Goal: Task Accomplishment & Management: Manage account settings

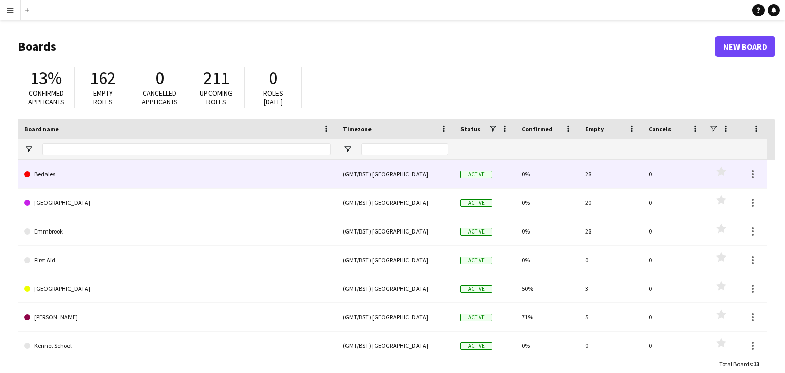
click at [76, 183] on link "Bedales" at bounding box center [177, 174] width 307 height 29
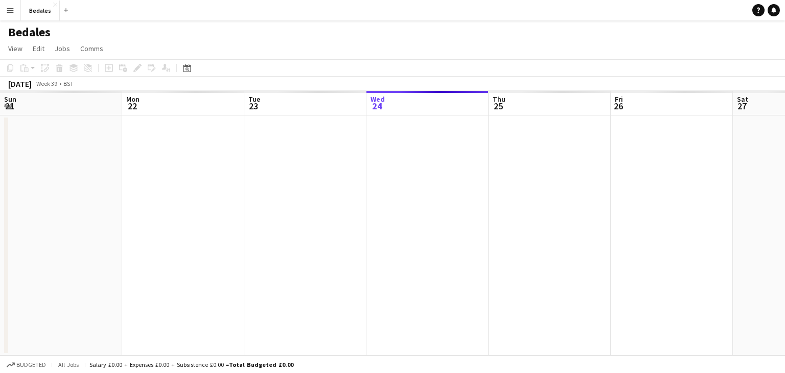
scroll to position [0, 244]
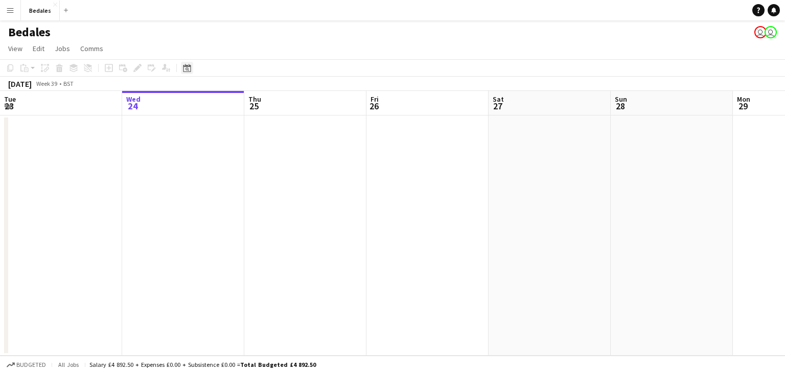
click at [190, 68] on icon at bounding box center [187, 68] width 8 height 8
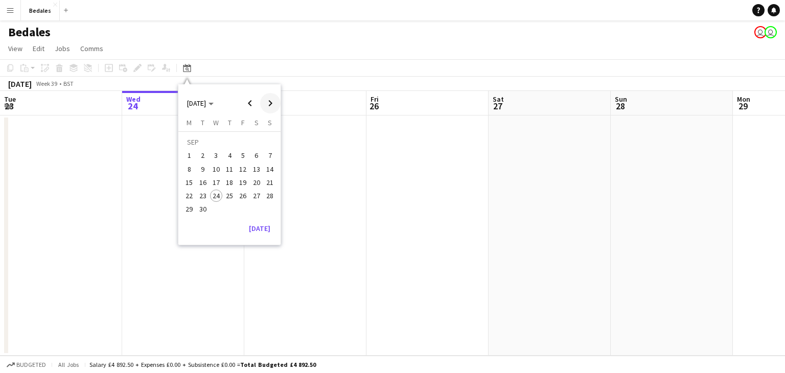
click at [272, 103] on span "Next month" at bounding box center [270, 103] width 20 height 20
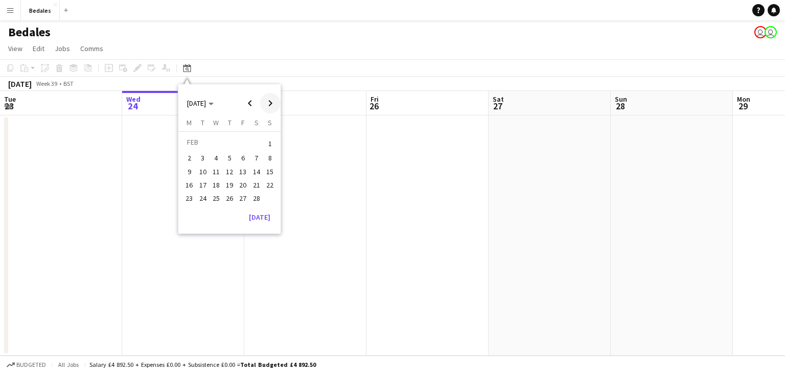
click at [272, 103] on span "Next month" at bounding box center [270, 103] width 20 height 20
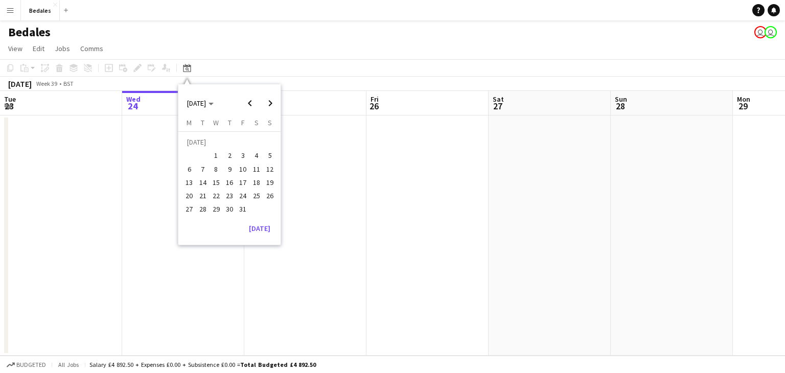
click at [224, 156] on span "2" at bounding box center [229, 156] width 12 height 12
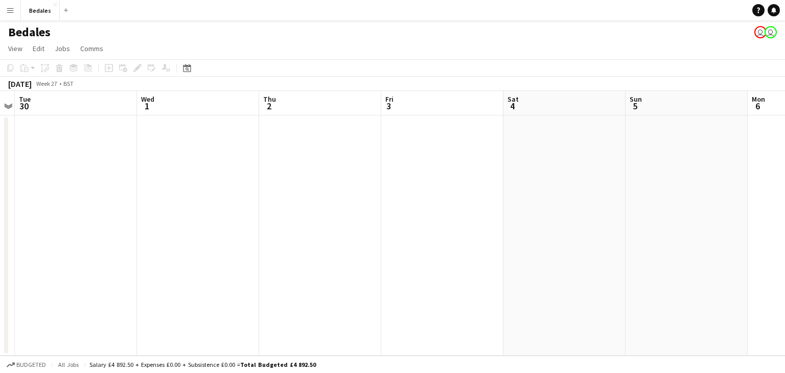
click at [312, 155] on app-date-cell at bounding box center [320, 236] width 122 height 240
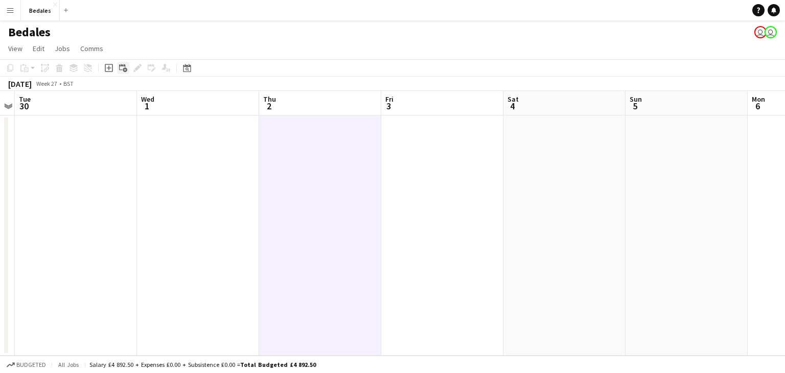
click at [122, 64] on icon at bounding box center [122, 67] width 6 height 6
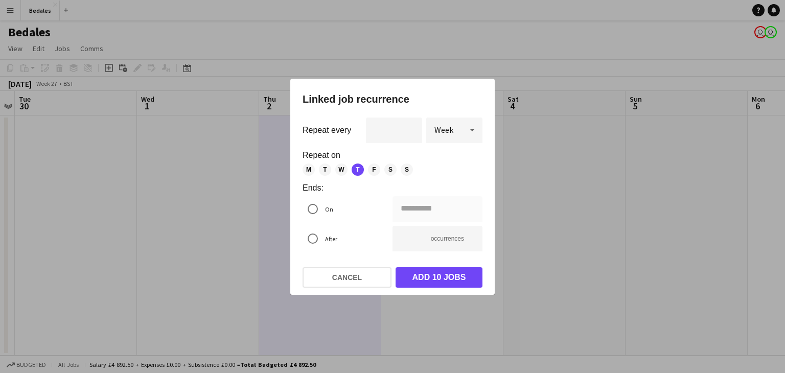
click at [466, 134] on icon at bounding box center [472, 130] width 12 height 20
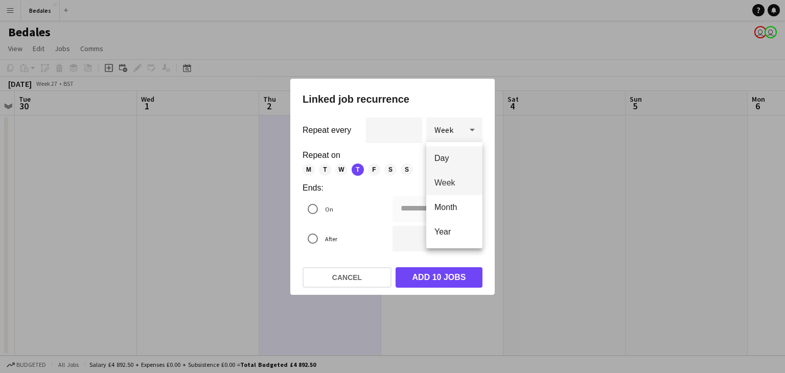
click at [459, 163] on span "Day" at bounding box center [454, 158] width 40 height 10
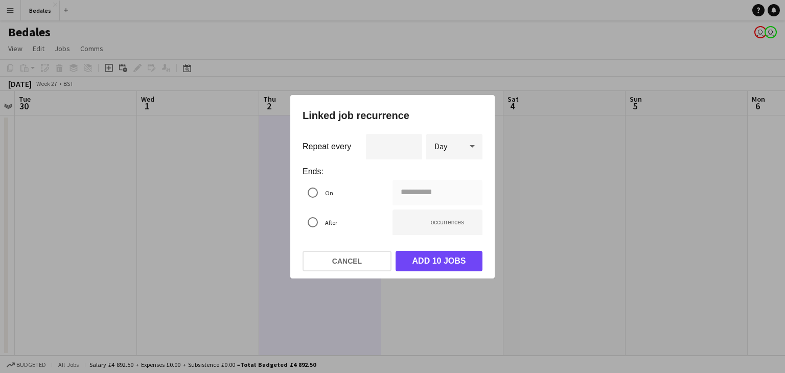
click at [408, 192] on div "**********" at bounding box center [438, 193] width 90 height 26
click at [411, 191] on div "**********" at bounding box center [392, 186] width 785 height 373
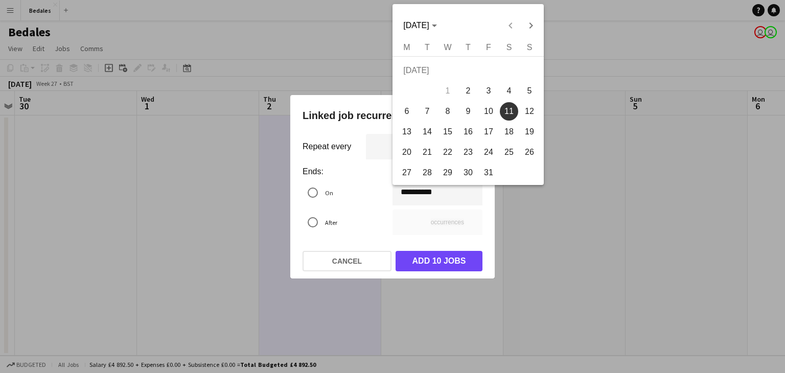
click at [408, 114] on span "6" at bounding box center [407, 111] width 18 height 18
type input "**********"
type input "*"
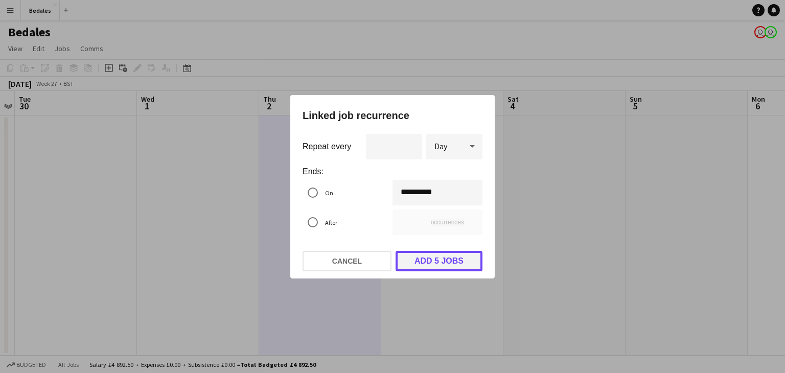
click at [426, 259] on button "Add 5 jobs" at bounding box center [439, 261] width 87 height 20
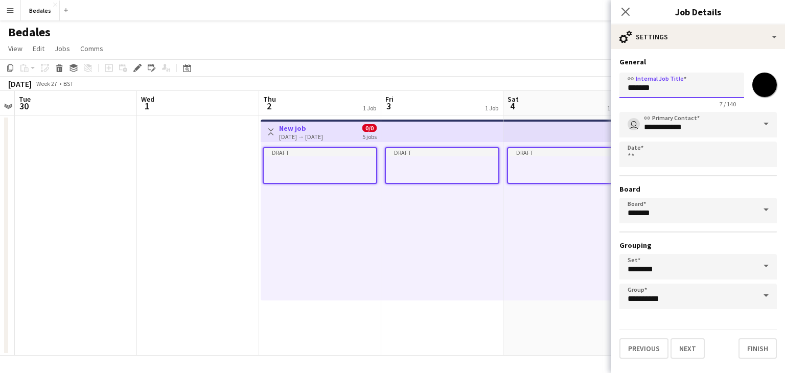
drag, startPoint x: 676, startPoint y: 91, endPoint x: 576, endPoint y: 87, distance: 100.3
click at [576, 87] on body "Menu Boards Boards Boards All jobs Status Workforce Workforce My Workforce Recr…" at bounding box center [392, 186] width 785 height 373
click at [696, 95] on input "*******" at bounding box center [681, 86] width 125 height 26
type input "**********"
click at [732, 155] on body "Menu Boards Boards Boards All jobs Status Workforce Workforce My Workforce Recr…" at bounding box center [392, 186] width 785 height 373
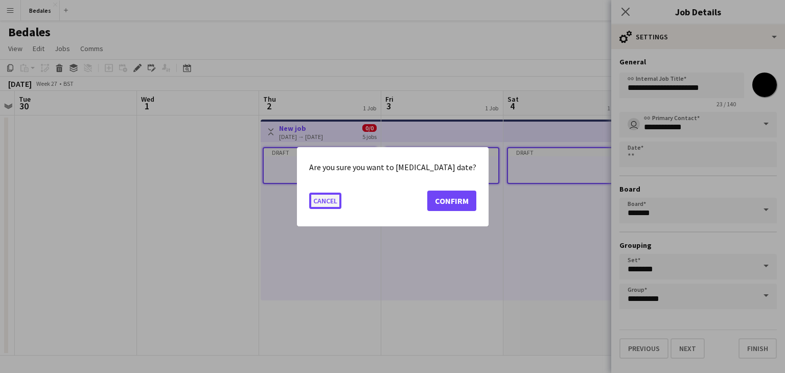
click at [333, 196] on button "Cancel" at bounding box center [325, 200] width 32 height 16
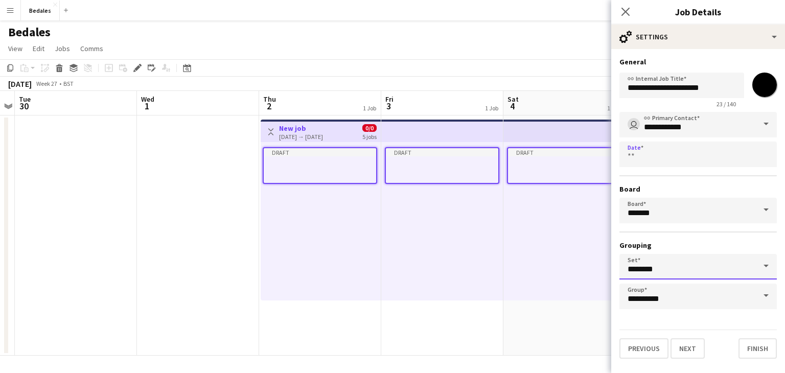
click at [698, 267] on input "********" at bounding box center [697, 267] width 157 height 26
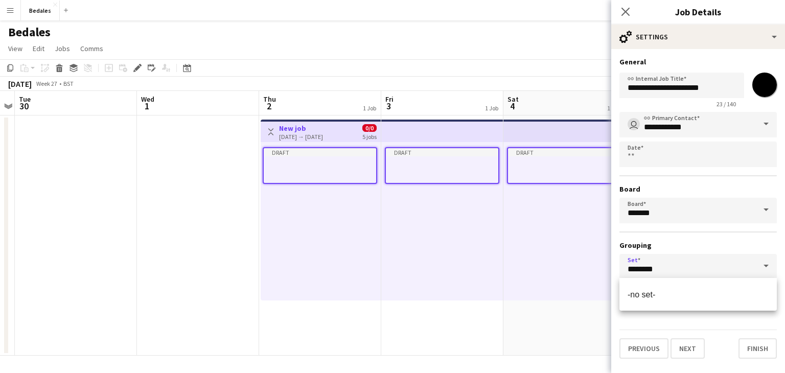
click at [735, 242] on h3 "Grouping" at bounding box center [697, 245] width 157 height 9
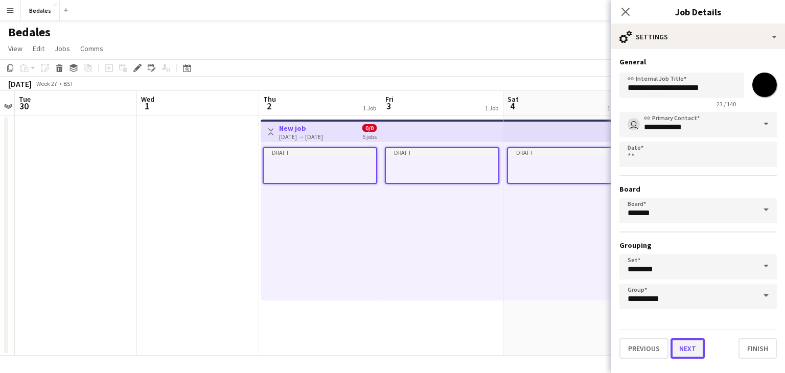
click at [678, 347] on button "Next" at bounding box center [688, 348] width 34 height 20
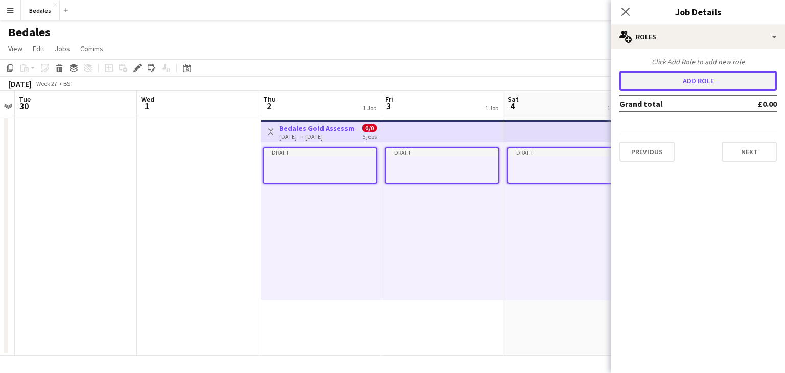
click at [692, 79] on button "Add role" at bounding box center [697, 81] width 157 height 20
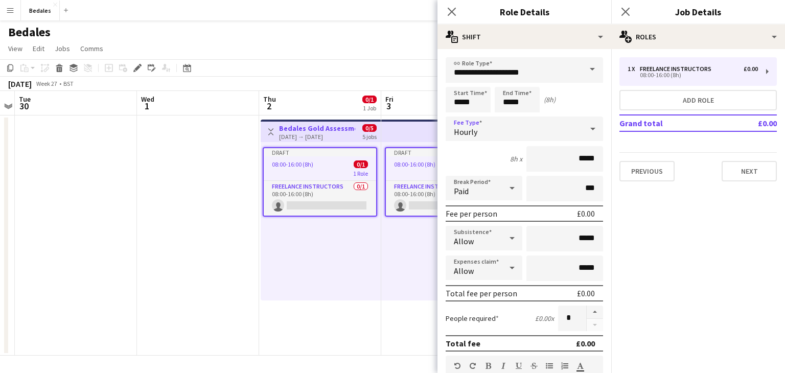
click at [532, 130] on div "Hourly" at bounding box center [514, 129] width 137 height 25
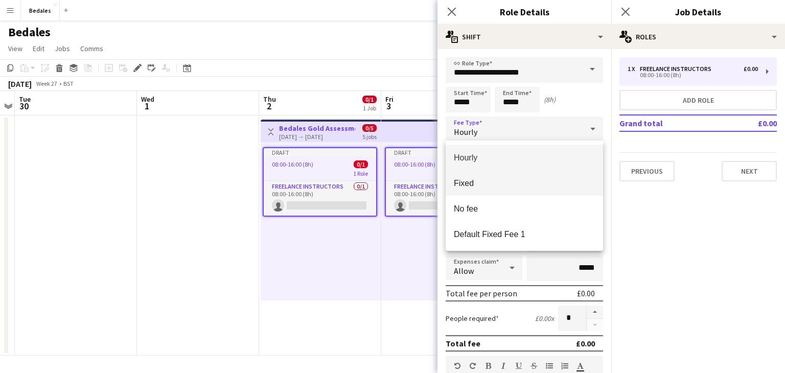
click at [493, 180] on span "Fixed" at bounding box center [524, 183] width 141 height 10
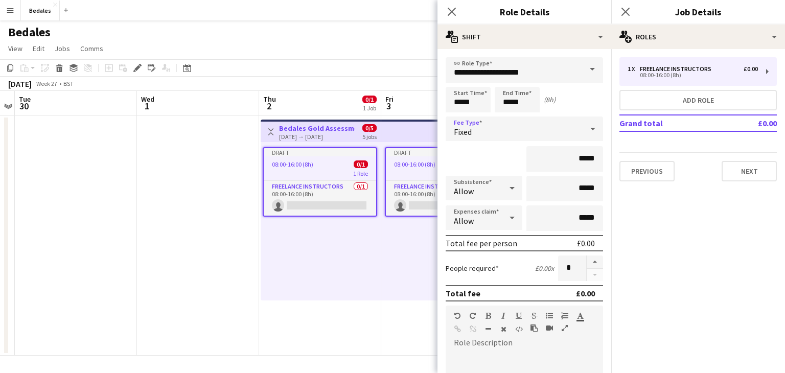
click at [501, 187] on div "Allow" at bounding box center [474, 188] width 56 height 25
click at [479, 243] on span "Don't allow" at bounding box center [484, 242] width 60 height 10
click at [512, 218] on icon at bounding box center [512, 218] width 12 height 20
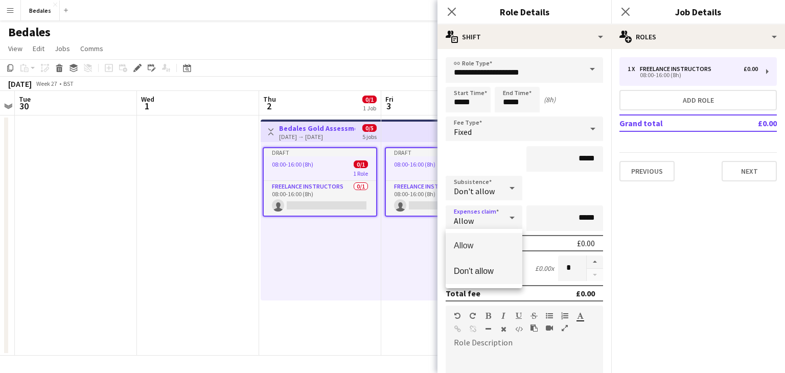
click at [472, 268] on span "Don't allow" at bounding box center [484, 271] width 60 height 10
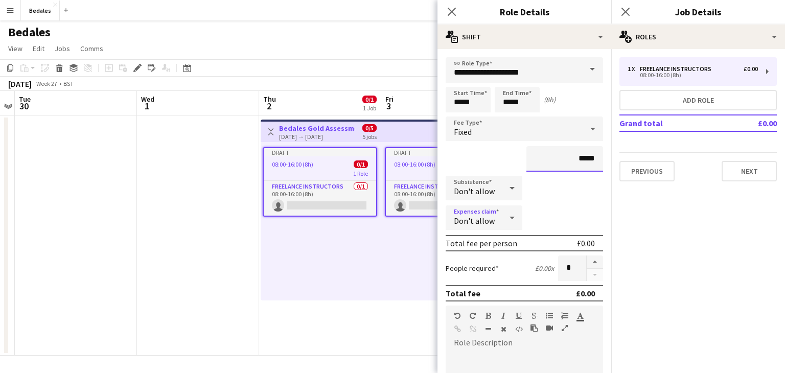
click at [590, 157] on input "*****" at bounding box center [564, 159] width 77 height 26
type input "**"
type input "****"
click at [476, 161] on div "****" at bounding box center [524, 159] width 157 height 26
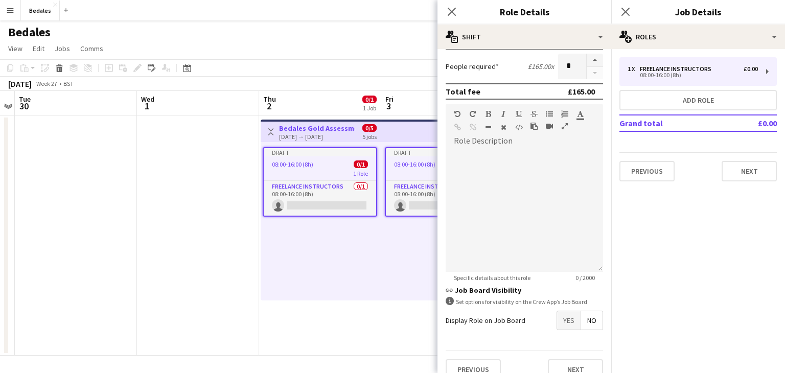
scroll to position [215, 0]
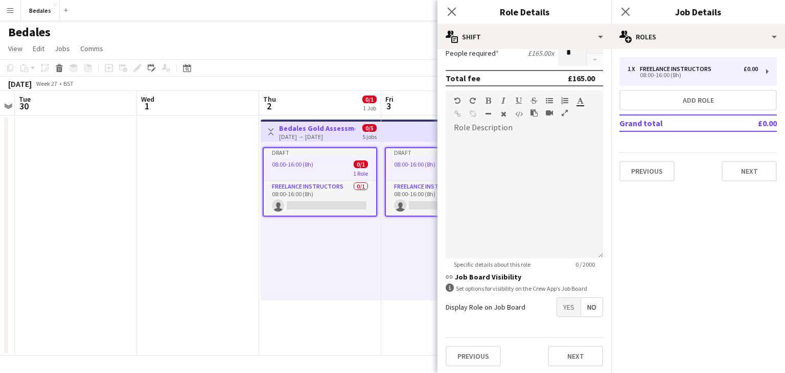
click at [566, 309] on span "Yes" at bounding box center [569, 307] width 24 height 18
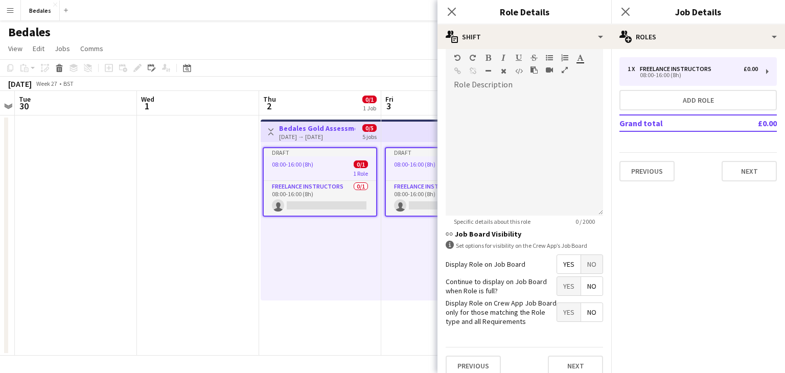
scroll to position [267, 0]
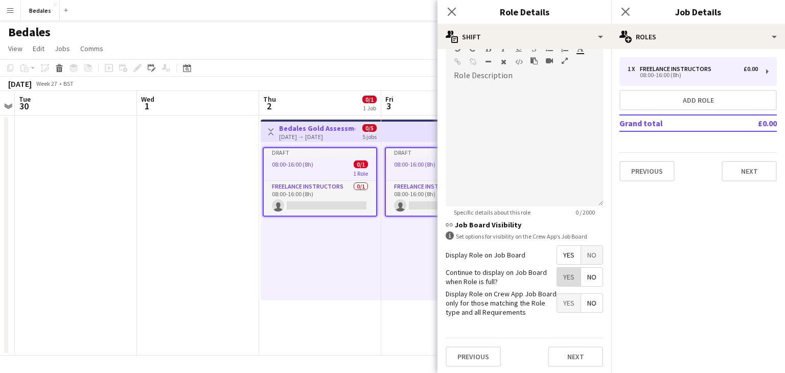
click at [570, 279] on span "Yes" at bounding box center [569, 277] width 24 height 18
click at [568, 305] on span "Yes" at bounding box center [569, 303] width 24 height 18
click at [574, 356] on button "Next" at bounding box center [575, 357] width 55 height 20
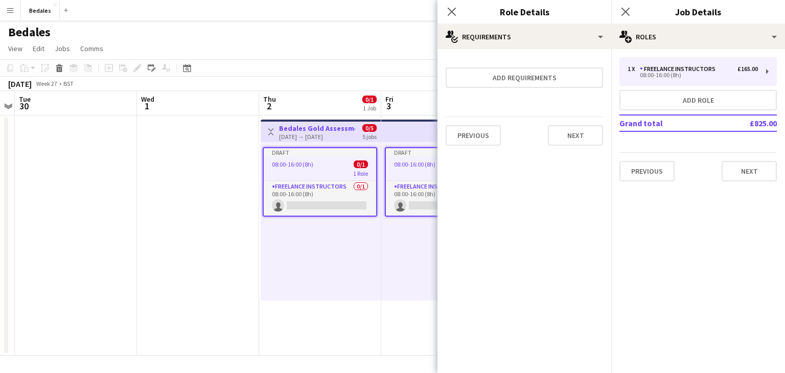
scroll to position [0, 0]
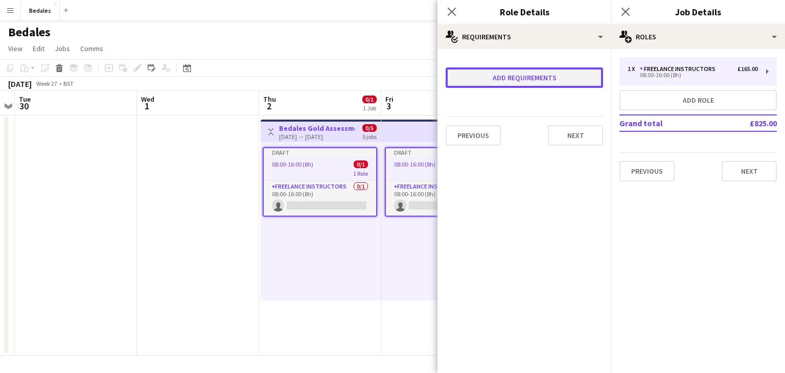
click at [526, 77] on button "Add requirements" at bounding box center [524, 77] width 157 height 20
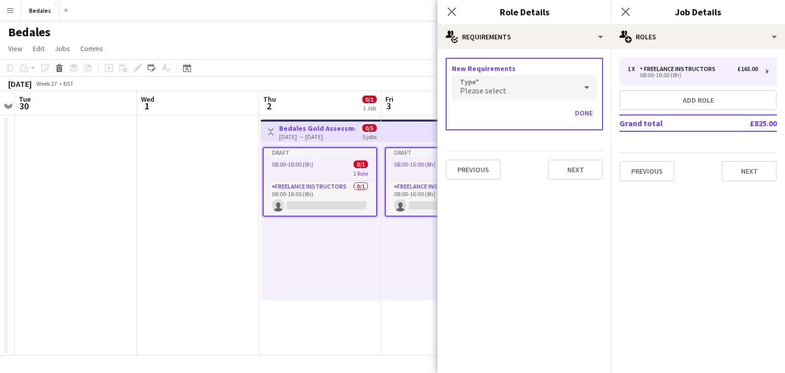
click at [541, 81] on div "Please select" at bounding box center [514, 87] width 125 height 25
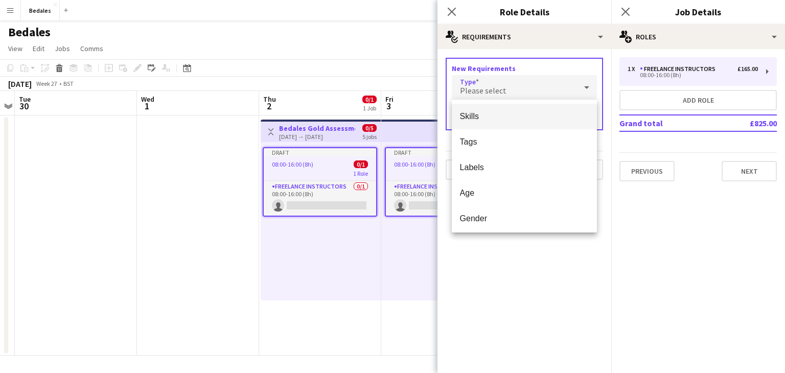
click at [502, 113] on span "Skills" at bounding box center [524, 116] width 129 height 10
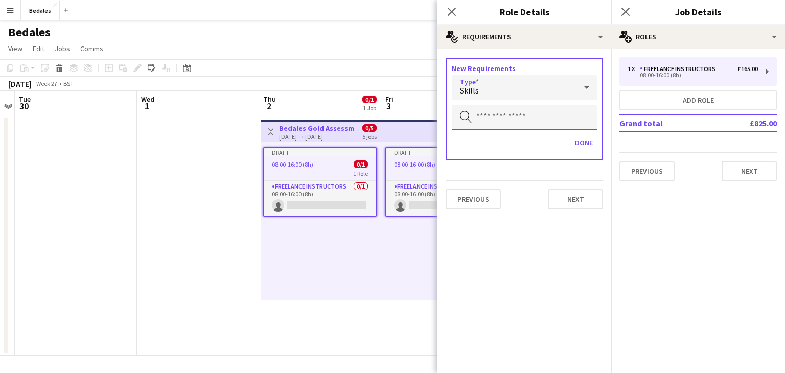
click at [505, 113] on input "text" at bounding box center [524, 118] width 145 height 26
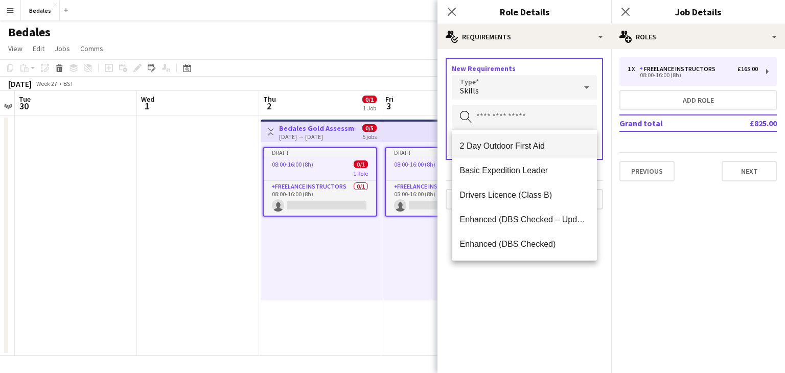
click at [504, 146] on span "2 Day Outdoor First Aid" at bounding box center [524, 146] width 129 height 10
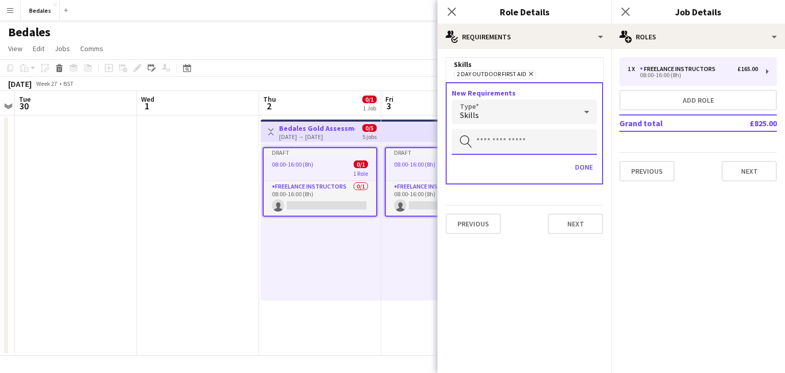
click at [504, 140] on input "text" at bounding box center [524, 142] width 145 height 26
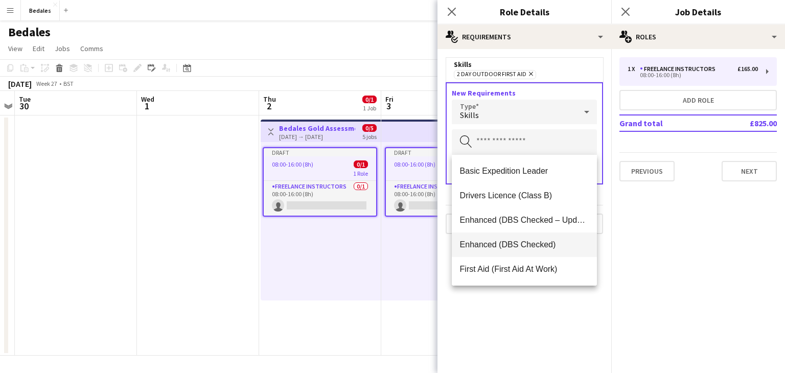
click at [508, 246] on span "Enhanced (DBS Checked)" at bounding box center [524, 245] width 129 height 10
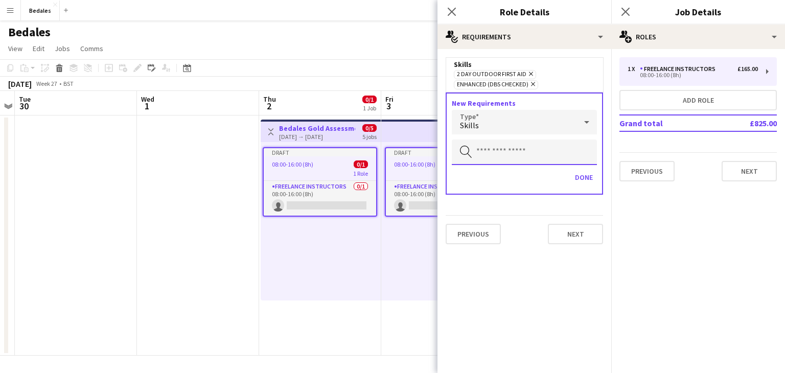
click at [503, 153] on input "text" at bounding box center [524, 153] width 145 height 26
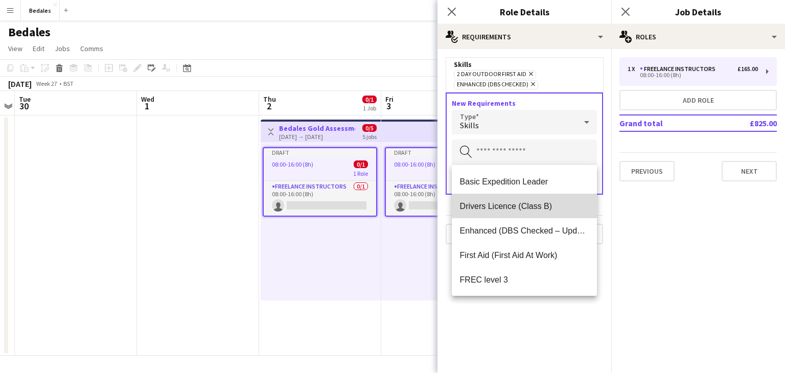
click at [515, 208] on span "Drivers Licence (Class B)" at bounding box center [524, 206] width 129 height 10
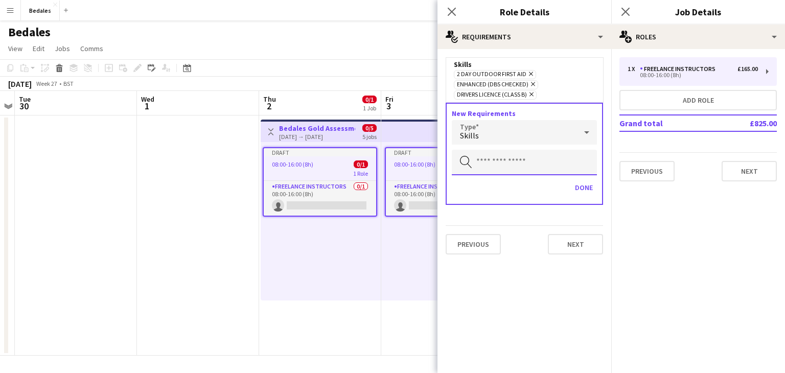
click at [505, 159] on input "text" at bounding box center [524, 163] width 145 height 26
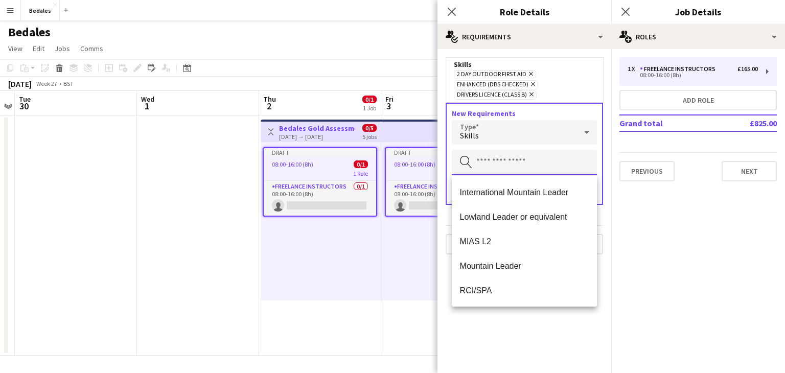
scroll to position [123, 0]
click at [503, 267] on span "Mountain Leader" at bounding box center [524, 266] width 129 height 10
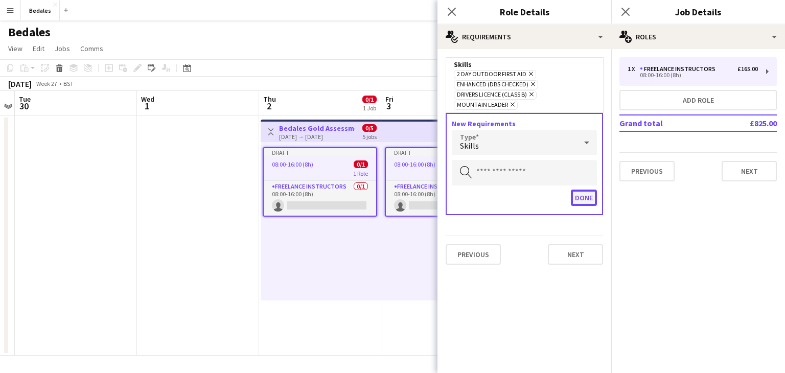
click at [584, 200] on button "Done" at bounding box center [584, 198] width 26 height 16
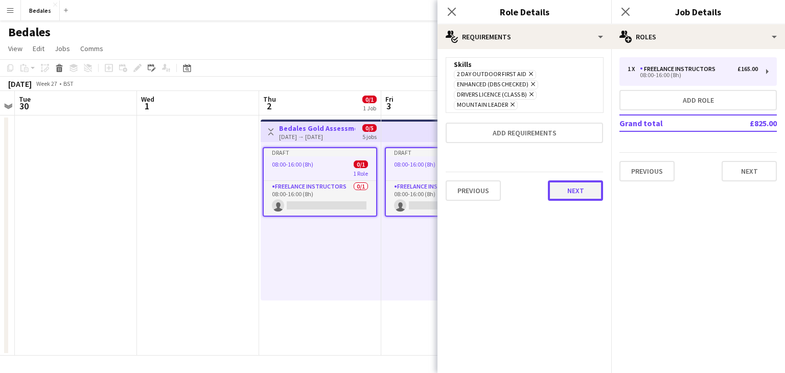
click at [578, 191] on button "Next" at bounding box center [575, 190] width 55 height 20
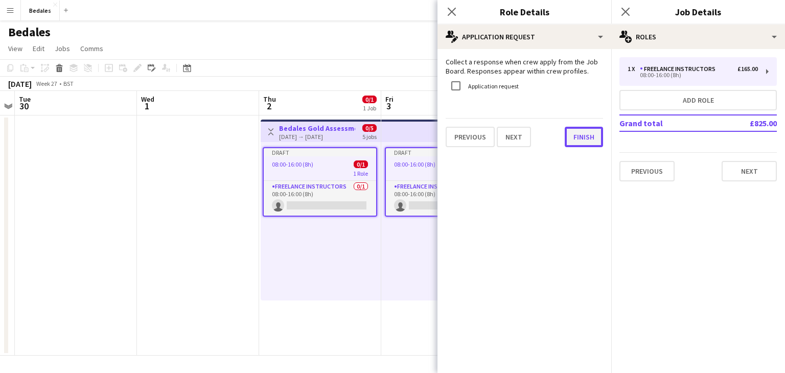
click at [587, 140] on button "Finish" at bounding box center [584, 137] width 38 height 20
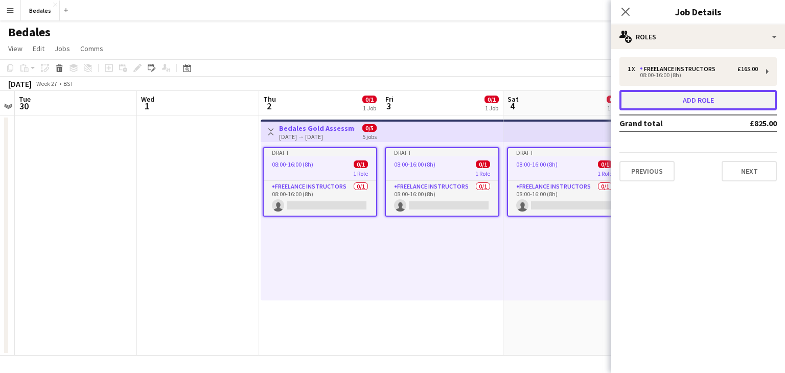
click at [696, 95] on button "Add role" at bounding box center [697, 100] width 157 height 20
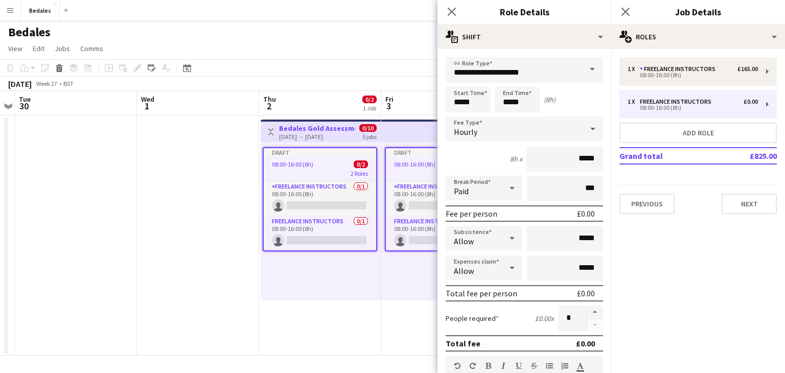
click at [593, 75] on span at bounding box center [592, 69] width 21 height 25
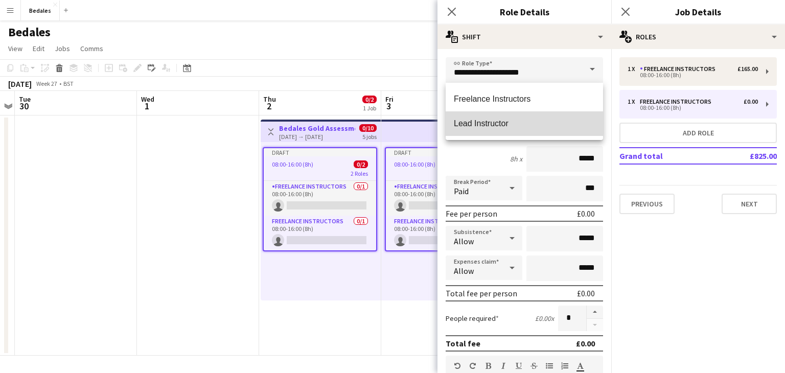
click at [499, 126] on span "Lead Instructor" at bounding box center [524, 124] width 141 height 10
type input "**********"
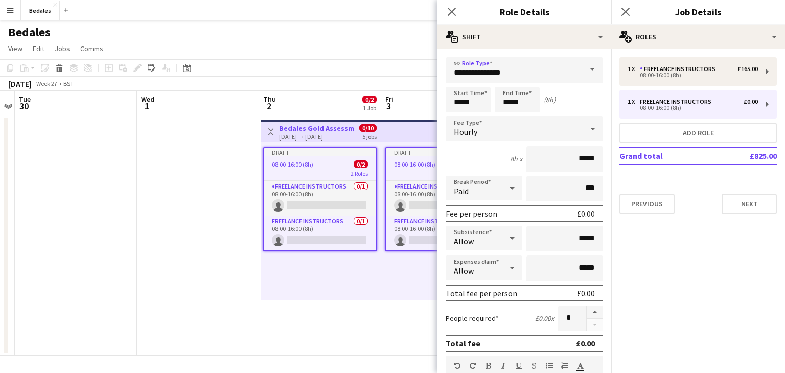
click at [547, 125] on div "Hourly" at bounding box center [514, 129] width 137 height 25
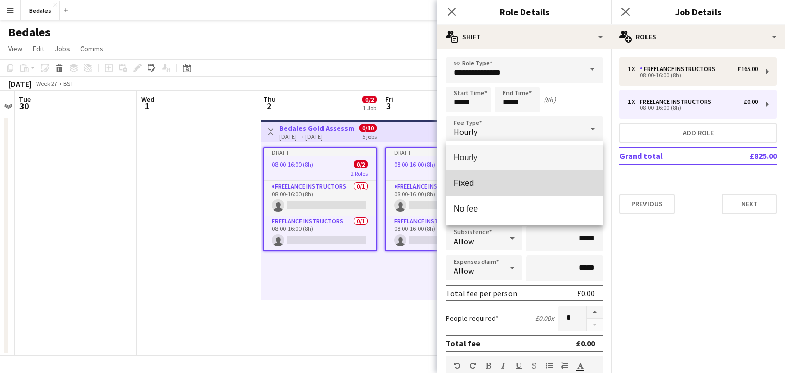
click at [507, 182] on span "Fixed" at bounding box center [524, 183] width 141 height 10
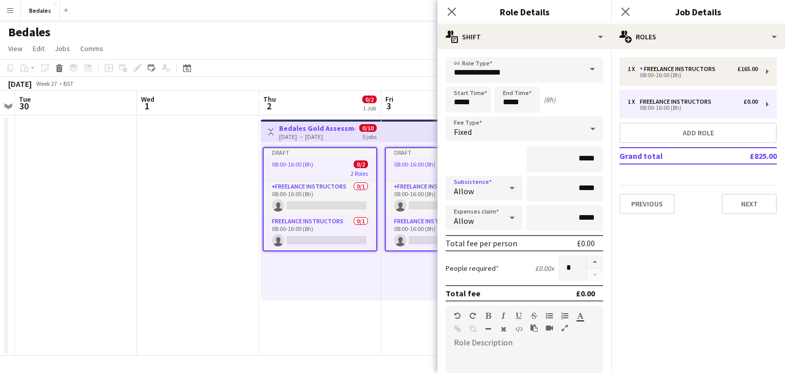
click at [511, 185] on icon at bounding box center [512, 188] width 12 height 20
click at [487, 245] on span "Don't allow" at bounding box center [484, 242] width 60 height 10
click at [515, 215] on icon at bounding box center [512, 218] width 12 height 20
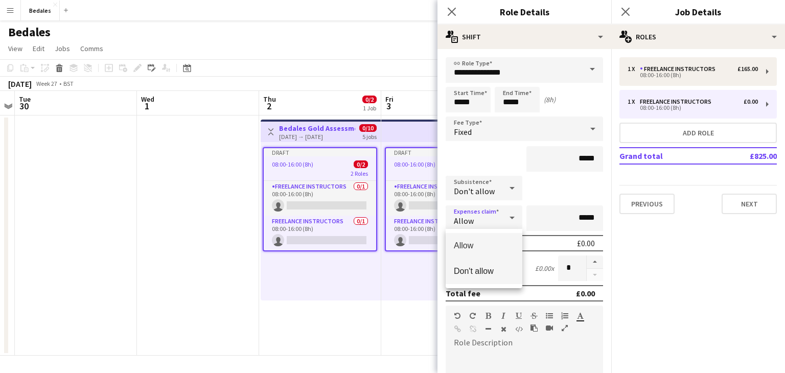
click at [489, 271] on span "Don't allow" at bounding box center [484, 271] width 60 height 10
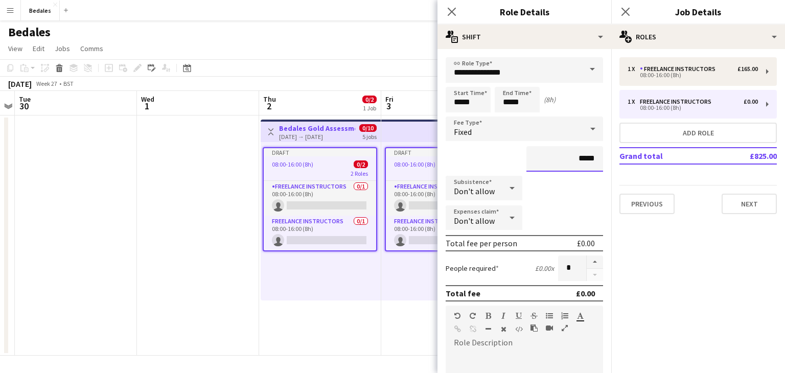
click at [594, 158] on input "*****" at bounding box center [564, 159] width 77 height 26
type input "**"
type input "****"
click at [478, 156] on div "****" at bounding box center [524, 159] width 157 height 26
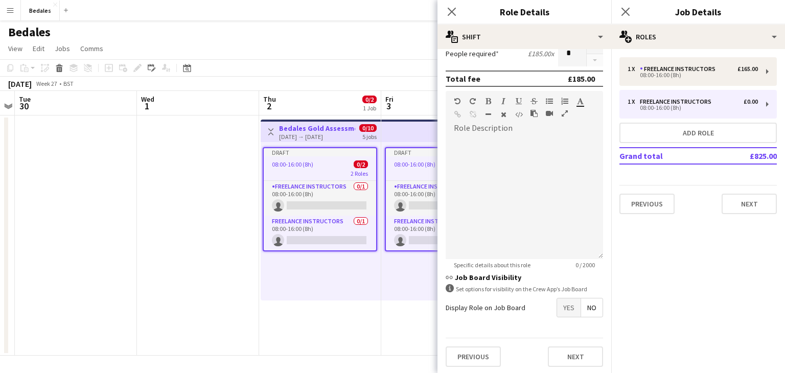
scroll to position [215, 0]
click at [573, 312] on span "Yes" at bounding box center [569, 307] width 24 height 18
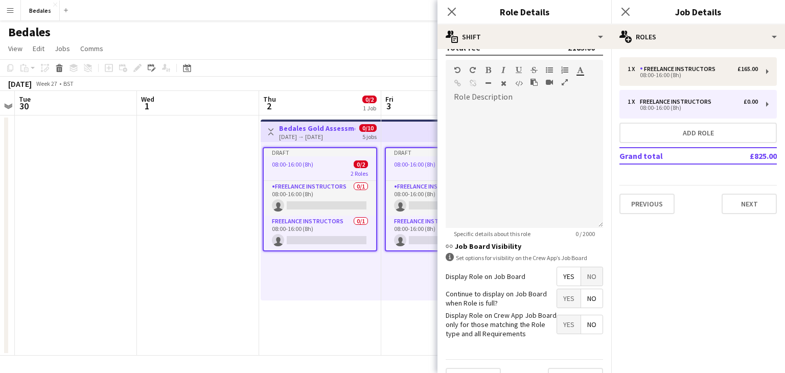
scroll to position [267, 0]
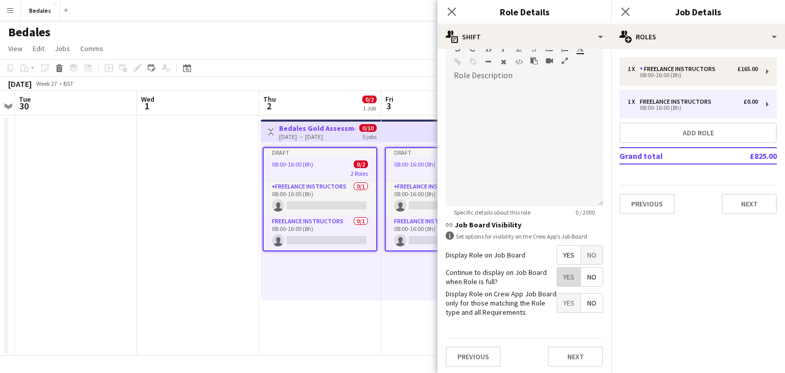
click at [569, 279] on span "Yes" at bounding box center [569, 277] width 24 height 18
click at [571, 306] on span "Yes" at bounding box center [569, 303] width 24 height 18
click at [584, 355] on button "Next" at bounding box center [575, 357] width 55 height 20
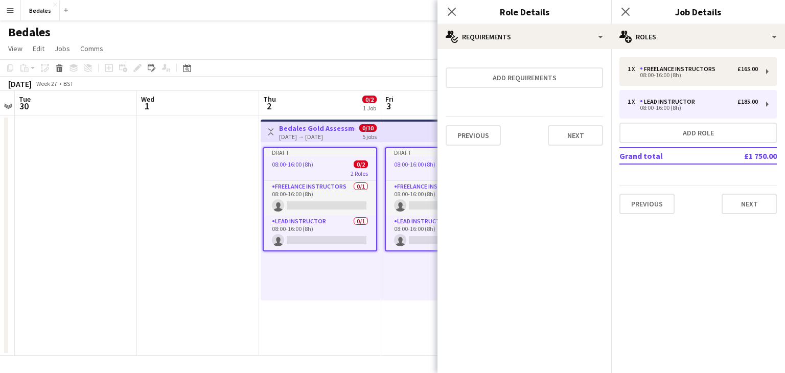
scroll to position [0, 0]
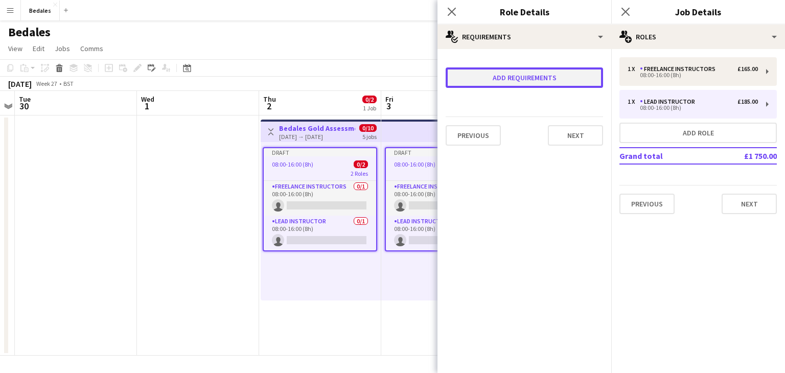
click at [535, 80] on button "Add requirements" at bounding box center [524, 77] width 157 height 20
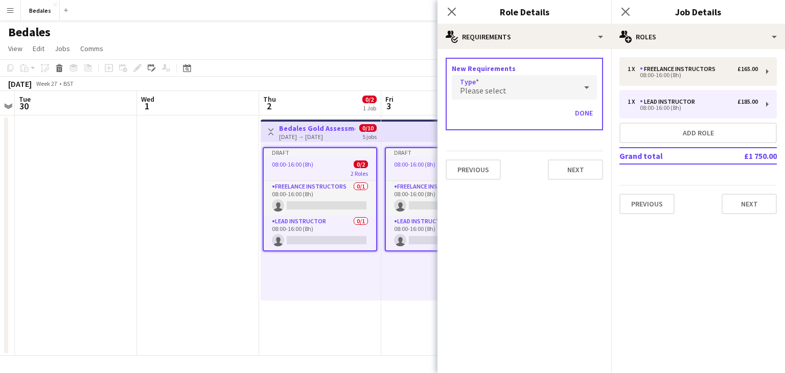
click at [536, 82] on div "Please select" at bounding box center [514, 87] width 125 height 25
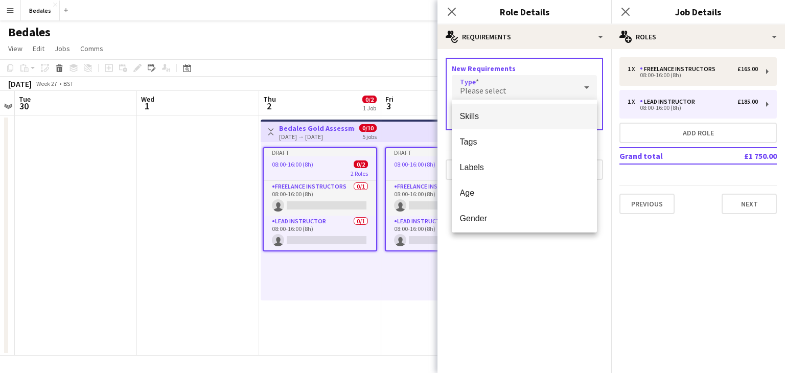
click at [518, 119] on span "Skills" at bounding box center [524, 116] width 129 height 10
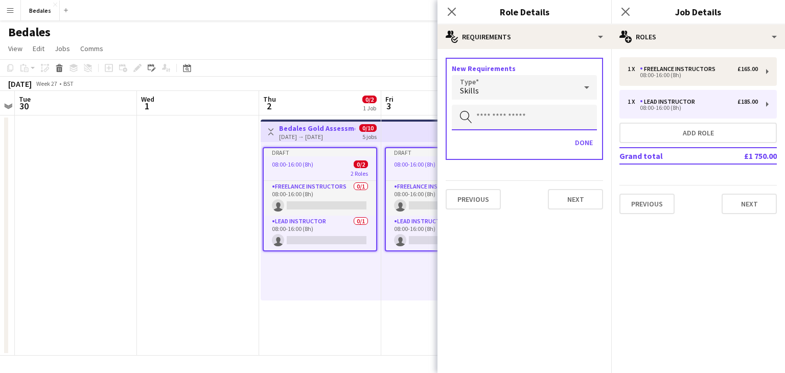
click at [515, 112] on input "text" at bounding box center [524, 118] width 145 height 26
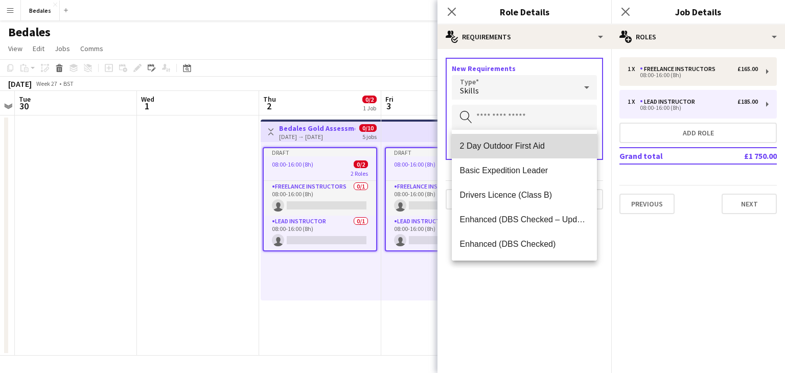
click at [510, 145] on span "2 Day Outdoor First Aid" at bounding box center [524, 146] width 129 height 10
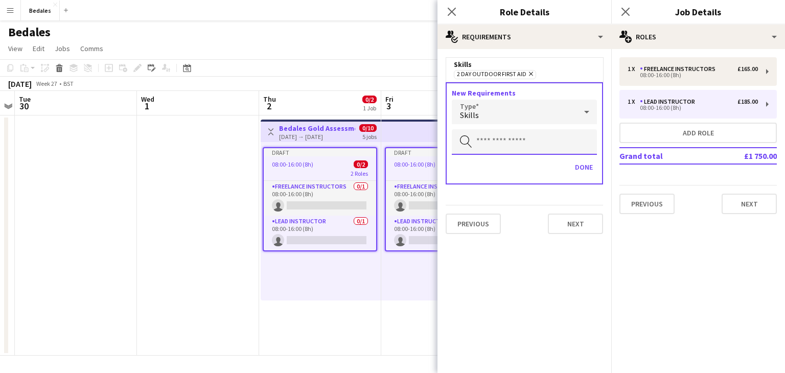
click at [505, 140] on input "text" at bounding box center [524, 142] width 145 height 26
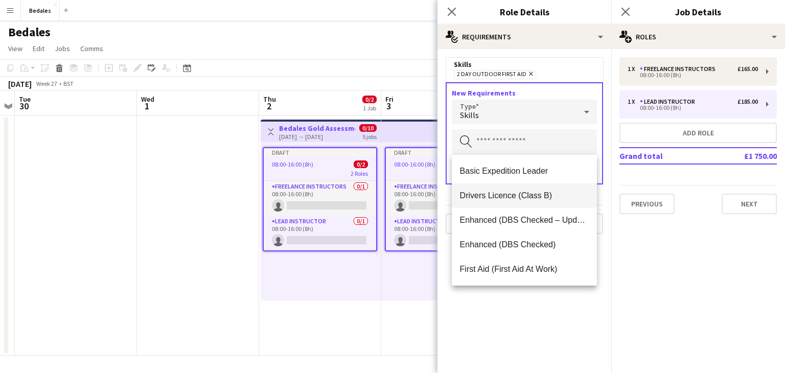
click at [511, 194] on span "Drivers Licence (Class B)" at bounding box center [524, 196] width 129 height 10
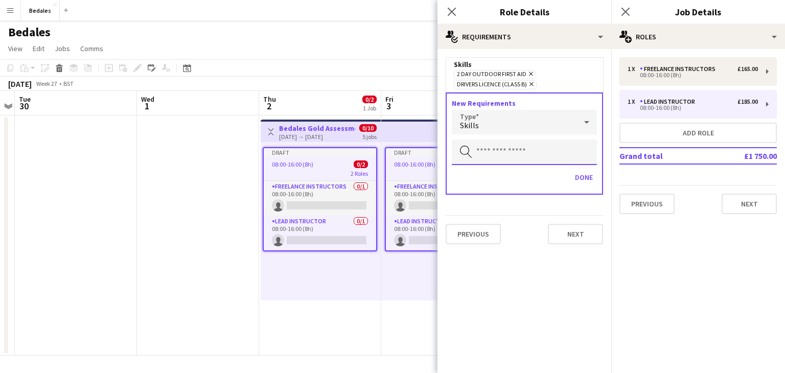
click at [505, 154] on input "text" at bounding box center [524, 153] width 145 height 26
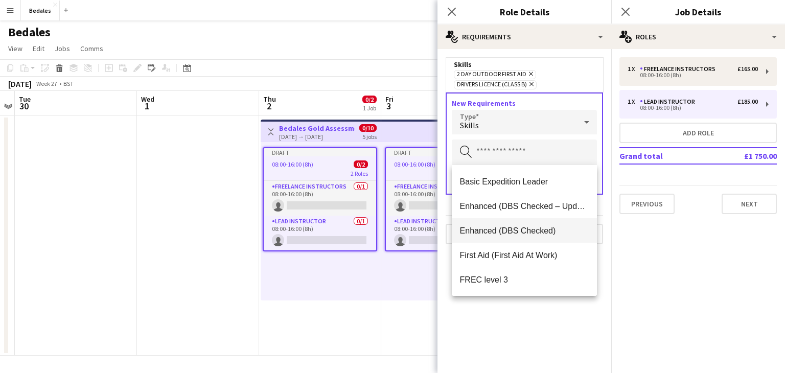
click at [520, 228] on span "Enhanced (DBS Checked)" at bounding box center [524, 231] width 129 height 10
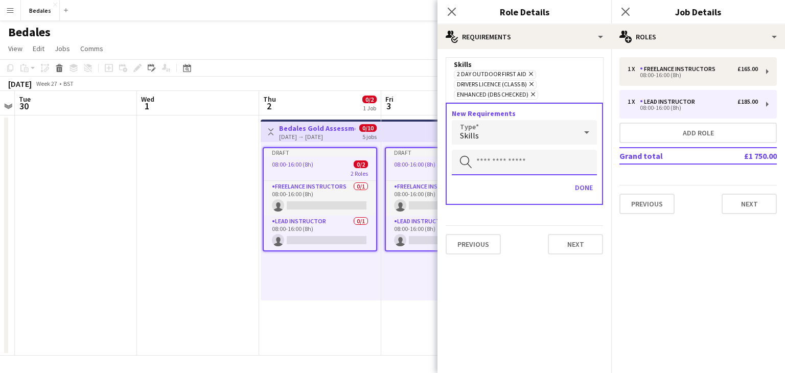
click at [513, 163] on input "text" at bounding box center [524, 163] width 145 height 26
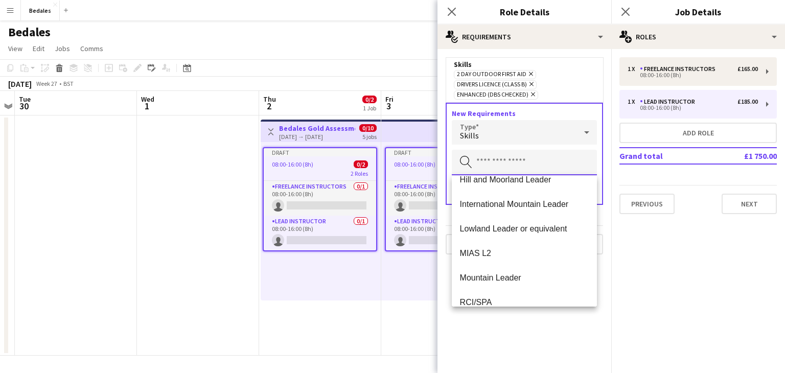
scroll to position [123, 0]
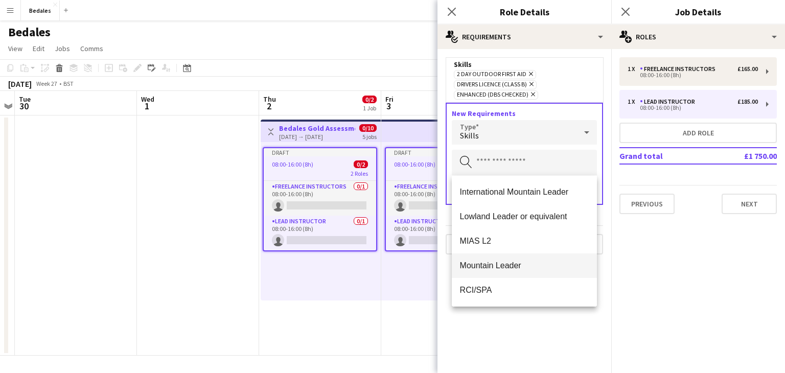
click at [498, 263] on span "Mountain Leader" at bounding box center [524, 266] width 129 height 10
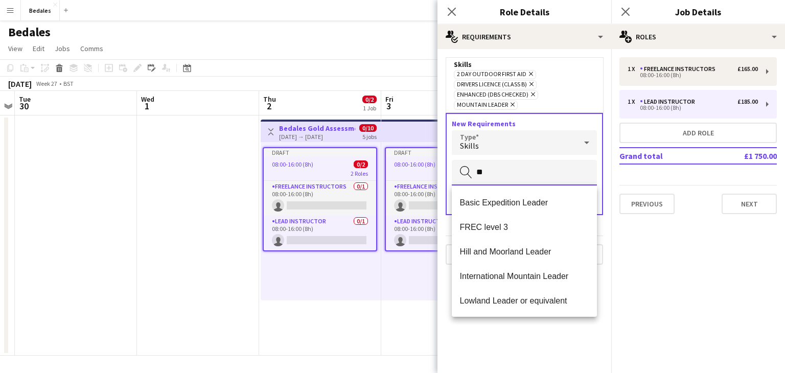
type input "*"
click at [495, 338] on mat-expansion-panel "medal-empty Requirements Skills 2 Day Outdoor First Aid Remove Drivers Licence …" at bounding box center [525, 211] width 174 height 324
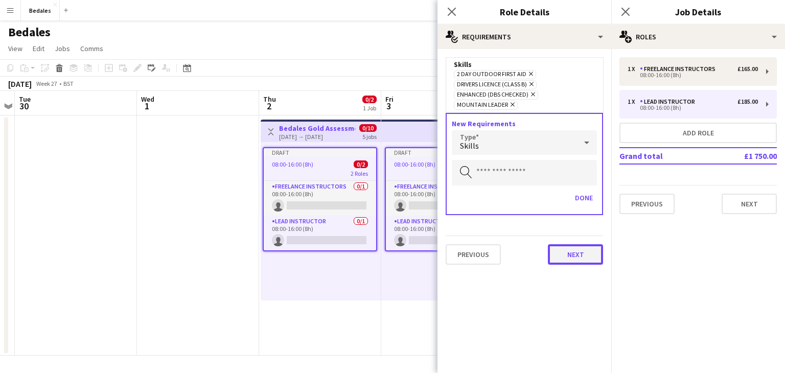
click at [570, 256] on button "Next" at bounding box center [575, 254] width 55 height 20
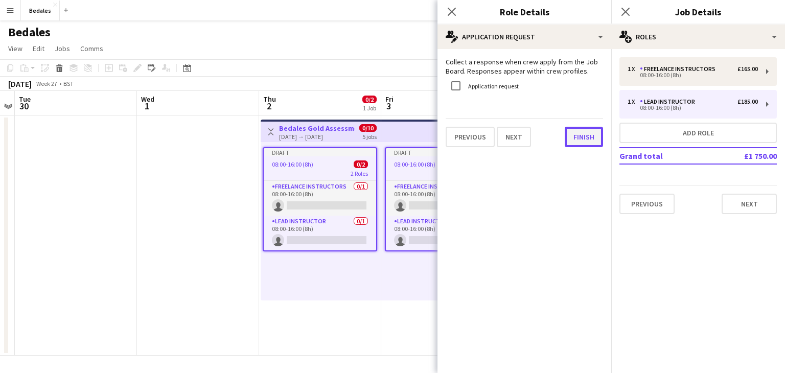
click at [588, 136] on button "Finish" at bounding box center [584, 137] width 38 height 20
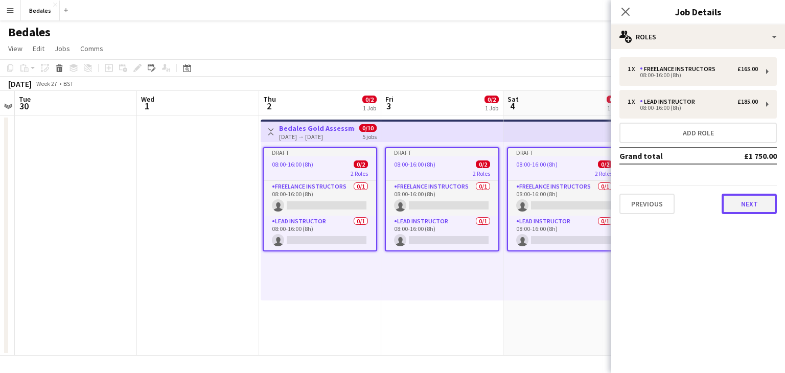
click at [746, 201] on button "Next" at bounding box center [749, 204] width 55 height 20
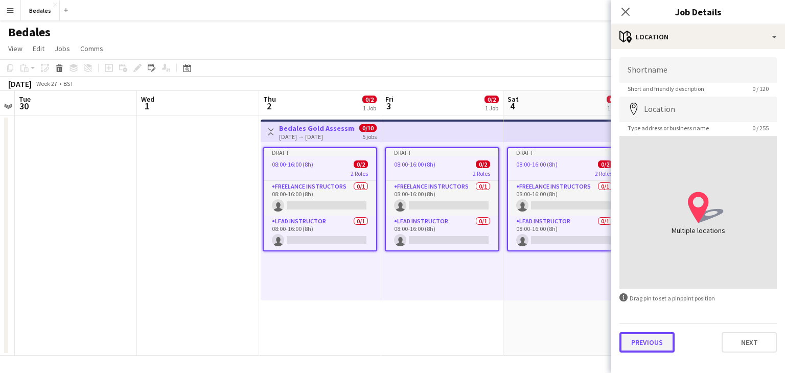
click at [637, 340] on button "Previous" at bounding box center [646, 342] width 55 height 20
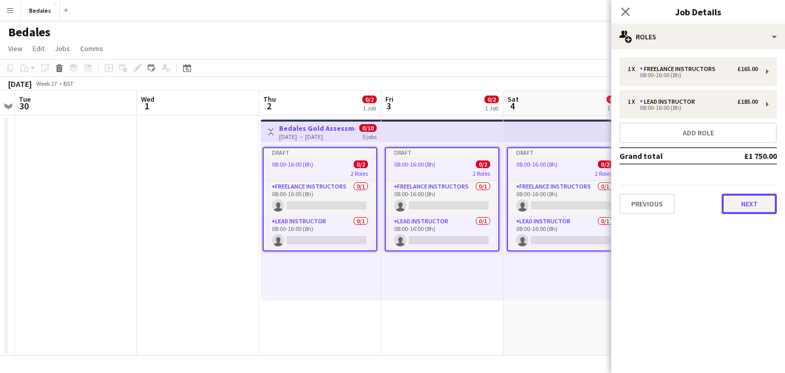
click at [751, 205] on button "Next" at bounding box center [749, 204] width 55 height 20
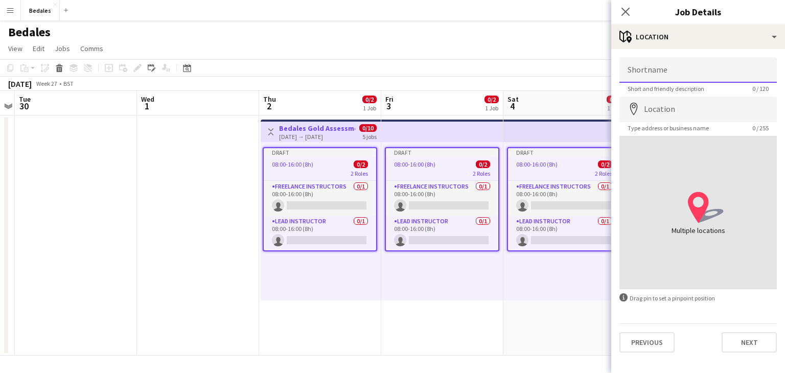
click at [662, 70] on input "Shortname" at bounding box center [697, 70] width 157 height 26
type input "**********"
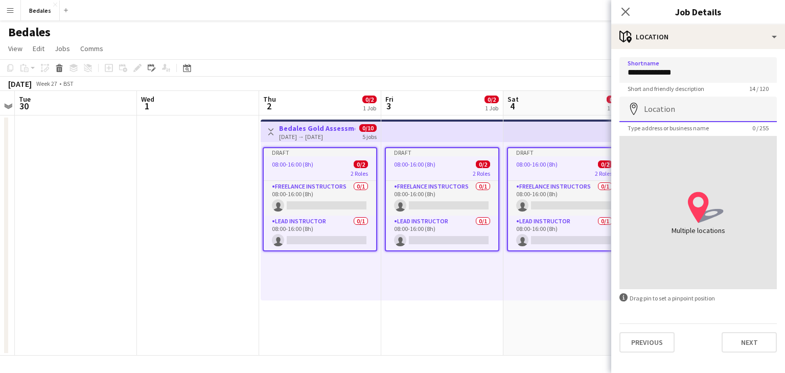
click at [657, 109] on input "Location" at bounding box center [697, 110] width 157 height 26
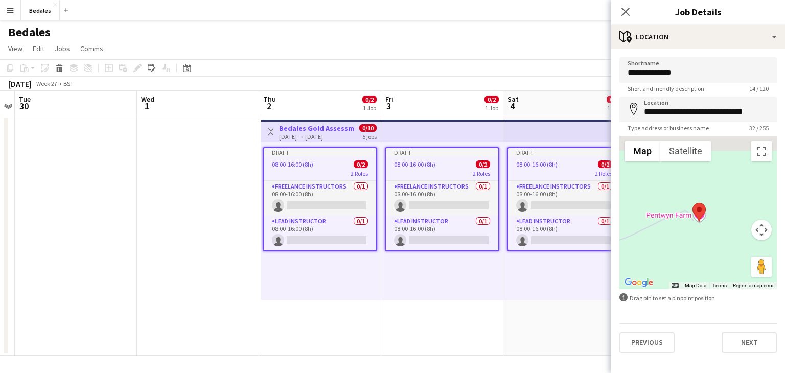
drag, startPoint x: 662, startPoint y: 217, endPoint x: 713, endPoint y: 242, distance: 57.1
click at [713, 242] on div at bounding box center [697, 212] width 157 height 153
click at [699, 151] on button "Satellite" at bounding box center [685, 151] width 51 height 20
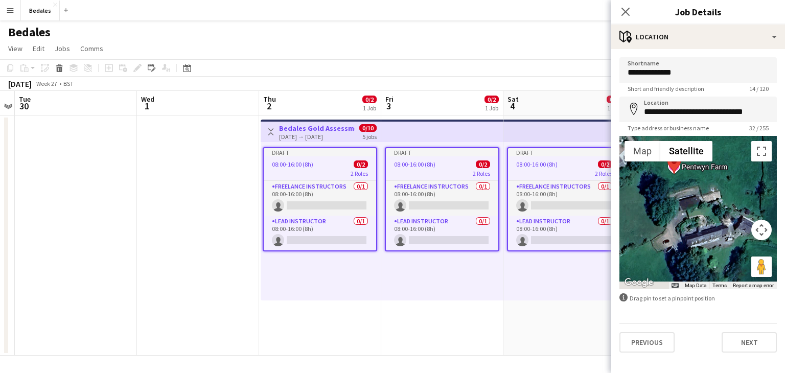
drag, startPoint x: 651, startPoint y: 223, endPoint x: 664, endPoint y: 210, distance: 18.8
click at [664, 210] on div at bounding box center [697, 212] width 157 height 153
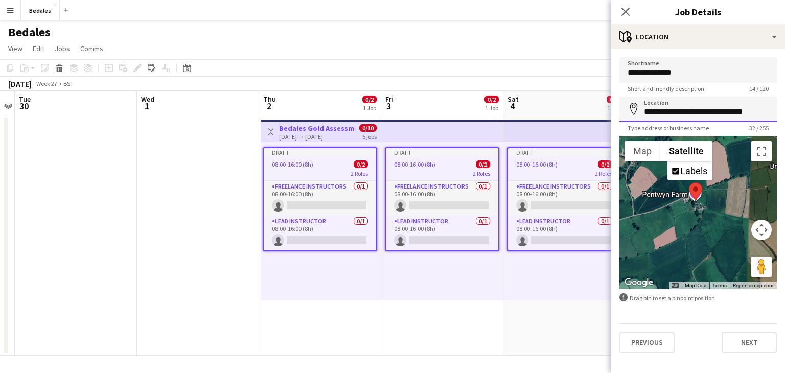
click at [733, 105] on input "**********" at bounding box center [697, 110] width 157 height 26
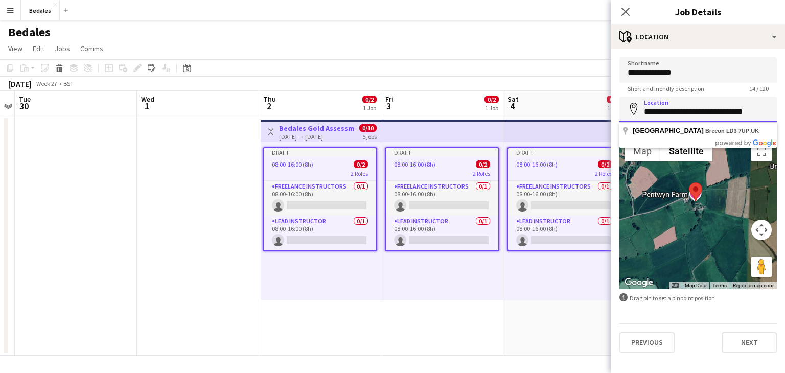
drag, startPoint x: 767, startPoint y: 111, endPoint x: 724, endPoint y: 117, distance: 43.3
click at [724, 117] on input "**********" at bounding box center [697, 110] width 157 height 26
type input "**********"
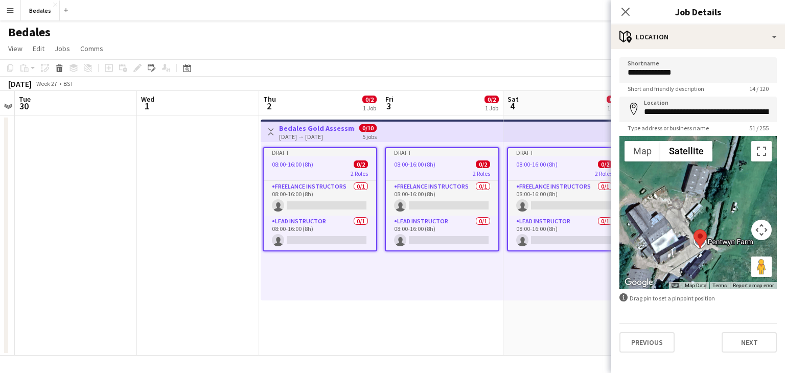
drag, startPoint x: 680, startPoint y: 178, endPoint x: 708, endPoint y: 270, distance: 96.1
click at [708, 270] on div at bounding box center [697, 212] width 157 height 153
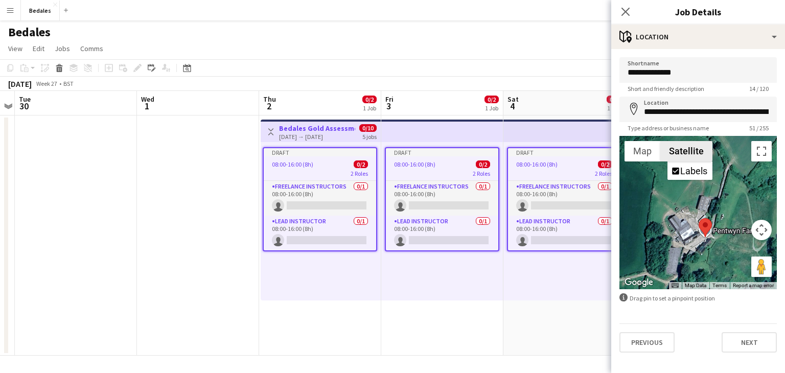
click at [695, 148] on button "Satellite" at bounding box center [686, 151] width 52 height 20
click at [682, 152] on button "Satellite" at bounding box center [686, 151] width 52 height 20
click at [643, 148] on button "Map" at bounding box center [643, 151] width 36 height 20
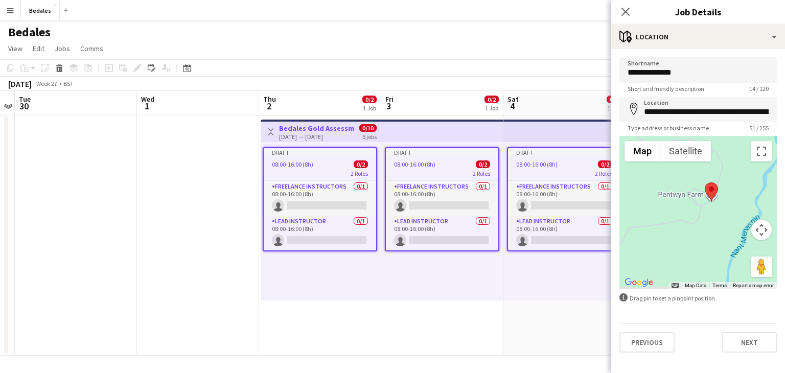
drag, startPoint x: 723, startPoint y: 245, endPoint x: 726, endPoint y: 211, distance: 33.8
click at [726, 211] on div at bounding box center [697, 212] width 157 height 153
click at [744, 344] on button "Next" at bounding box center [749, 342] width 55 height 20
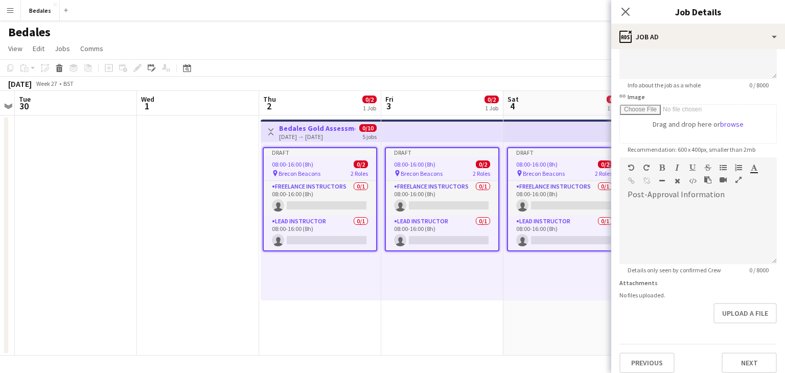
scroll to position [132, 0]
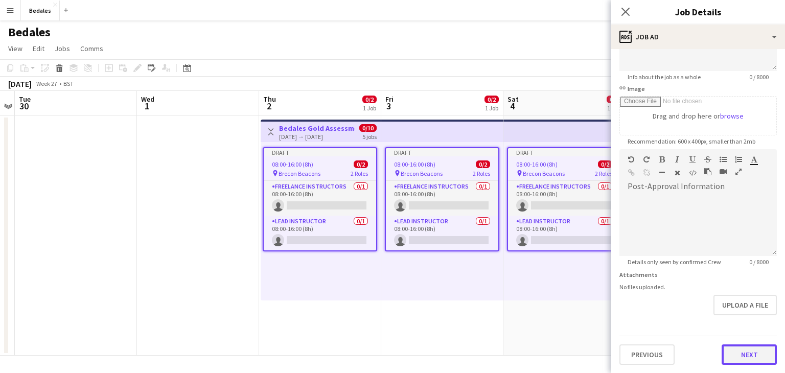
click at [753, 356] on button "Next" at bounding box center [749, 354] width 55 height 20
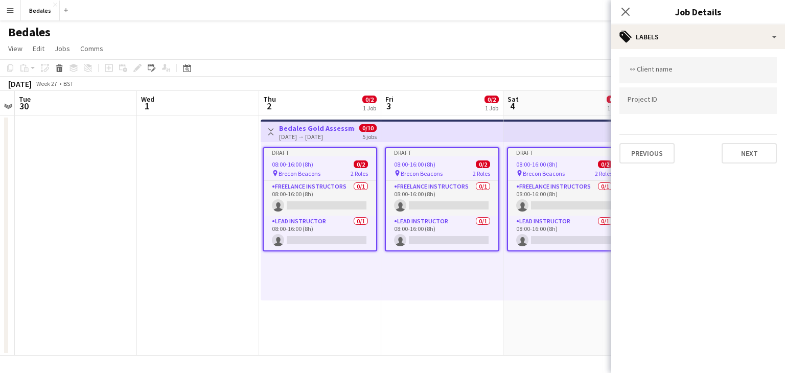
scroll to position [0, 0]
click at [696, 77] on div at bounding box center [697, 70] width 157 height 26
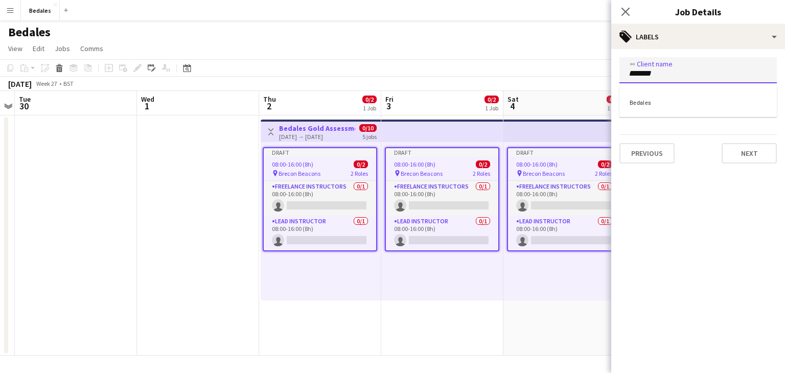
type input "*******"
click at [684, 109] on div "Bedales" at bounding box center [697, 101] width 157 height 25
click at [669, 103] on input "Type to search project ID labels..." at bounding box center [698, 101] width 141 height 9
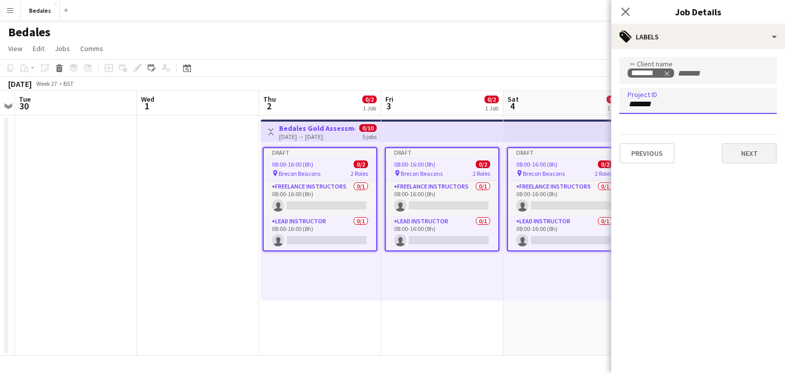
type input "*******"
click at [756, 151] on button "Next" at bounding box center [749, 153] width 55 height 20
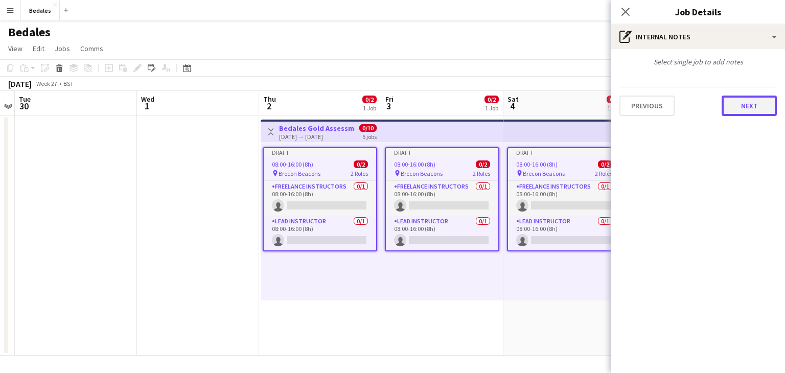
click at [749, 103] on button "Next" at bounding box center [749, 106] width 55 height 20
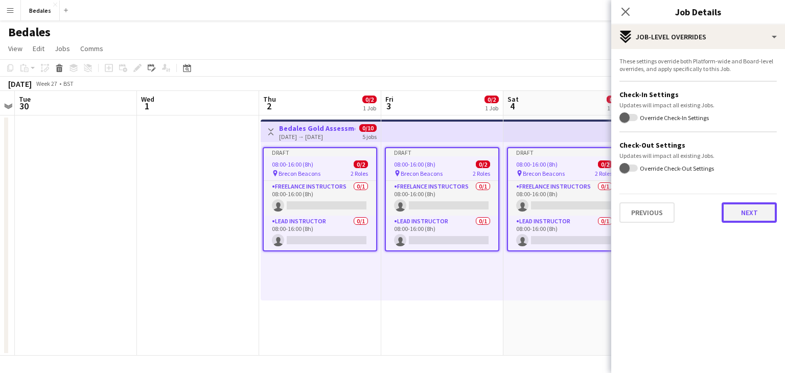
click at [745, 217] on button "Next" at bounding box center [749, 212] width 55 height 20
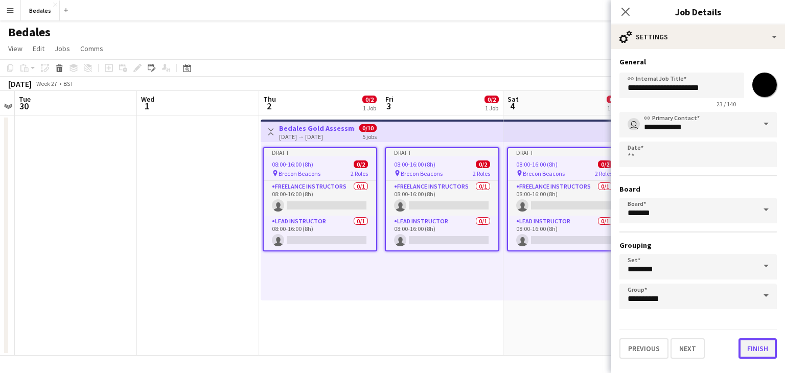
click at [751, 351] on button "Finish" at bounding box center [758, 348] width 38 height 20
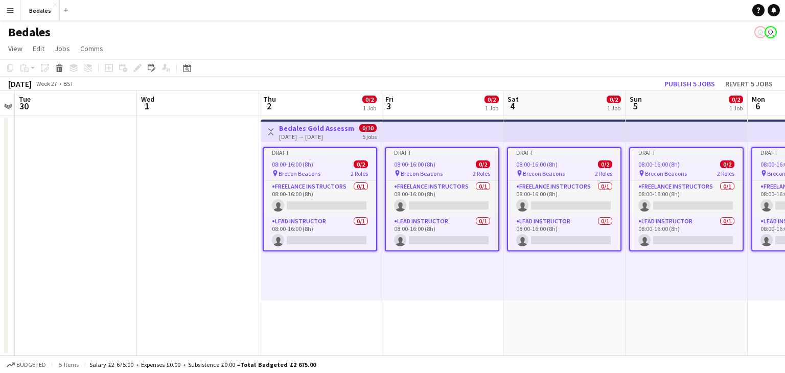
click at [242, 228] on app-date-cell at bounding box center [198, 236] width 122 height 240
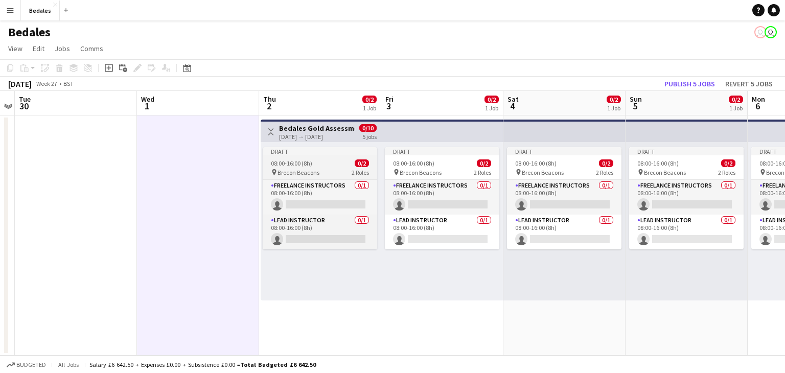
click at [317, 155] on div "Draft" at bounding box center [320, 151] width 114 height 8
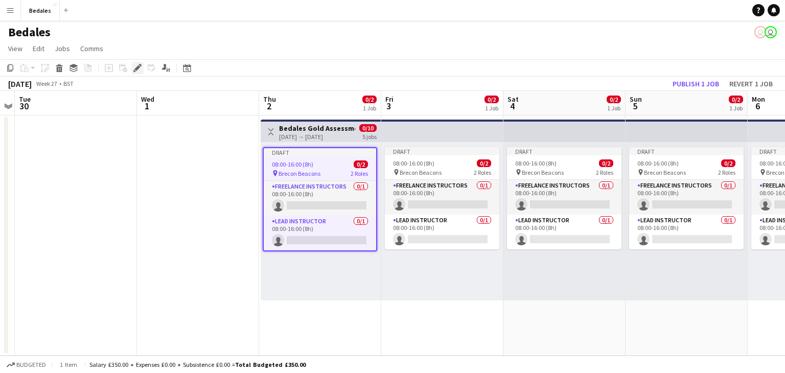
click at [136, 68] on icon at bounding box center [137, 68] width 6 height 6
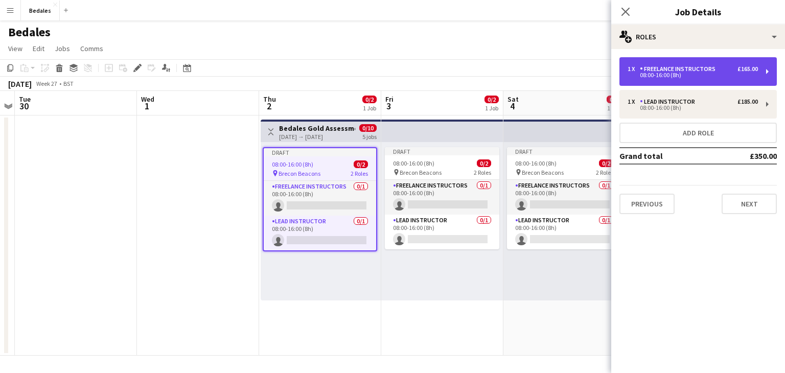
click at [761, 67] on div "1 x Freelance Instructors £165.00 08:00-16:00 (8h)" at bounding box center [697, 71] width 157 height 29
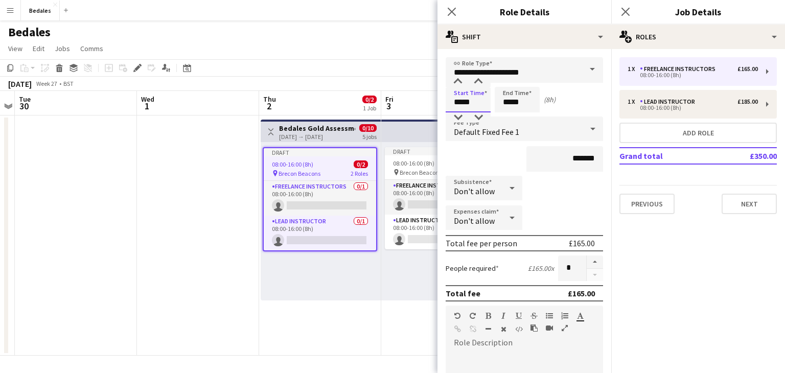
click at [462, 104] on input "*****" at bounding box center [468, 100] width 45 height 26
type input "*****"
click at [509, 104] on input "*****" at bounding box center [517, 100] width 45 height 26
click at [507, 82] on div at bounding box center [507, 82] width 20 height 10
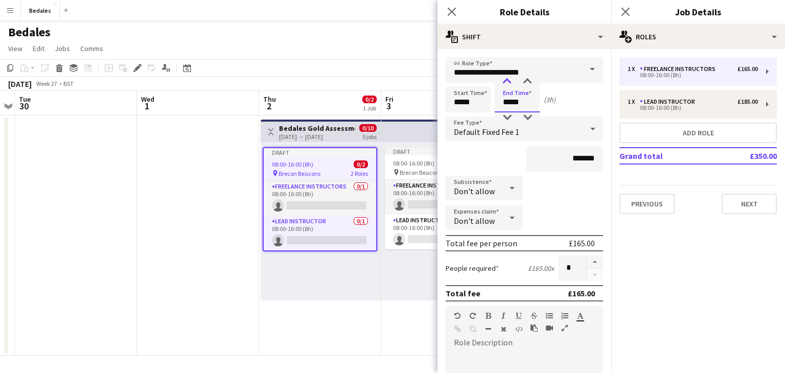
click at [507, 82] on div at bounding box center [507, 82] width 20 height 10
type input "*****"
click at [507, 82] on div at bounding box center [507, 82] width 20 height 10
click at [581, 160] on input "*******" at bounding box center [564, 159] width 77 height 26
type input "**"
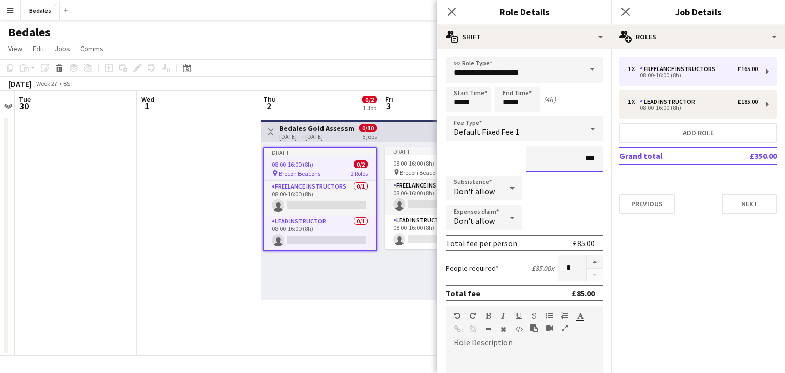
type input "***"
click at [484, 157] on div "***" at bounding box center [524, 159] width 157 height 26
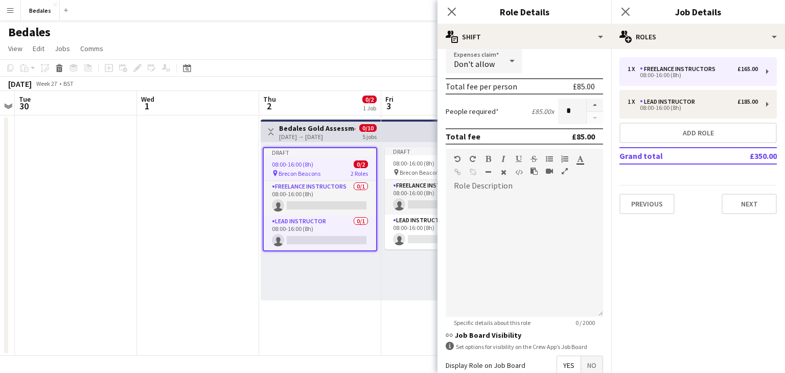
scroll to position [267, 0]
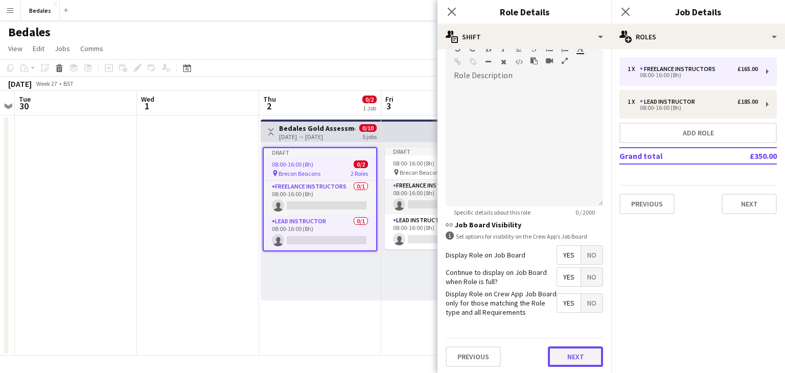
click at [580, 357] on button "Next" at bounding box center [575, 357] width 55 height 20
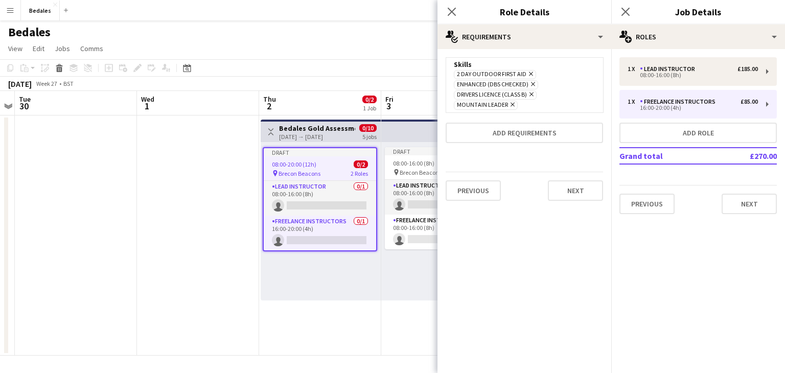
scroll to position [0, 0]
click at [582, 186] on button "Next" at bounding box center [575, 190] width 55 height 20
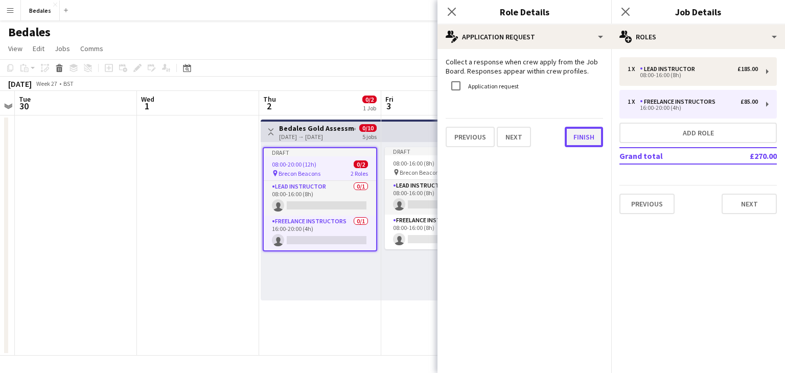
click at [584, 142] on button "Finish" at bounding box center [584, 137] width 38 height 20
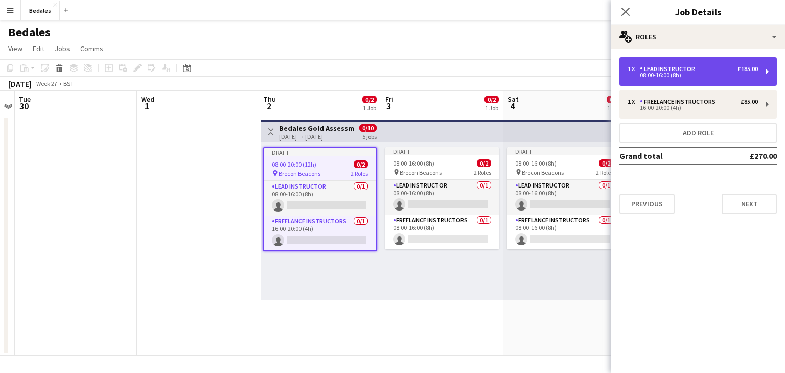
click at [762, 76] on div "1 x Lead Instructor £185.00 08:00-16:00 (8h)" at bounding box center [697, 71] width 157 height 29
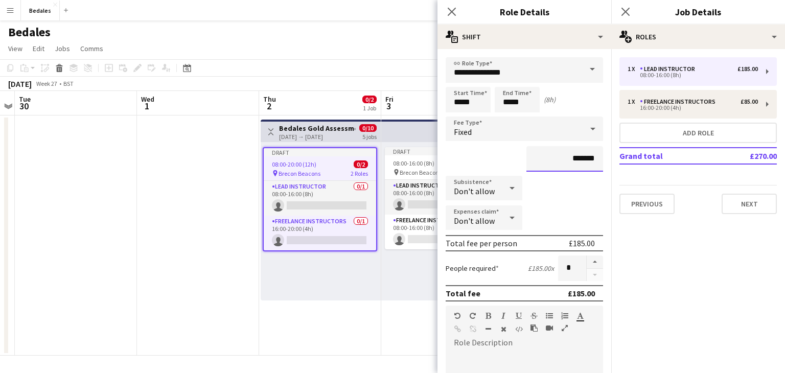
click at [586, 158] on input "*******" at bounding box center [564, 159] width 77 height 26
type input "**"
type input "******"
click at [458, 101] on input "*****" at bounding box center [468, 100] width 45 height 26
click at [457, 80] on div at bounding box center [458, 82] width 20 height 10
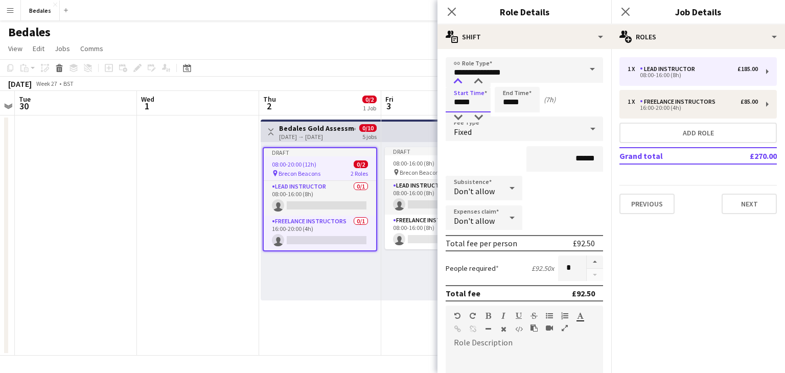
click at [457, 80] on div at bounding box center [458, 82] width 20 height 10
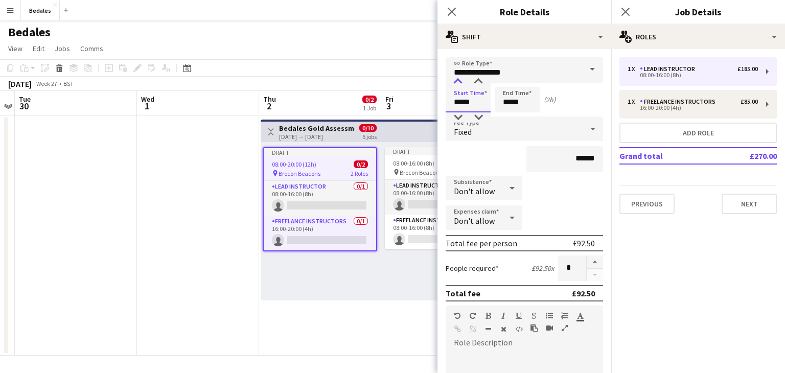
click at [457, 80] on div at bounding box center [458, 82] width 20 height 10
type input "*****"
click at [457, 80] on div at bounding box center [458, 82] width 20 height 10
click at [509, 100] on input "*****" at bounding box center [517, 100] width 45 height 26
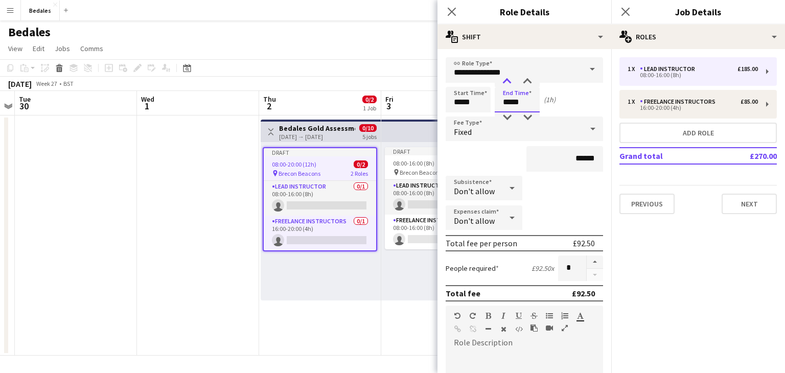
click at [510, 80] on div at bounding box center [507, 82] width 20 height 10
type input "*****"
click at [510, 80] on div at bounding box center [507, 82] width 20 height 10
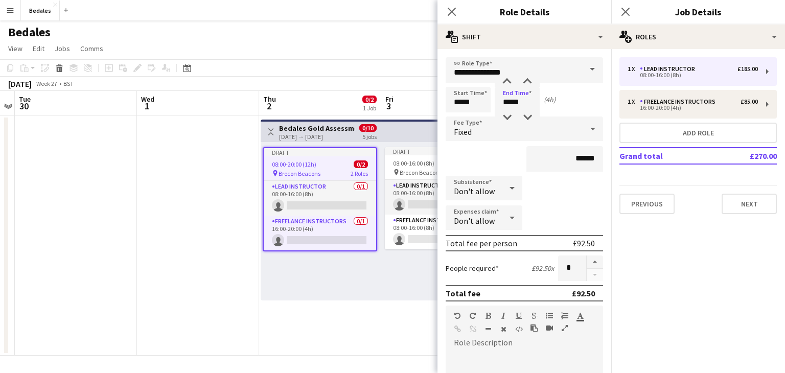
click at [592, 98] on div "Start Time ***** End Time ***** (4h)" at bounding box center [524, 100] width 157 height 26
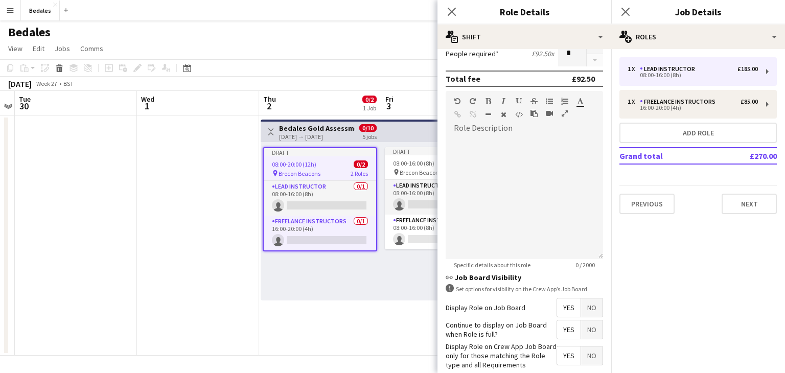
scroll to position [267, 0]
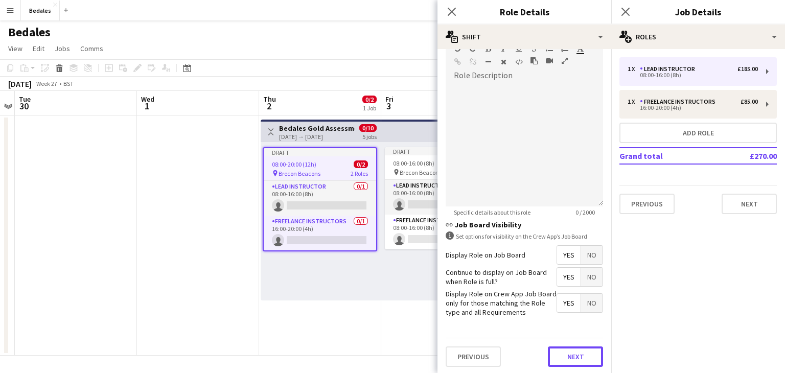
click at [582, 353] on button "Next" at bounding box center [575, 357] width 55 height 20
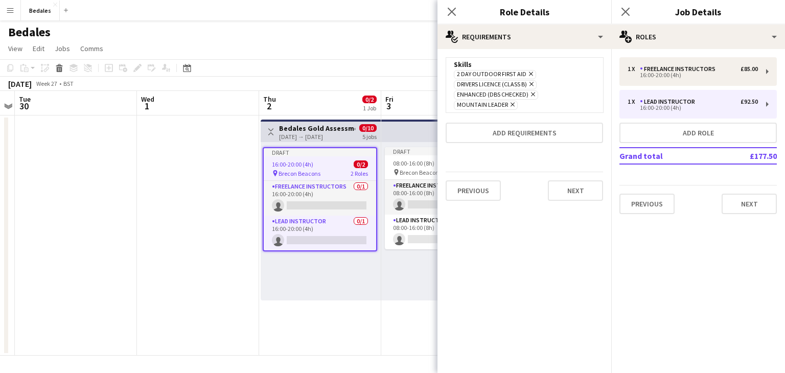
scroll to position [0, 0]
click at [581, 189] on button "Next" at bounding box center [575, 190] width 55 height 20
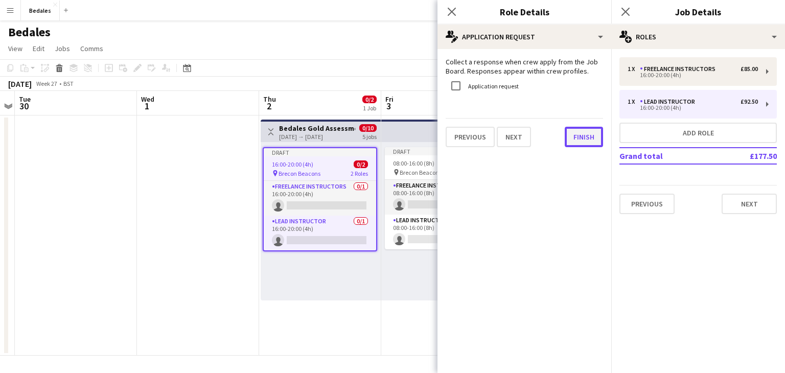
click at [576, 140] on button "Finish" at bounding box center [584, 137] width 38 height 20
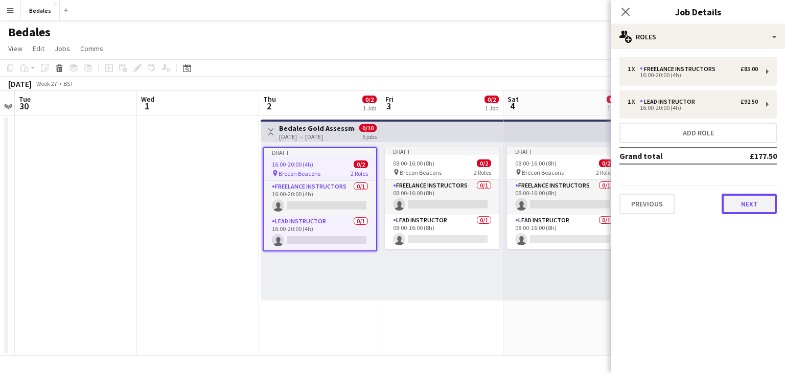
click at [754, 205] on button "Next" at bounding box center [749, 204] width 55 height 20
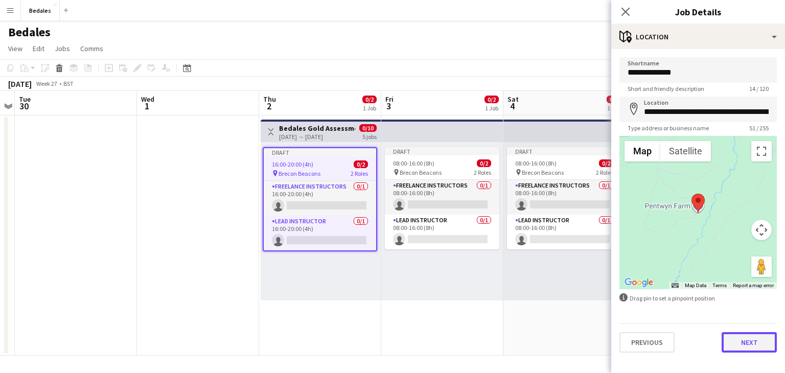
click at [753, 341] on button "Next" at bounding box center [749, 342] width 55 height 20
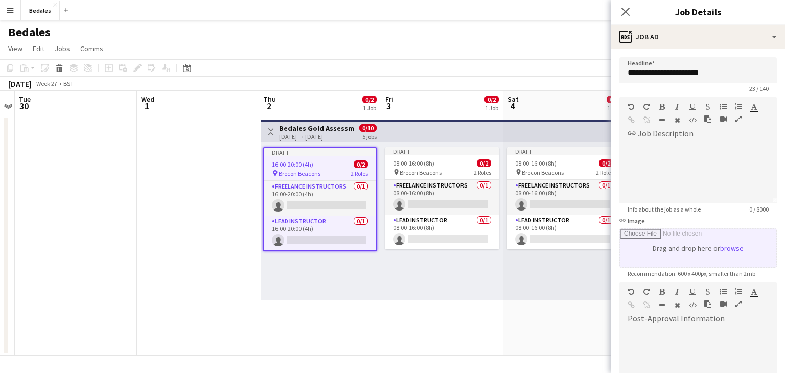
scroll to position [132, 0]
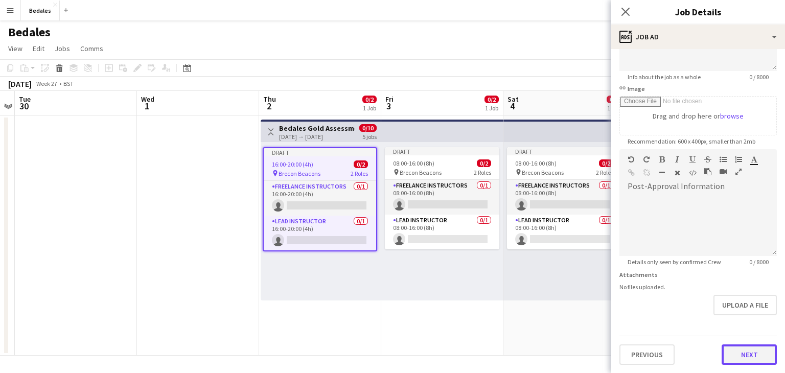
click at [751, 357] on button "Next" at bounding box center [749, 354] width 55 height 20
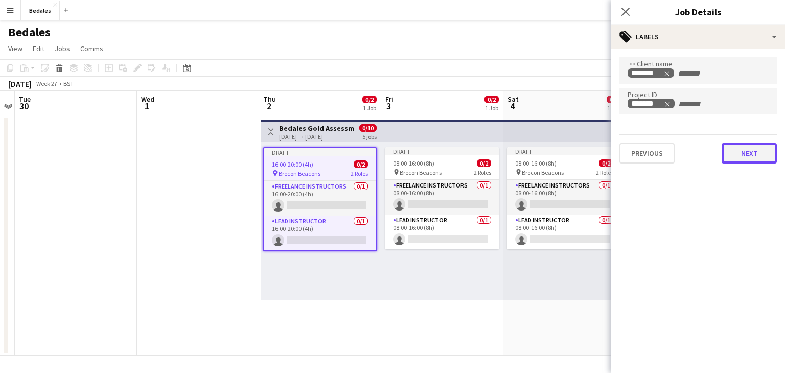
click at [738, 152] on button "Next" at bounding box center [749, 153] width 55 height 20
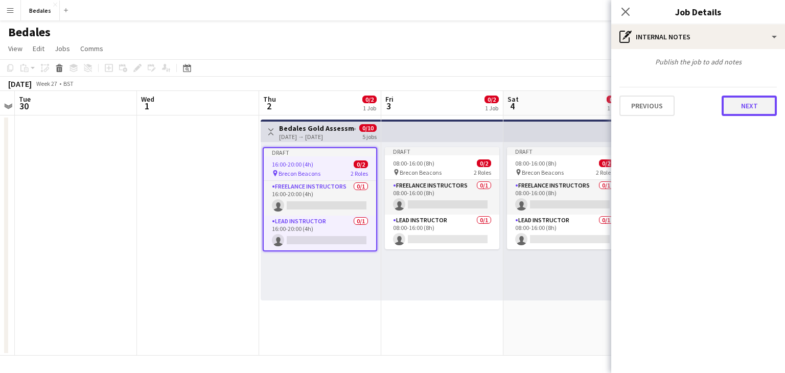
click at [756, 111] on button "Next" at bounding box center [749, 106] width 55 height 20
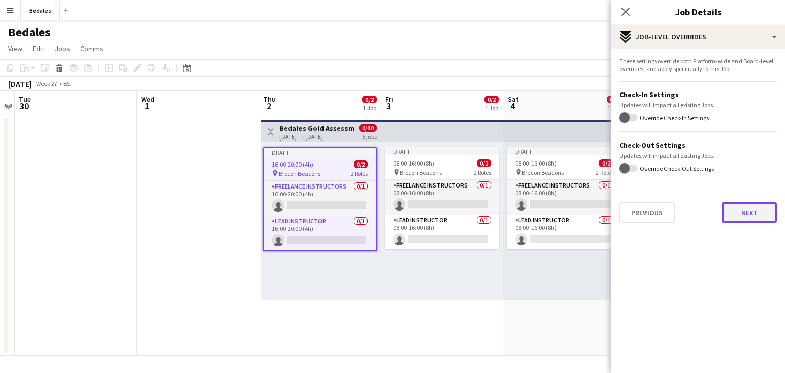
click at [746, 213] on button "Next" at bounding box center [749, 212] width 55 height 20
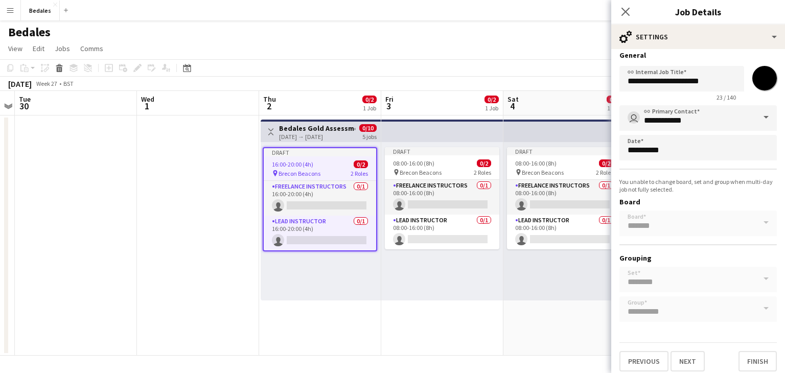
scroll to position [11, 0]
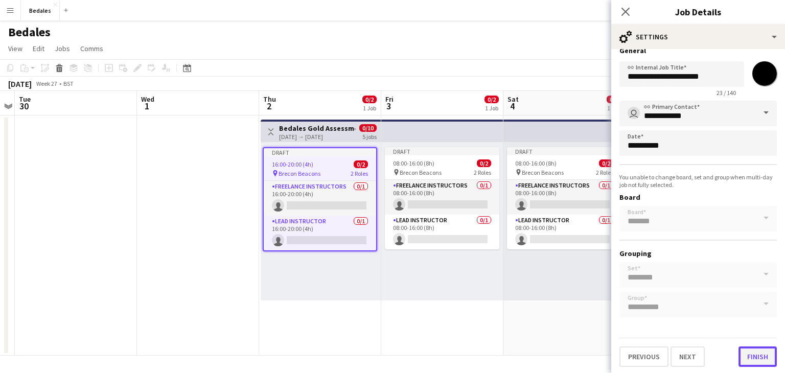
click at [758, 354] on button "Finish" at bounding box center [758, 357] width 38 height 20
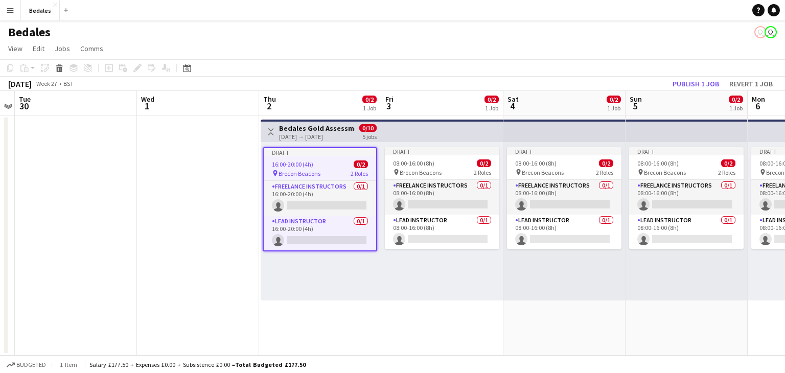
click at [317, 126] on h3 "Bedales Gold Assessment" at bounding box center [317, 128] width 76 height 9
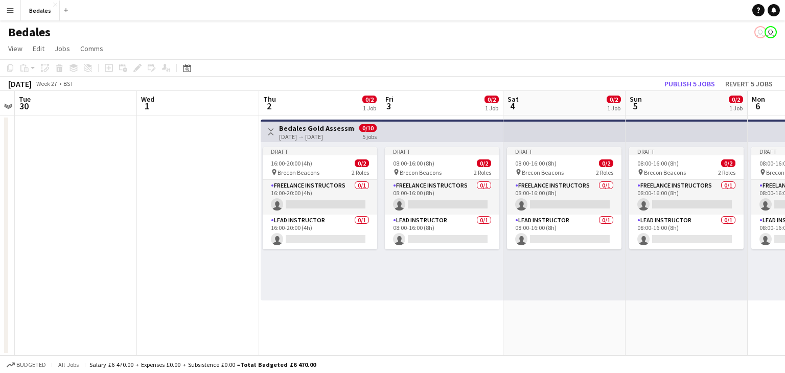
click at [221, 177] on app-date-cell at bounding box center [198, 236] width 122 height 240
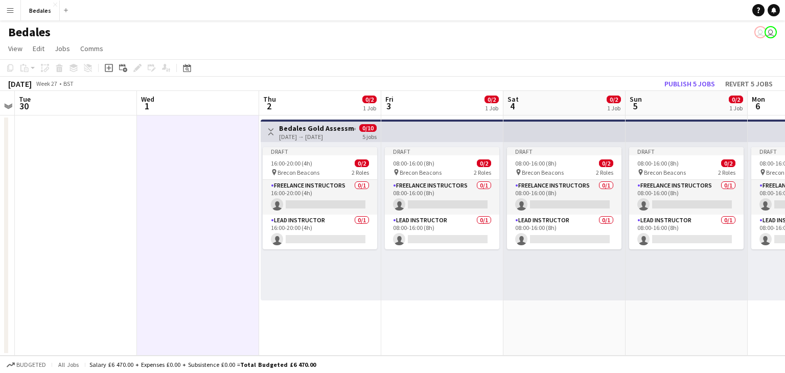
click at [306, 133] on div "[DATE] → [DATE]" at bounding box center [317, 137] width 76 height 8
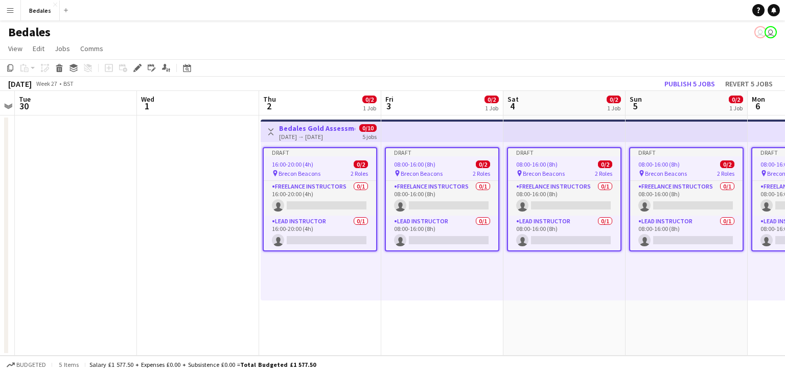
click at [190, 193] on app-date-cell at bounding box center [198, 236] width 122 height 240
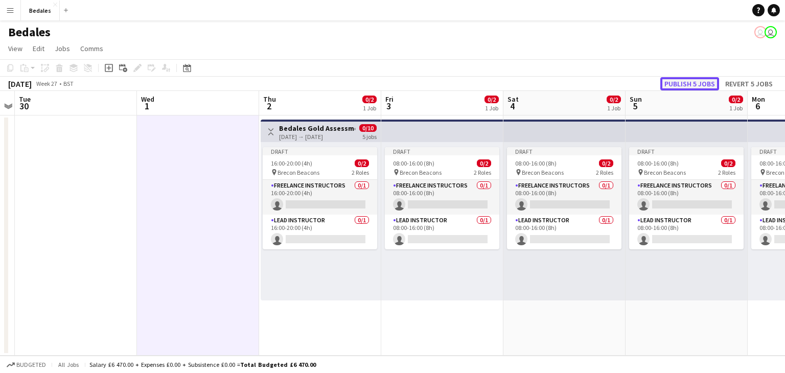
click at [686, 84] on button "Publish 5 jobs" at bounding box center [689, 83] width 59 height 13
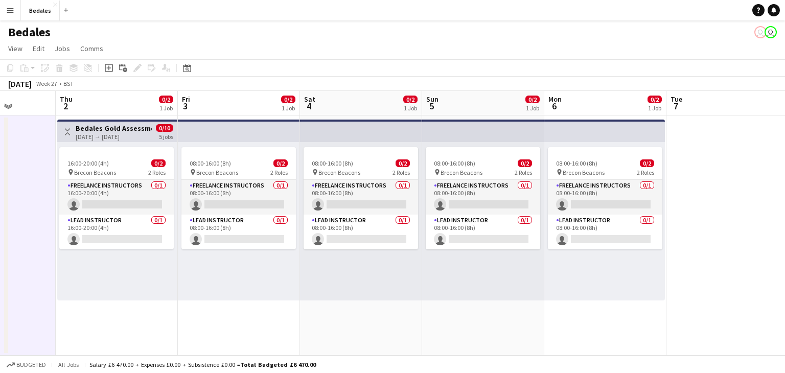
scroll to position [0, 318]
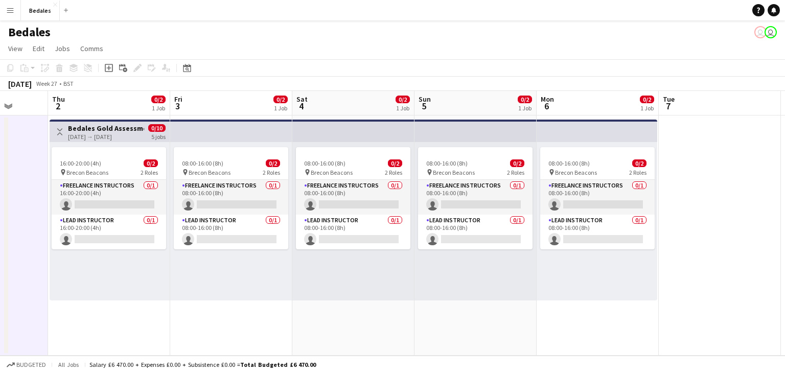
drag, startPoint x: 486, startPoint y: 301, endPoint x: 277, endPoint y: 298, distance: 209.1
click at [277, 298] on app-calendar-viewport "Mon 29 Tue 30 Wed 1 Thu 2 0/2 1 Job Fri 3 0/2 1 Job Sat 4 0/2 1 Job Sun 5 0/2 1…" at bounding box center [392, 223] width 785 height 265
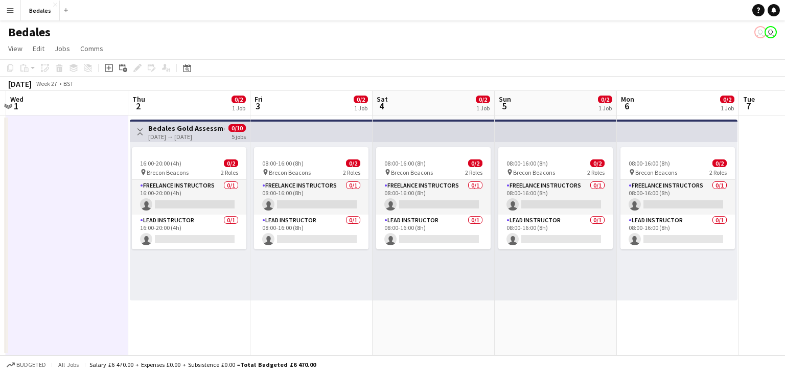
scroll to position [0, 361]
drag, startPoint x: 247, startPoint y: 297, endPoint x: 327, endPoint y: 299, distance: 79.8
click at [327, 299] on app-calendar-viewport "Sun 28 Mon 29 Tue 30 Wed 1 Thu 2 0/2 1 Job Fri 3 0/2 1 Job Sat 4 0/2 1 Job Sun …" at bounding box center [392, 223] width 785 height 265
click at [55, 3] on app-icon "Close" at bounding box center [55, 5] width 4 height 4
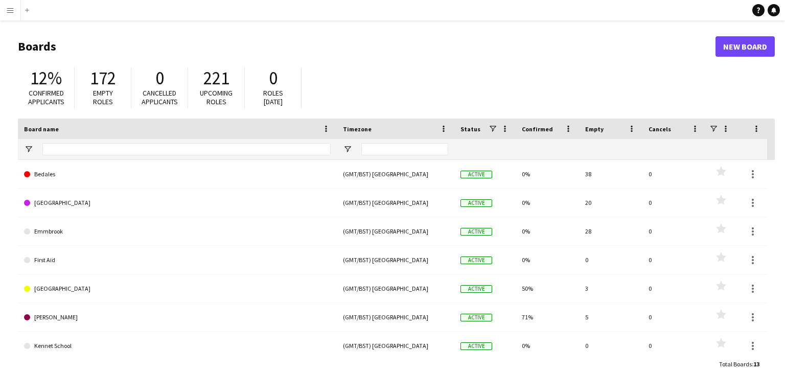
click at [12, 12] on app-icon "Menu" at bounding box center [10, 10] width 8 height 8
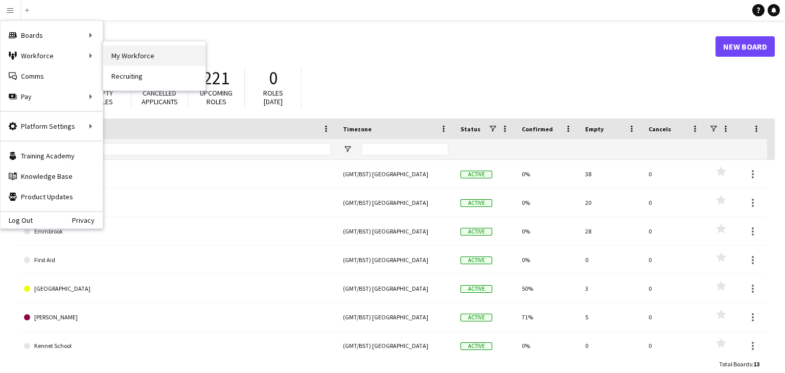
click at [161, 60] on link "My Workforce" at bounding box center [154, 55] width 102 height 20
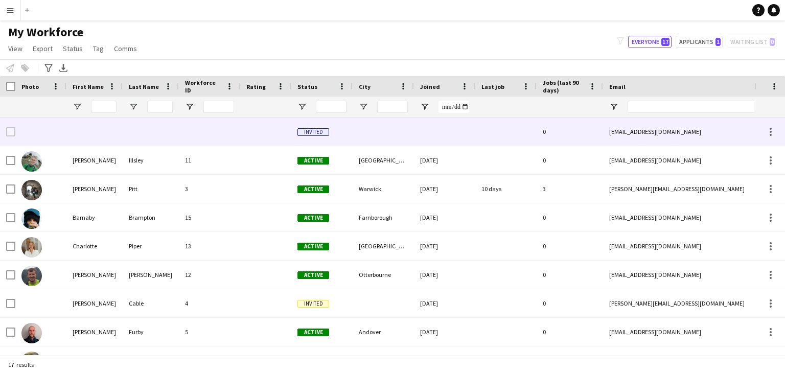
scroll to position [4, 0]
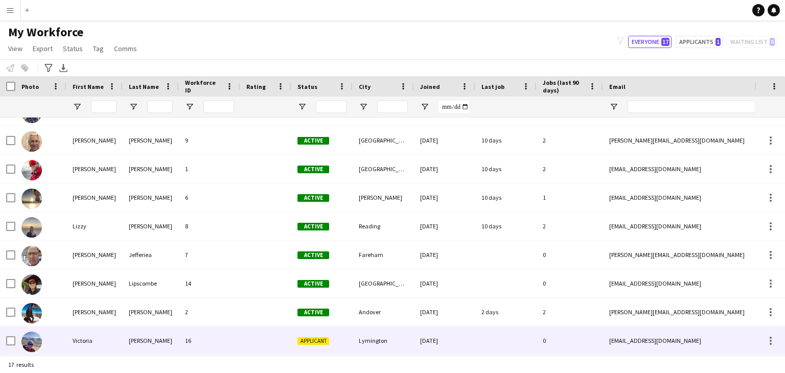
click at [142, 343] on div "[PERSON_NAME]" at bounding box center [151, 341] width 56 height 28
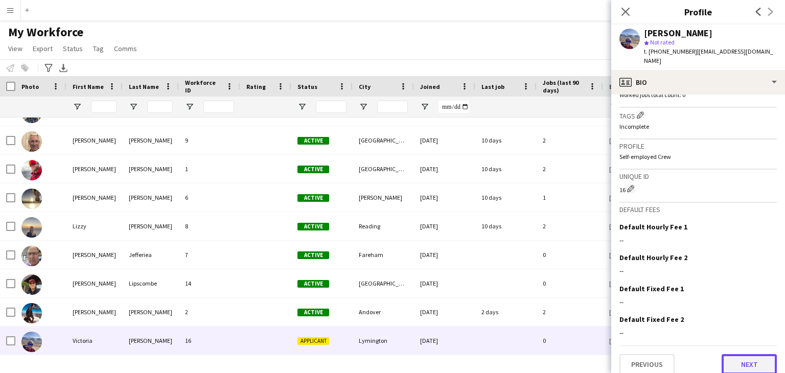
click at [752, 358] on button "Next" at bounding box center [749, 364] width 55 height 20
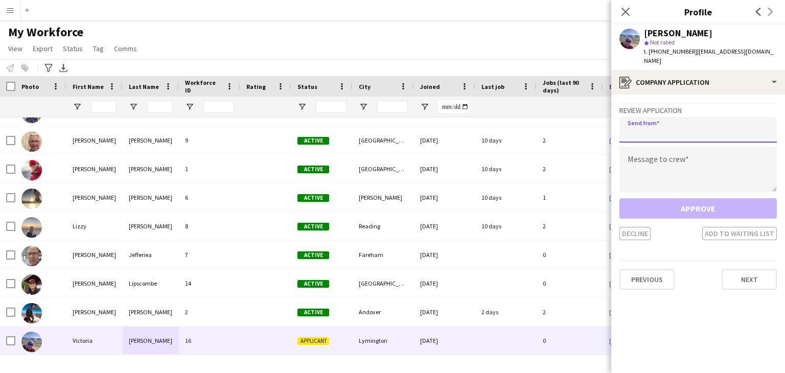
click at [686, 117] on input "email" at bounding box center [697, 130] width 157 height 26
click at [680, 150] on textarea at bounding box center [697, 170] width 157 height 46
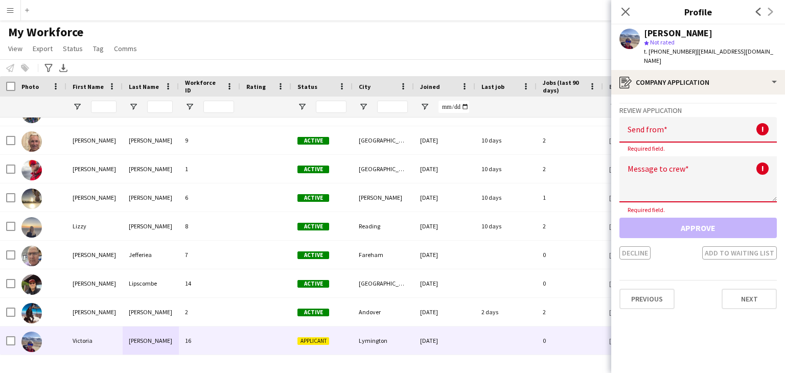
click at [724, 103] on div "Review Application Send from ! Required field. Message to crew ! Required field…" at bounding box center [697, 181] width 157 height 157
click at [628, 13] on icon "Close pop-in" at bounding box center [625, 12] width 10 height 10
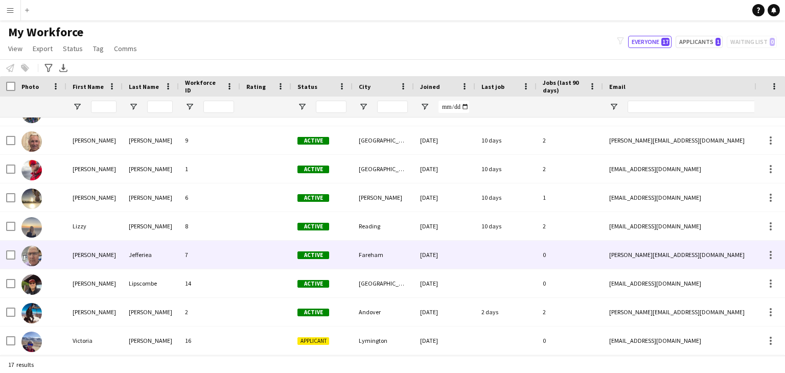
click at [155, 256] on div "Jefferiea" at bounding box center [151, 255] width 56 height 28
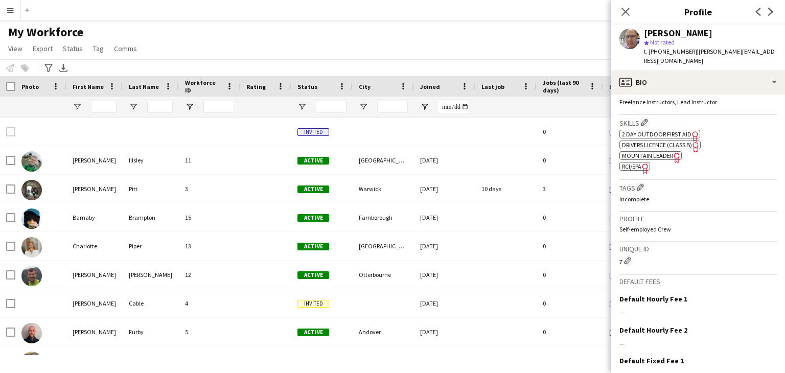
scroll to position [398, 0]
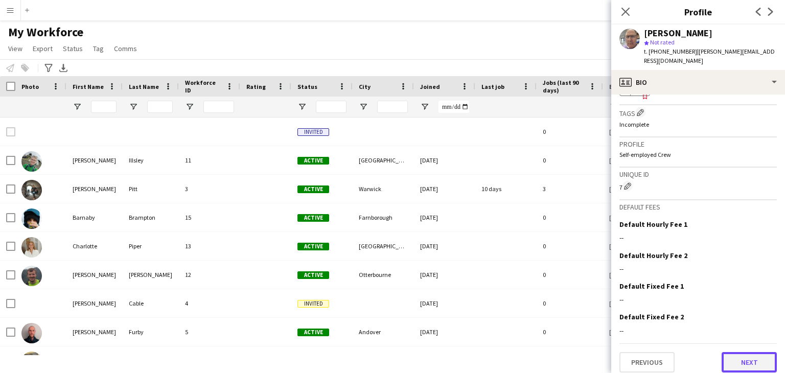
click at [757, 357] on button "Next" at bounding box center [749, 362] width 55 height 20
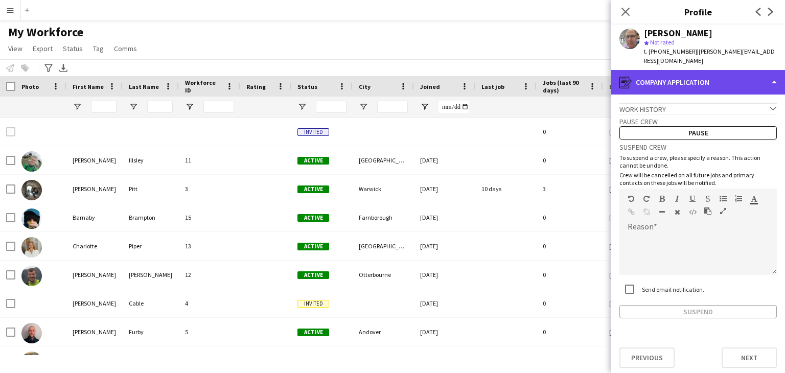
click at [778, 74] on div "register Company application" at bounding box center [698, 82] width 174 height 25
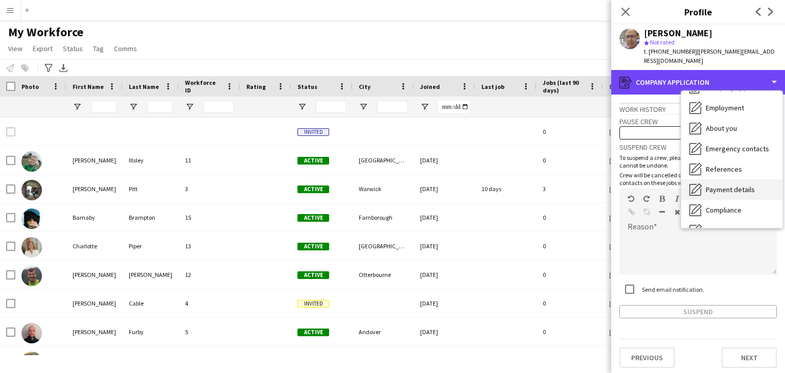
scroll to position [28, 0]
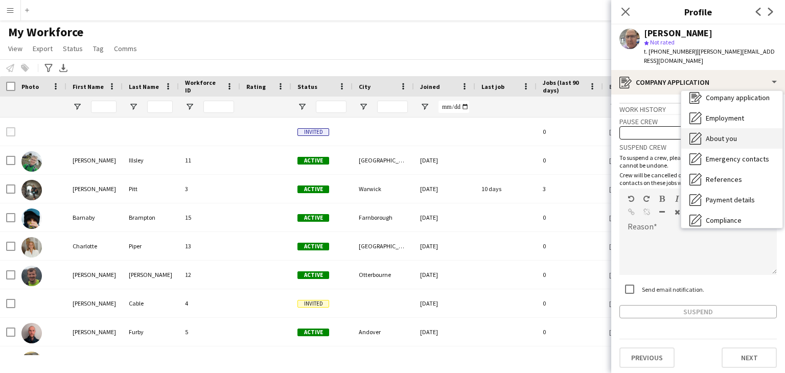
click at [740, 129] on div "About you About you" at bounding box center [731, 138] width 101 height 20
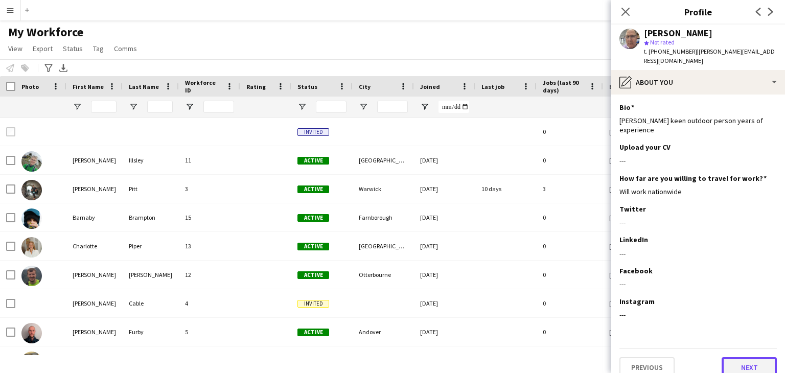
click at [747, 357] on button "Next" at bounding box center [749, 367] width 55 height 20
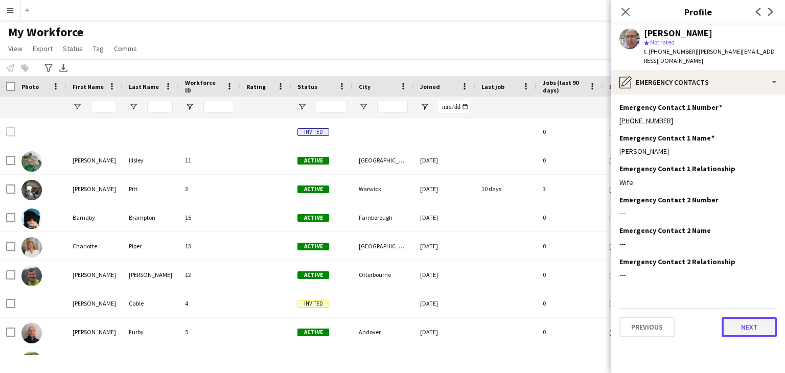
click at [750, 317] on button "Next" at bounding box center [749, 327] width 55 height 20
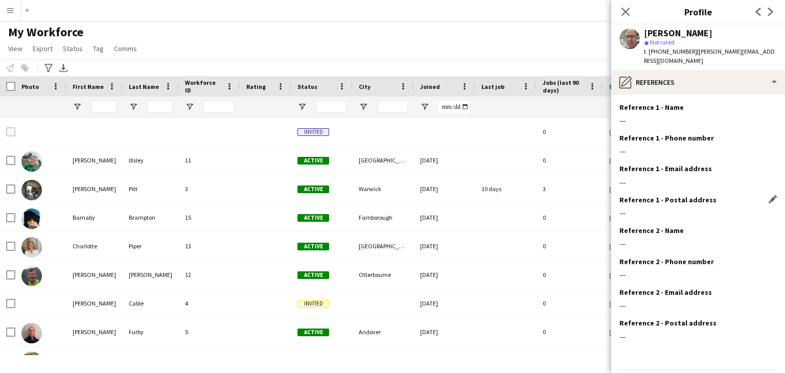
scroll to position [25, 0]
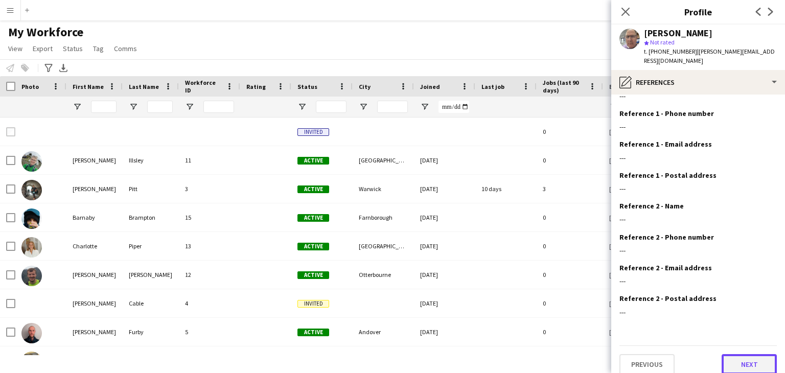
click at [746, 354] on button "Next" at bounding box center [749, 364] width 55 height 20
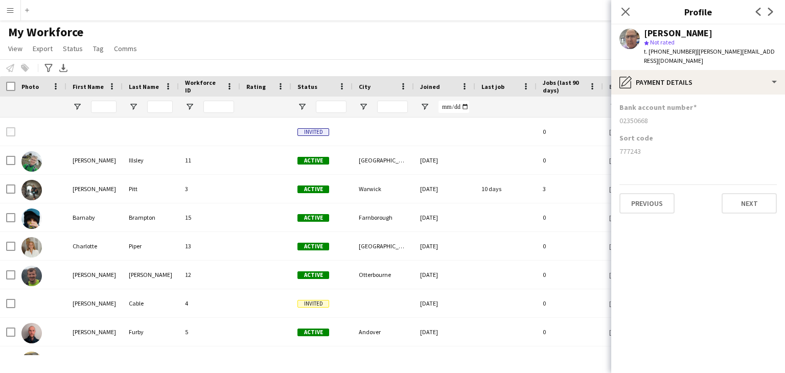
scroll to position [0, 0]
click at [760, 193] on button "Next" at bounding box center [749, 203] width 55 height 20
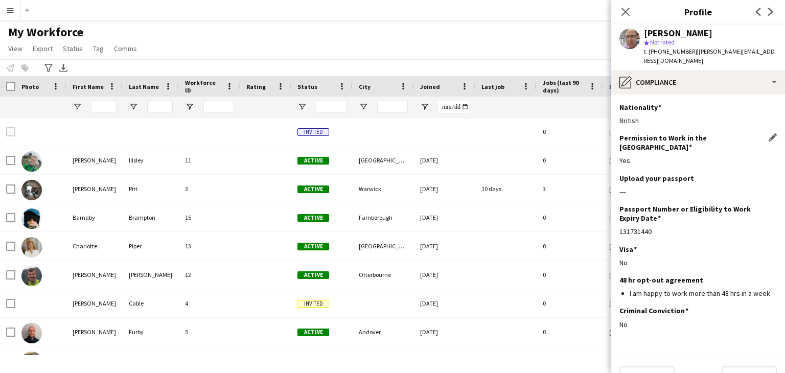
scroll to position [3, 0]
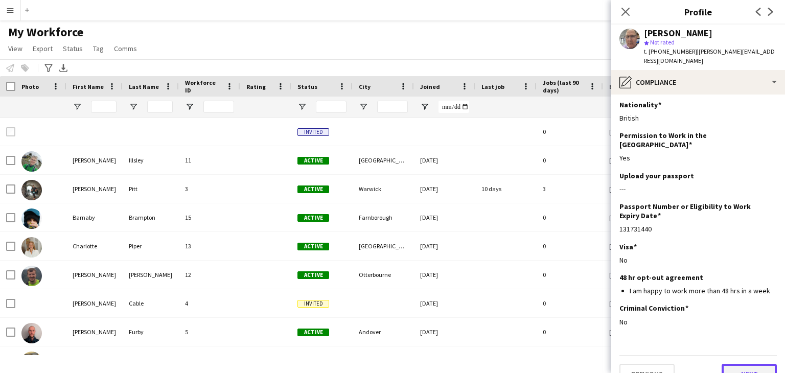
click at [748, 364] on button "Next" at bounding box center [749, 374] width 55 height 20
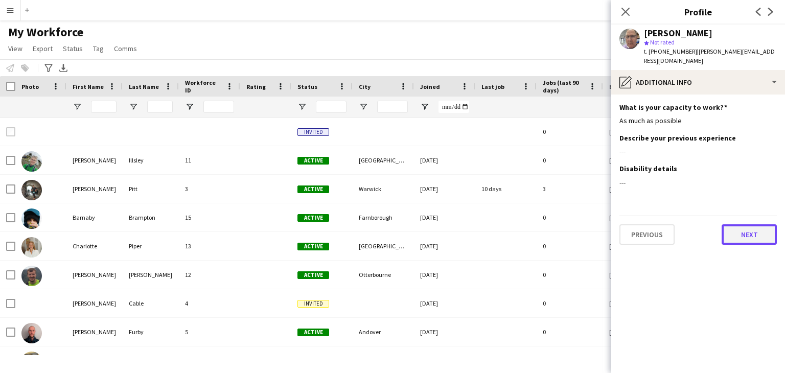
click at [748, 226] on button "Next" at bounding box center [749, 234] width 55 height 20
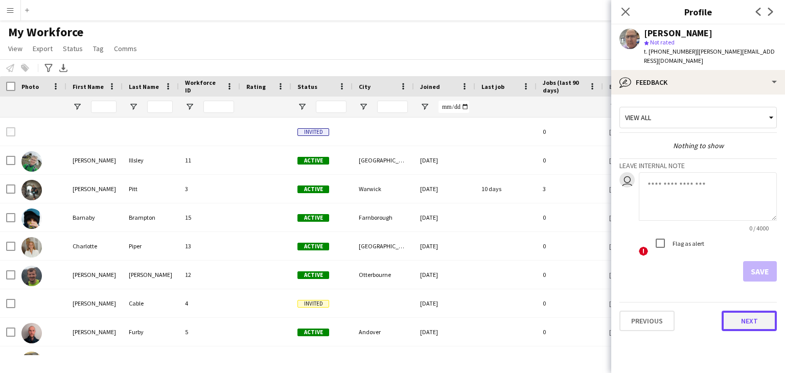
click at [748, 312] on button "Next" at bounding box center [749, 321] width 55 height 20
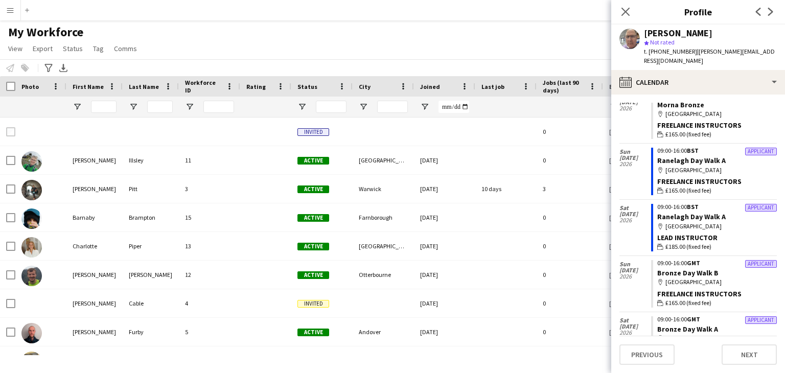
scroll to position [325, 0]
click at [752, 355] on button "Next" at bounding box center [749, 354] width 55 height 20
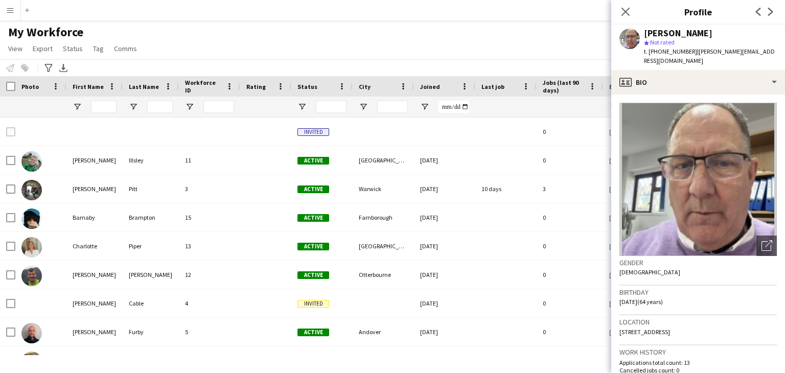
drag, startPoint x: 627, startPoint y: 13, endPoint x: 546, endPoint y: 37, distance: 84.1
click at [626, 14] on icon "Close pop-in" at bounding box center [626, 12] width 8 height 8
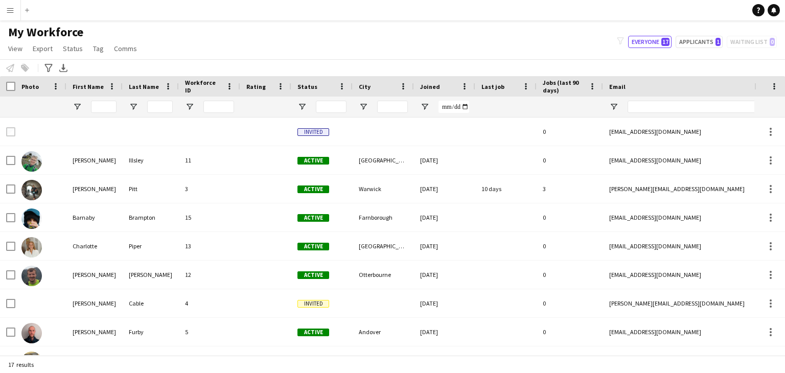
click at [12, 10] on app-icon "Menu" at bounding box center [10, 10] width 8 height 8
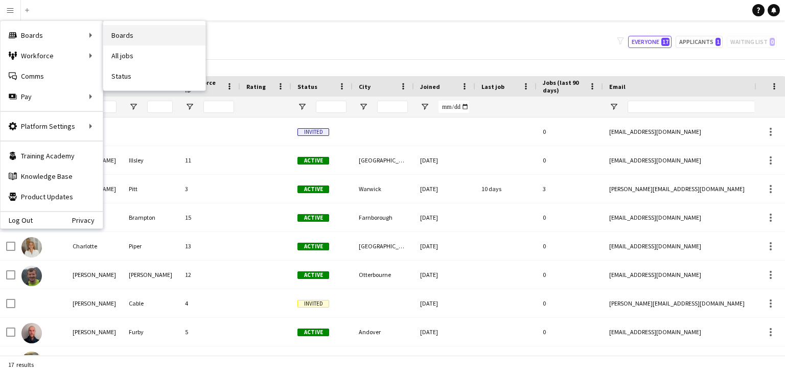
click at [125, 34] on link "Boards" at bounding box center [154, 35] width 102 height 20
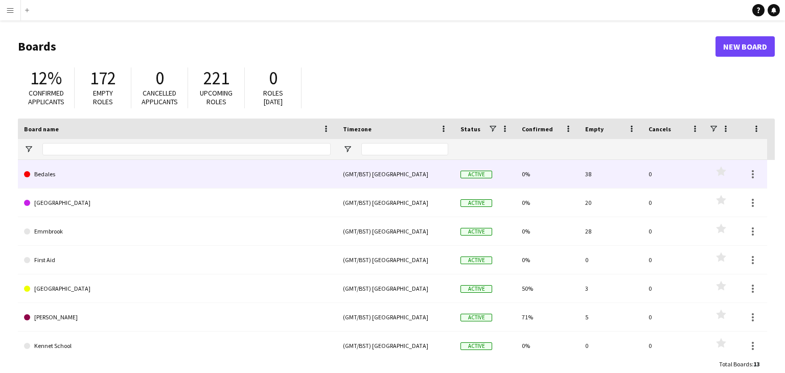
click at [77, 178] on link "Bedales" at bounding box center [177, 174] width 307 height 29
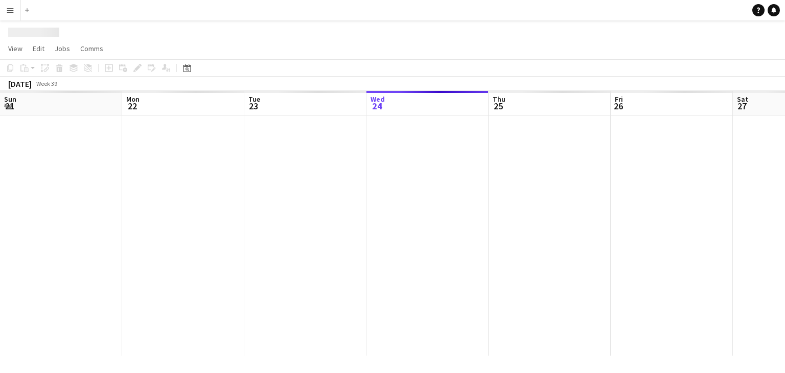
scroll to position [0, 244]
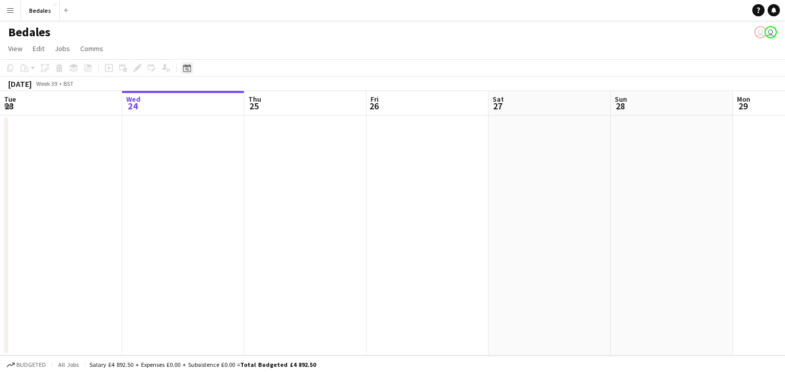
click at [182, 65] on div "Date picker" at bounding box center [187, 68] width 12 height 12
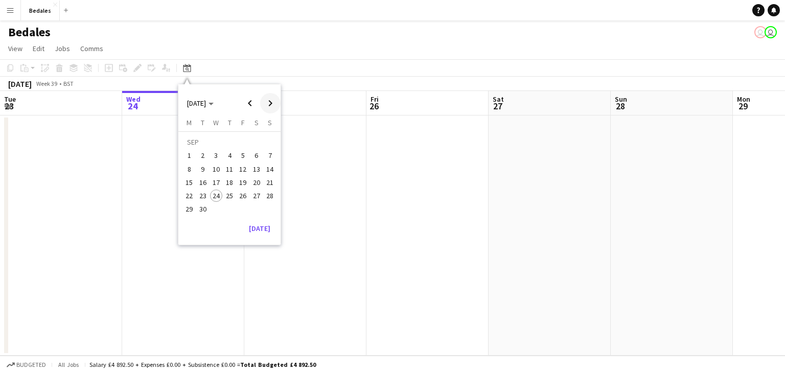
click at [273, 101] on span "Next month" at bounding box center [270, 103] width 20 height 20
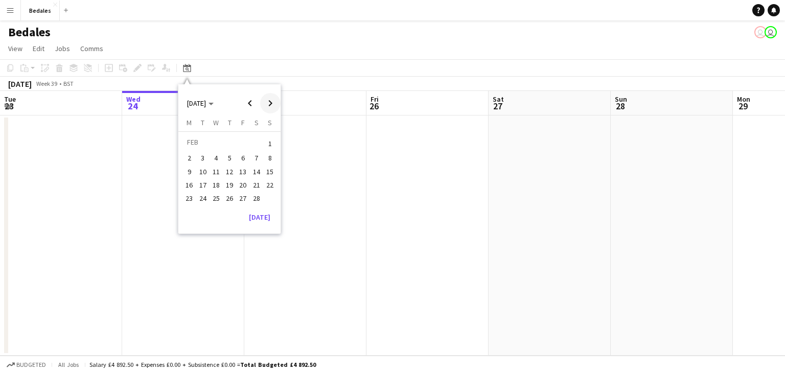
click at [273, 101] on span "Next month" at bounding box center [270, 103] width 20 height 20
click at [269, 145] on span "1" at bounding box center [270, 143] width 12 height 14
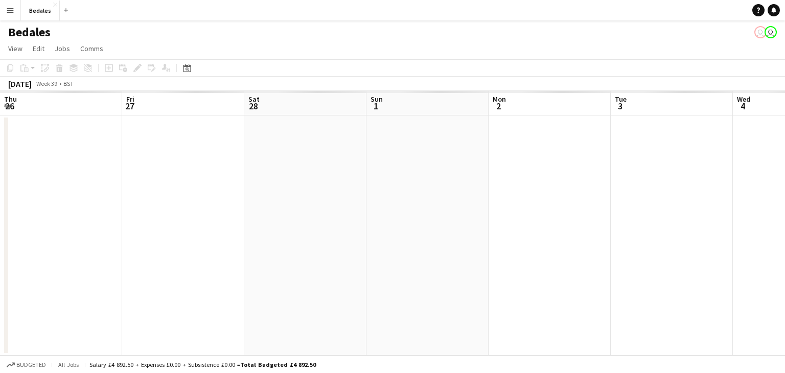
scroll to position [0, 352]
drag, startPoint x: 438, startPoint y: 179, endPoint x: 222, endPoint y: 215, distance: 218.2
click at [229, 215] on app-calendar-viewport "Tue 24 Wed 25 Thu 26 Fri 27 Sat 28 Sun 1 Mon 2 Tue 3 Wed 4 Thu 5 Fri 6 0/2 1 Jo…" at bounding box center [392, 273] width 785 height 364
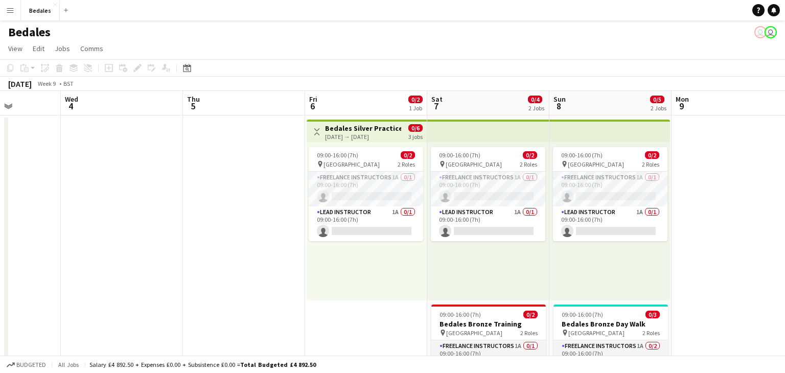
scroll to position [0, 406]
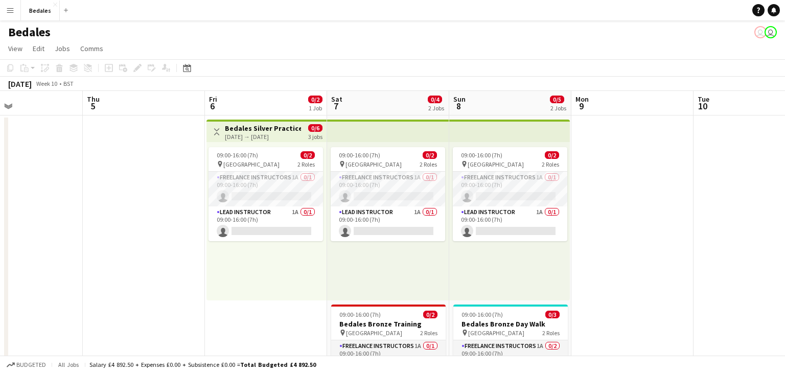
drag, startPoint x: 547, startPoint y: 219, endPoint x: 109, endPoint y: 262, distance: 440.7
click at [109, 262] on app-calendar-viewport "Sun 1 Mon 2 Tue 3 Wed 4 Thu 5 Fri 6 0/2 1 Job Sat 7 0/4 2 Jobs Sun 8 0/5 2 Jobs…" at bounding box center [392, 273] width 785 height 364
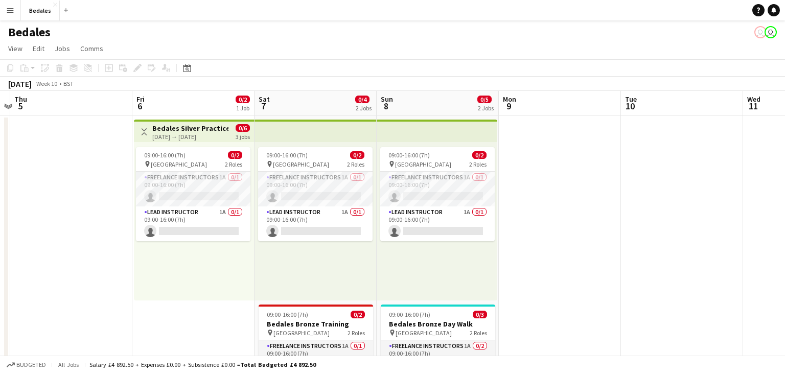
scroll to position [0, 357]
drag, startPoint x: 636, startPoint y: 218, endPoint x: 562, endPoint y: 237, distance: 75.9
click at [562, 237] on app-calendar-viewport "Mon 2 Tue 3 Wed 4 Thu 5 Fri 6 0/2 1 Job Sat 7 0/4 2 Jobs Sun 8 0/5 2 Jobs Mon 9…" at bounding box center [392, 273] width 785 height 364
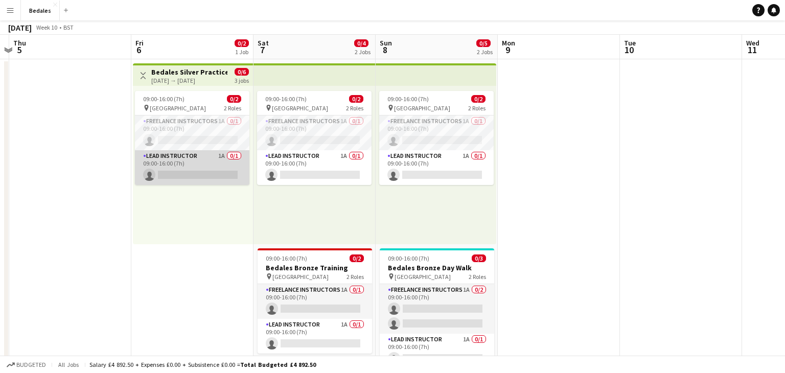
scroll to position [0, 0]
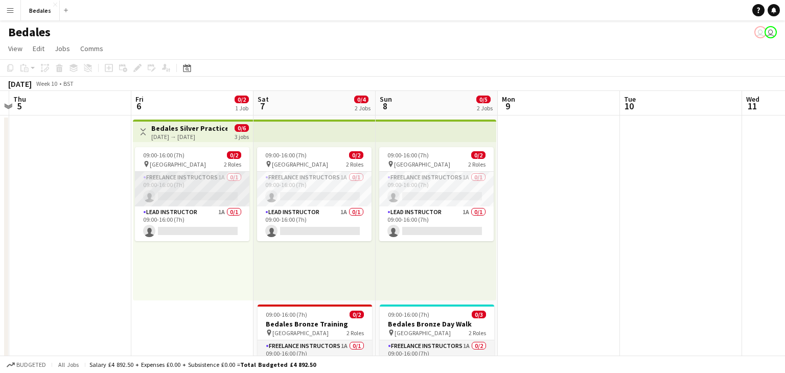
click at [211, 186] on app-card-role "Freelance Instructors 1A 0/1 09:00-16:00 (7h) single-neutral-actions" at bounding box center [192, 189] width 114 height 35
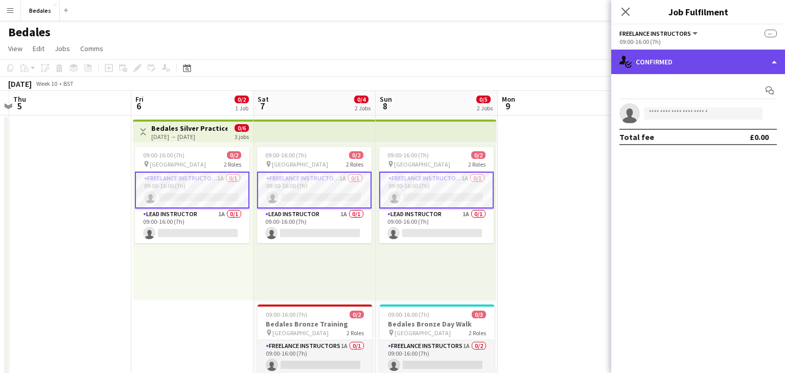
click at [774, 60] on div "single-neutral-actions-check-2 Confirmed" at bounding box center [698, 62] width 174 height 25
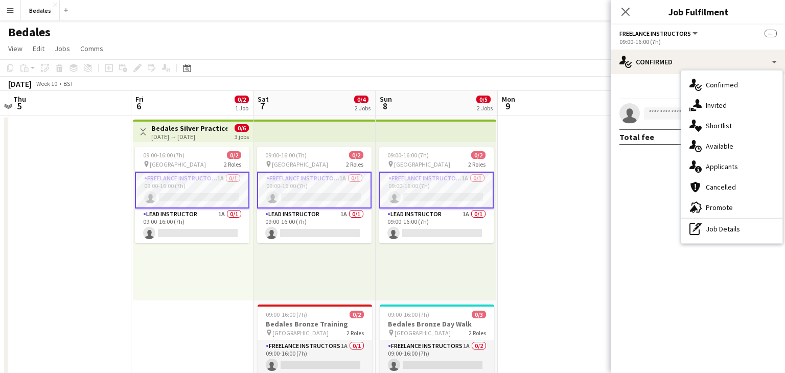
click at [527, 47] on app-page-menu "View Day view expanded Day view collapsed Month view Date picker Jump to [DATE]…" at bounding box center [392, 49] width 785 height 19
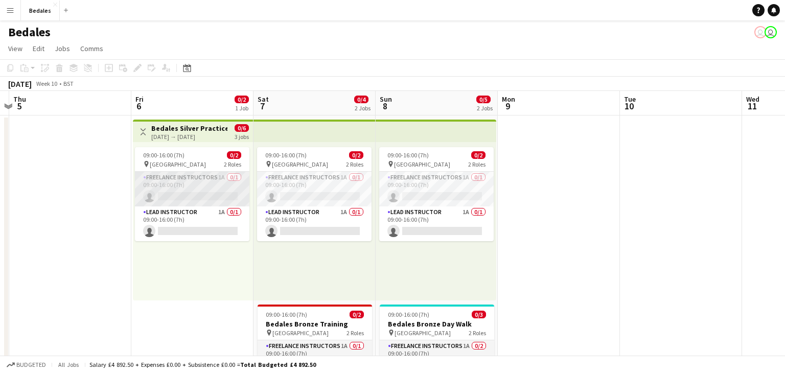
click at [201, 189] on app-card-role "Freelance Instructors 1A 0/1 09:00-16:00 (7h) single-neutral-actions" at bounding box center [192, 189] width 114 height 35
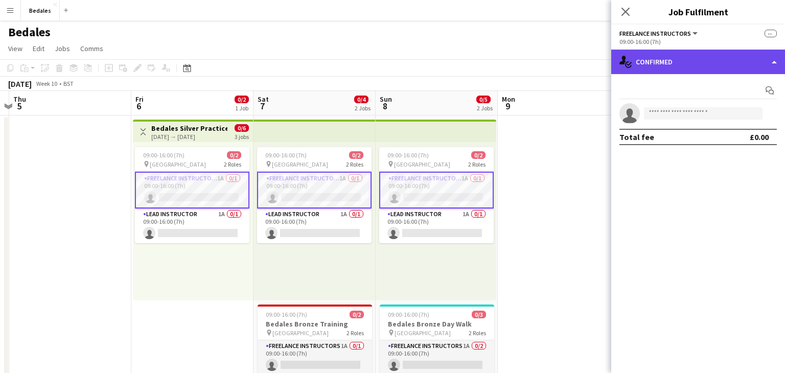
click at [774, 59] on div "single-neutral-actions-check-2 Confirmed" at bounding box center [698, 62] width 174 height 25
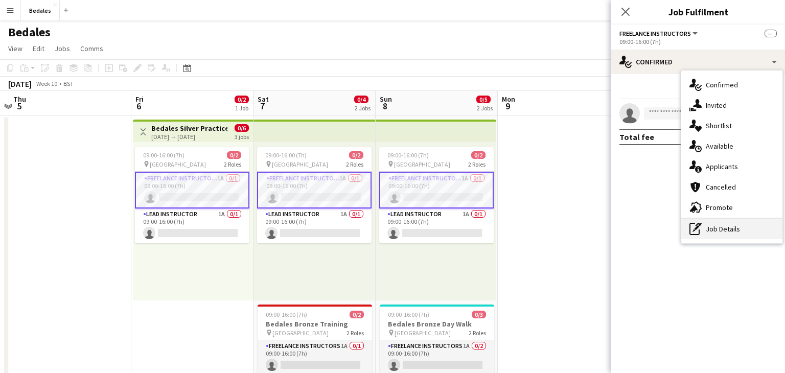
click at [724, 232] on div "pen-write Job Details" at bounding box center [731, 229] width 101 height 20
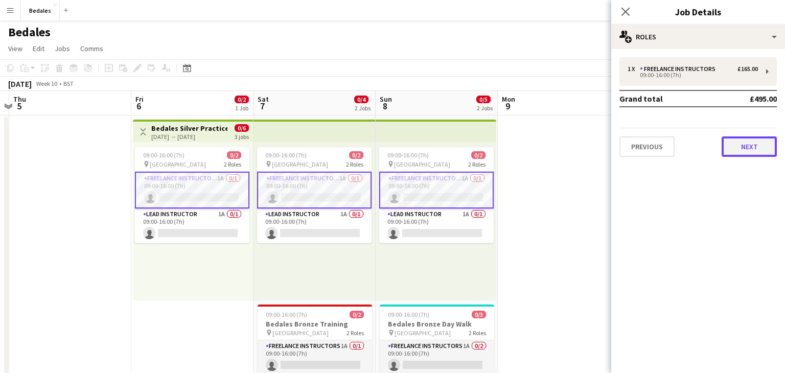
click at [753, 144] on button "Next" at bounding box center [749, 146] width 55 height 20
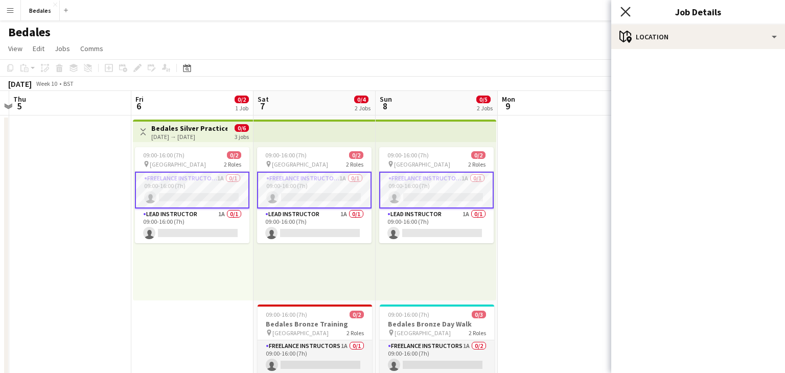
click at [627, 12] on icon "Close pop-in" at bounding box center [625, 12] width 10 height 10
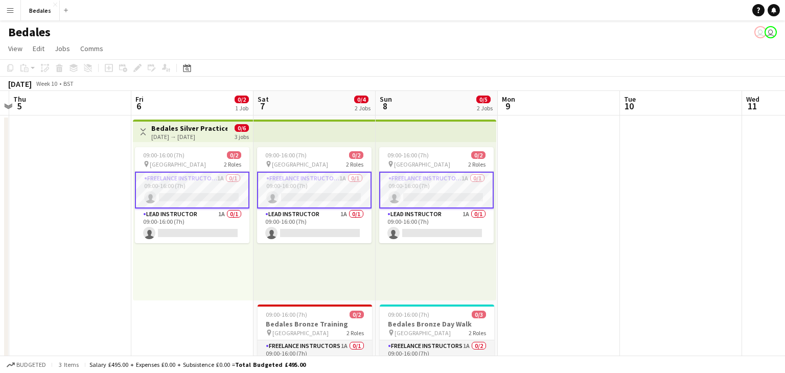
click at [492, 53] on app-page-menu "View Day view expanded Day view collapsed Month view Date picker Jump to [DATE]…" at bounding box center [392, 49] width 785 height 19
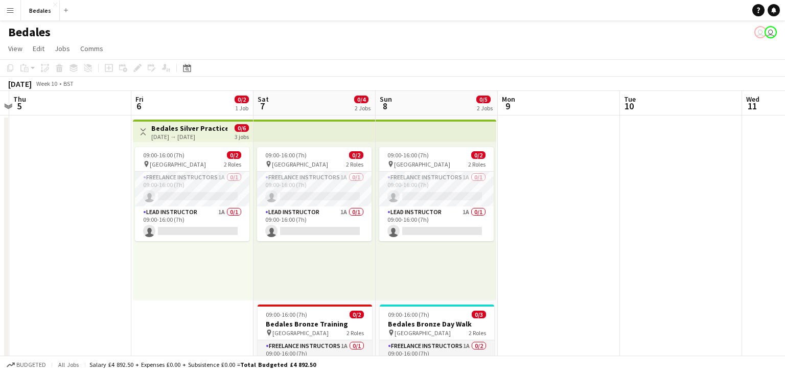
click at [573, 205] on app-date-cell at bounding box center [559, 286] width 122 height 340
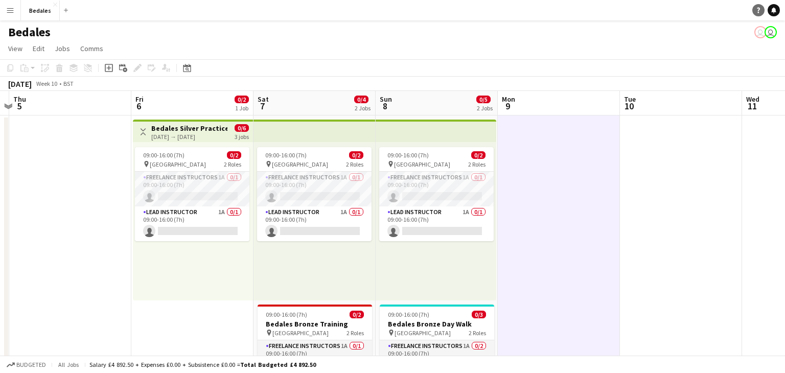
click at [761, 9] on icon "Help" at bounding box center [758, 10] width 6 height 6
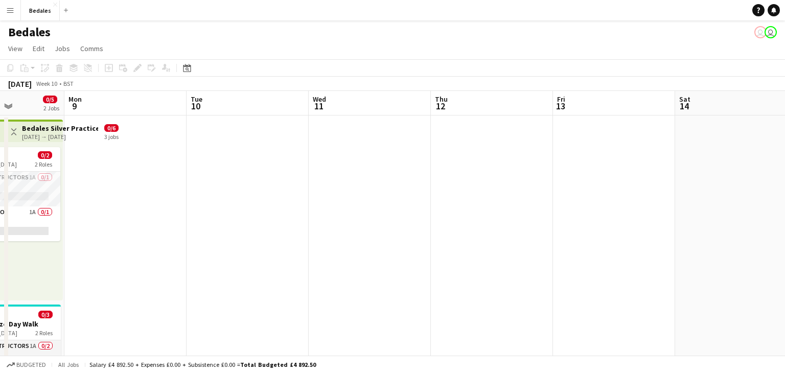
drag, startPoint x: 683, startPoint y: 201, endPoint x: 195, endPoint y: 215, distance: 488.3
click at [196, 215] on app-calendar-viewport "Thu 5 Fri 6 0/2 1 Job Sat 7 0/4 2 Jobs Sun 8 0/5 2 Jobs Mon 9 Tue 10 Wed 11 Thu…" at bounding box center [392, 273] width 785 height 364
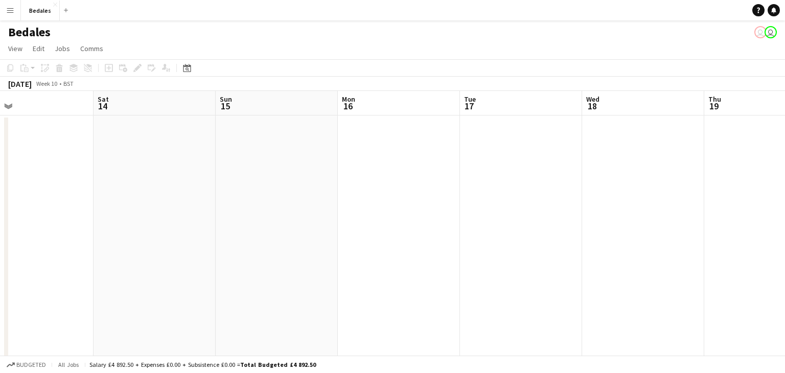
drag, startPoint x: 712, startPoint y: 212, endPoint x: 180, endPoint y: 228, distance: 532.8
click at [145, 236] on app-calendar-viewport "Tue 10 Wed 11 Thu 12 Fri 13 Sat 14 Sun 15 Mon 16 Tue 17 Wed 18 Thu 19 Fri 20 Sa…" at bounding box center [392, 273] width 785 height 364
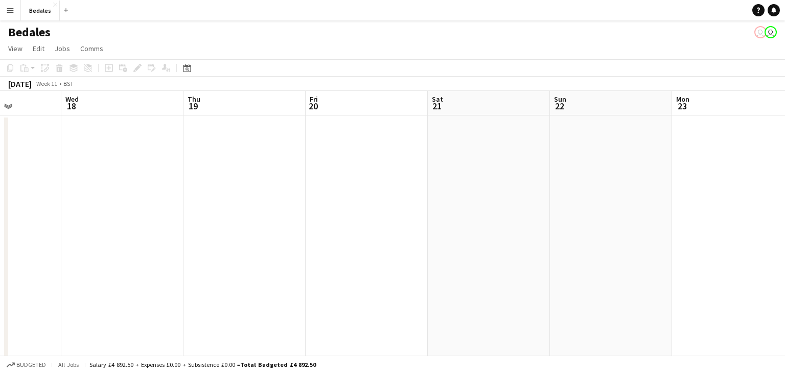
drag, startPoint x: 625, startPoint y: 206, endPoint x: 137, endPoint y: 228, distance: 487.6
click at [137, 228] on app-calendar-viewport "Sat 14 Sun 15 Mon 16 Tue 17 Wed 18 Thu 19 Fri 20 Sat 21 Sun 22 Mon 23 Tue 24 We…" at bounding box center [392, 273] width 785 height 364
drag, startPoint x: 595, startPoint y: 214, endPoint x: 283, endPoint y: 211, distance: 311.8
click at [158, 220] on app-calendar-viewport "Wed 18 Thu 19 Fri 20 Sat 21 Sun 22 Mon 23 Tue 24 Wed 25 Thu 26 Fri 27 Sat 28 Su…" at bounding box center [392, 273] width 785 height 364
drag, startPoint x: 654, startPoint y: 199, endPoint x: 192, endPoint y: 209, distance: 462.7
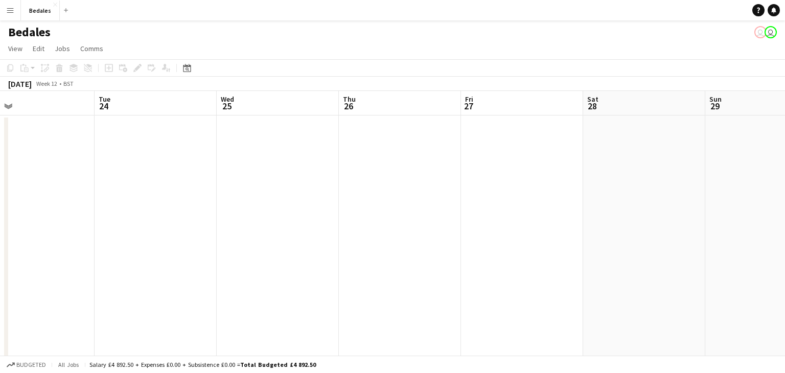
click at [192, 209] on app-calendar-viewport "Fri 20 Sat 21 Sun 22 Mon 23 Tue 24 Wed 25 Thu 26 Fri 27 Sat 28 Sun 29 Mon 30 Tu…" at bounding box center [392, 273] width 785 height 364
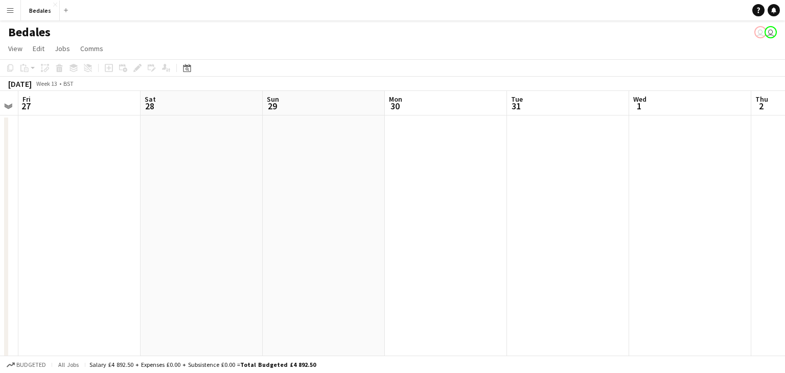
drag, startPoint x: 597, startPoint y: 205, endPoint x: 131, endPoint y: 208, distance: 466.7
click at [131, 209] on app-calendar-viewport "Tue 24 Wed 25 Thu 26 Fri 27 Sat 28 Sun 29 Mon 30 Tue 31 Wed 1 Thu 2 Fri 3 Sat 4" at bounding box center [392, 273] width 785 height 364
drag, startPoint x: 272, startPoint y: 199, endPoint x: 173, endPoint y: 199, distance: 99.7
click at [173, 199] on app-calendar-viewport "Sun 29 Mon 30 Tue 31 Wed 1 Thu 2 Fri 3 Sat 4 Sun 5 Mon 6 Tue 7 Wed 8 Thu 9" at bounding box center [392, 273] width 785 height 364
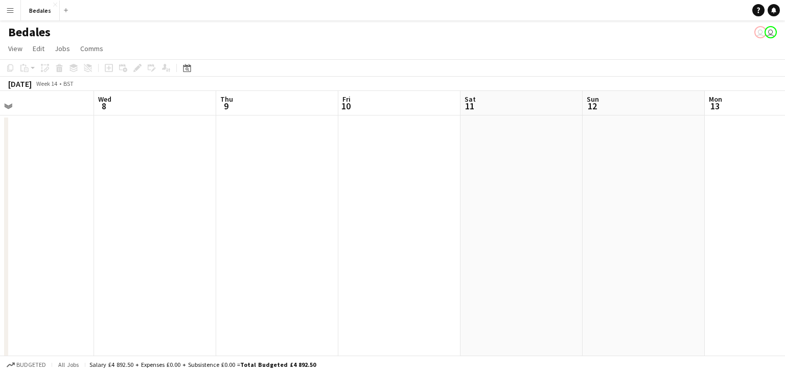
drag, startPoint x: 383, startPoint y: 210, endPoint x: 309, endPoint y: 209, distance: 74.1
click at [148, 205] on app-calendar-viewport "Sat 4 Sun 5 Mon 6 Tue 7 Wed 8 Thu 9 Fri 10 Sat 11 Sun 12 Mon 13 Tue 14 Wed 15" at bounding box center [392, 273] width 785 height 364
drag, startPoint x: 698, startPoint y: 220, endPoint x: 141, endPoint y: 218, distance: 557.1
click at [141, 218] on app-calendar-viewport "Wed 8 Thu 9 Fri 10 Sat 11 Sun 12 Mon 13 Tue 14 Wed 15 Thu 16 Fri 17 Sat 18 Sun …" at bounding box center [392, 273] width 785 height 364
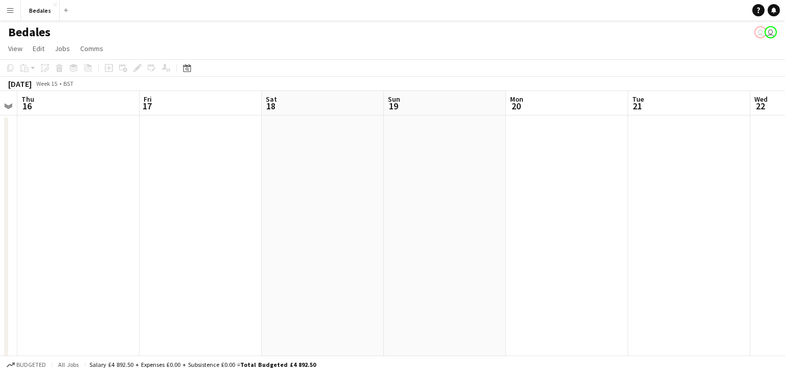
drag, startPoint x: 612, startPoint y: 202, endPoint x: 128, endPoint y: 210, distance: 484.1
click at [128, 210] on app-calendar-viewport "Sun 12 Mon 13 Tue 14 Wed 15 Thu 16 Fri 17 Sat 18 Sun 19 Mon 20 Tue 21 Wed 22 Th…" at bounding box center [392, 273] width 785 height 364
drag, startPoint x: 569, startPoint y: 205, endPoint x: 88, endPoint y: 208, distance: 481.0
click at [87, 208] on app-calendar-viewport "Sun 12 Mon 13 Tue 14 Wed 15 Thu 16 Fri 17 Sat 18 Sun 19 Mon 20 Tue 21 Wed 22 Th…" at bounding box center [392, 273] width 785 height 364
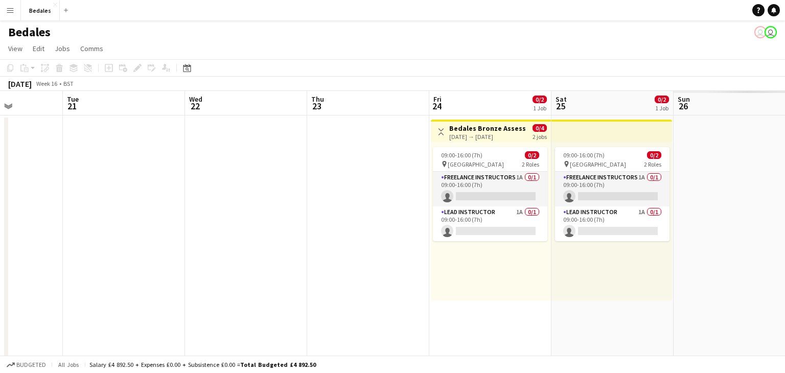
scroll to position [0, 314]
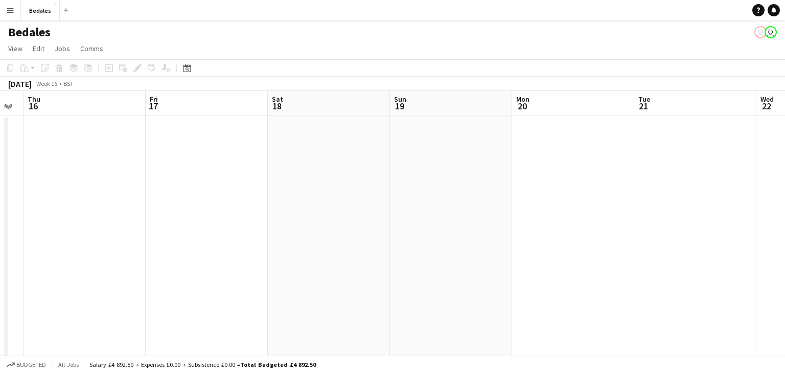
drag, startPoint x: 122, startPoint y: 204, endPoint x: 522, endPoint y: 211, distance: 400.3
click at [519, 209] on app-calendar-viewport "Tue 14 Wed 15 Thu 16 Fri 17 Sat 18 Sun 19 Mon 20 Tue 21 Wed 22 Thu 23 Fri 24 0/…" at bounding box center [392, 273] width 785 height 364
drag, startPoint x: 170, startPoint y: 189, endPoint x: 582, endPoint y: 199, distance: 412.1
click at [582, 199] on app-calendar-viewport "Mon 13 Tue 14 Wed 15 Thu 16 Fri 17 Sat 18 Sun 19 Mon 20 Tue 21 Wed 22 Thu 23 Fr…" at bounding box center [392, 273] width 785 height 364
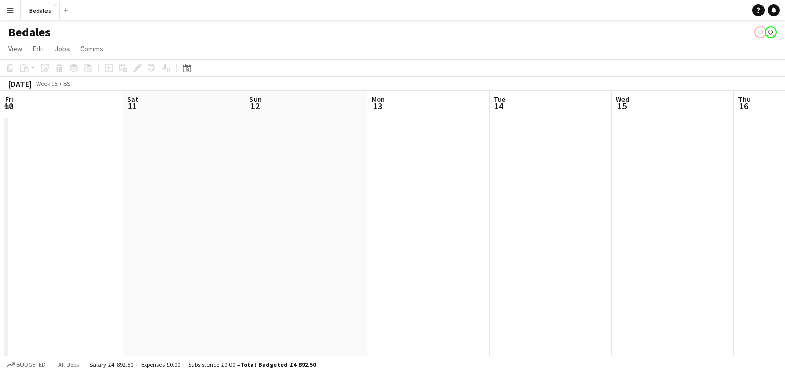
drag, startPoint x: 132, startPoint y: 191, endPoint x: 490, endPoint y: 208, distance: 358.2
click at [490, 208] on app-calendar-viewport "Wed 8 Thu 9 Fri 10 Sat 11 Sun 12 Mon 13 Tue 14 Wed 15 Thu 16 Fri 17 Sat 18 Sun …" at bounding box center [392, 273] width 785 height 364
drag, startPoint x: 71, startPoint y: 200, endPoint x: 567, endPoint y: 223, distance: 496.3
click at [567, 223] on app-calendar-viewport "Tue 7 Wed 8 Thu 9 Fri 10 Sat 11 Sun 12 Mon 13 Tue 14 Wed 15 Thu 16 Fri 17 Sat 18" at bounding box center [392, 273] width 785 height 364
drag, startPoint x: 372, startPoint y: 209, endPoint x: 442, endPoint y: 212, distance: 70.6
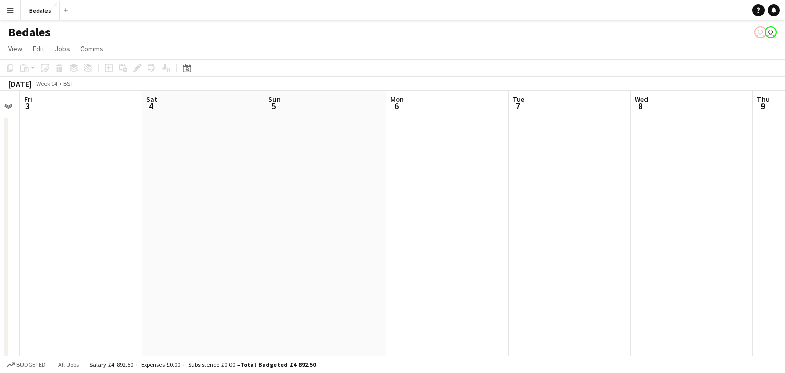
click at [554, 214] on app-calendar-viewport "Wed 1 Thu 2 Fri 3 Sat 4 Sun 5 Mon 6 Tue 7 Wed 8 Thu 9 Fri 10 Sat 11 Sun 12" at bounding box center [392, 273] width 785 height 364
drag, startPoint x: 126, startPoint y: 195, endPoint x: 601, endPoint y: 216, distance: 475.8
click at [601, 216] on app-calendar-viewport "Sat 28 Sun 29 Mon 30 Tue 31 Wed 1 Thu 2 Fri 3 Sat 4 Sun 5 Mon 6 Tue 7 Wed 8" at bounding box center [392, 273] width 785 height 364
drag, startPoint x: 524, startPoint y: 210, endPoint x: 566, endPoint y: 214, distance: 42.1
click at [566, 214] on app-calendar-viewport "Wed 25 Thu 26 Fri 27 Sat 28 Sun 29 Mon 30 Tue 31 Wed 1 Thu 2 Fri 3 Sat 4 Sun 5" at bounding box center [392, 273] width 785 height 364
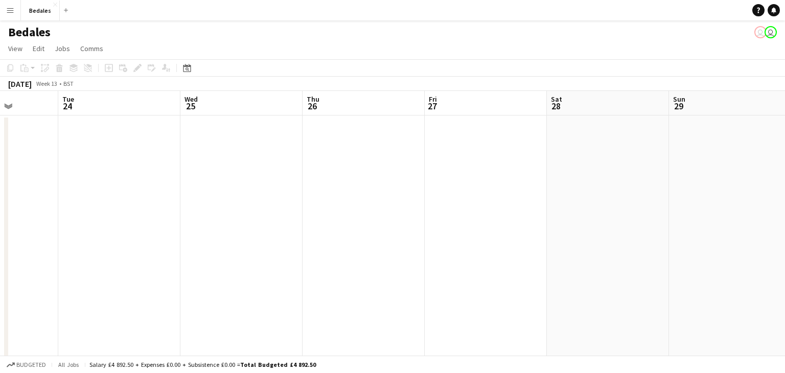
drag, startPoint x: 458, startPoint y: 199, endPoint x: 594, endPoint y: 213, distance: 136.6
click at [594, 213] on app-calendar-viewport "Sat 21 Sun 22 Mon 23 Tue 24 Wed 25 Thu 26 Fri 27 Sat 28 Sun 29 Mon 30 Tue 31 We…" at bounding box center [392, 273] width 785 height 364
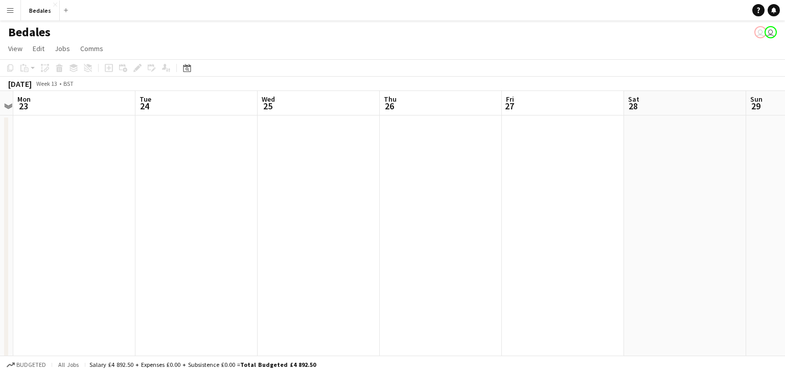
drag, startPoint x: 213, startPoint y: 206, endPoint x: 473, endPoint y: 212, distance: 260.7
click at [473, 212] on app-calendar-viewport "Sat 21 Sun 22 Mon 23 Tue 24 Wed 25 Thu 26 Fri 27 Sat 28 Sun 29 Mon 30 Tue 31 We…" at bounding box center [392, 273] width 785 height 364
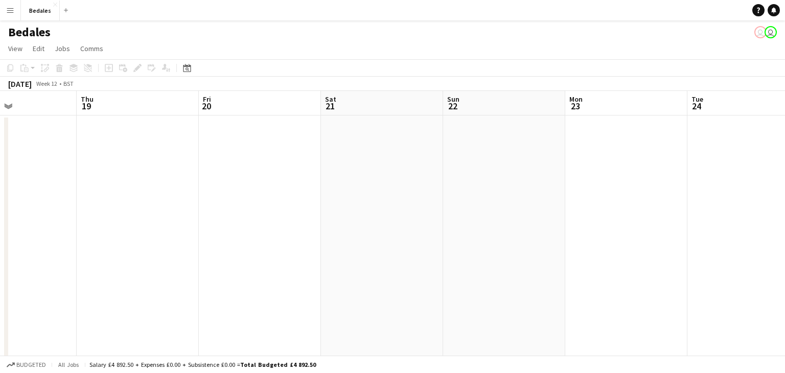
drag, startPoint x: 488, startPoint y: 214, endPoint x: 571, endPoint y: 218, distance: 82.9
click at [571, 218] on app-calendar-viewport "Mon 16 Tue 17 Wed 18 Thu 19 Fri 20 Sat 21 Sun 22 Mon 23 Tue 24 Wed 25 Thu 26 Fr…" at bounding box center [392, 273] width 785 height 364
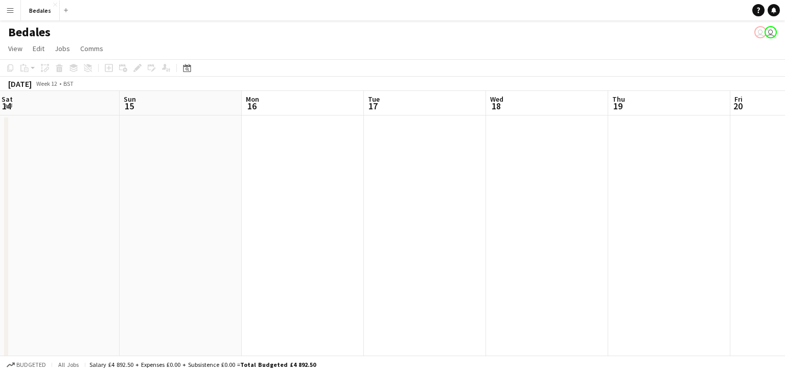
drag, startPoint x: 118, startPoint y: 197, endPoint x: 527, endPoint y: 214, distance: 409.7
click at [527, 214] on app-calendar-viewport "Thu 12 Fri 13 Sat 14 Sun 15 Mon 16 Tue 17 Wed 18 Thu 19 Fri 20 Sat 21 Sun 22 Mo…" at bounding box center [392, 273] width 785 height 364
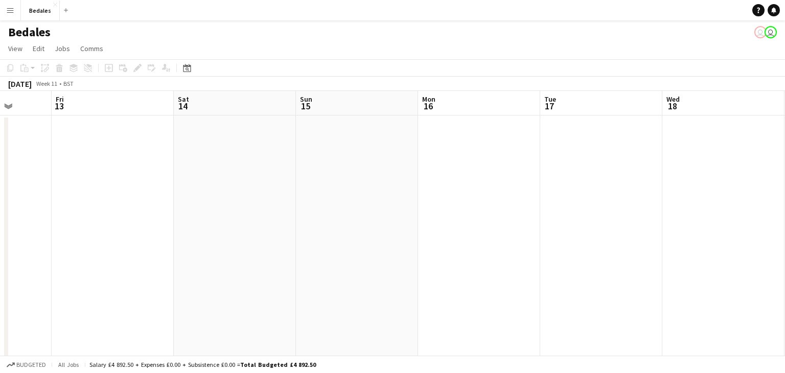
drag, startPoint x: 444, startPoint y: 205, endPoint x: 549, endPoint y: 210, distance: 105.9
click at [549, 210] on app-calendar-viewport "Tue 10 Wed 11 Thu 12 Fri 13 Sat 14 Sun 15 Mon 16 Tue 17 Wed 18 Thu 19 Fri 20 Sa…" at bounding box center [392, 273] width 785 height 364
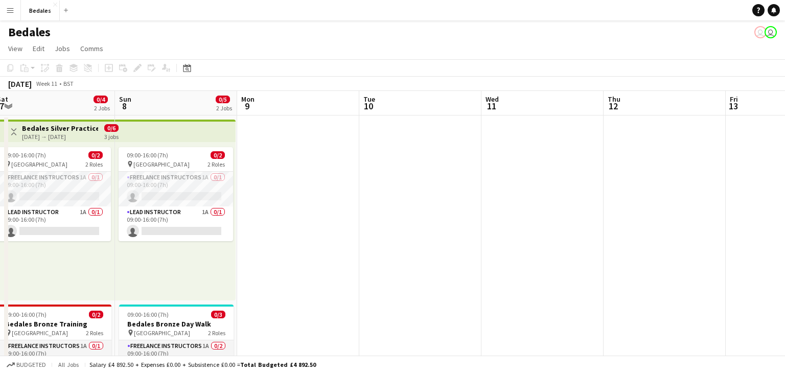
drag, startPoint x: 487, startPoint y: 200, endPoint x: 613, endPoint y: 205, distance: 126.3
click at [613, 205] on app-calendar-viewport "Thu 5 Fri 6 0/2 1 Job Sat 7 0/4 2 Jobs Sun 8 0/5 2 Jobs Mon 9 Tue 10 Wed 11 Thu…" at bounding box center [392, 273] width 785 height 364
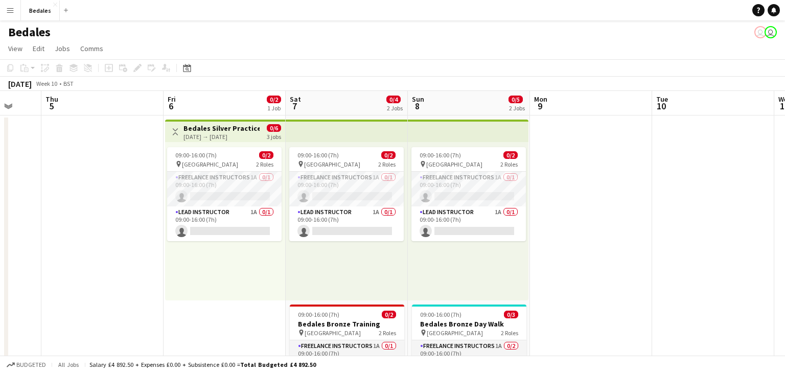
scroll to position [0, 345]
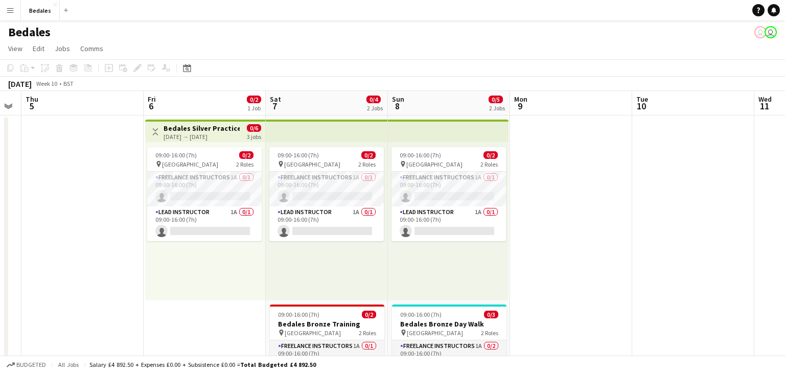
drag, startPoint x: 87, startPoint y: 278, endPoint x: 347, endPoint y: 275, distance: 259.7
click at [347, 275] on app-calendar-viewport "Mon 2 Tue 3 Wed 4 Thu 5 Fri 6 0/2 1 Job Sat 7 0/4 2 Jobs Sun 8 0/5 2 Jobs Mon 9…" at bounding box center [392, 273] width 785 height 364
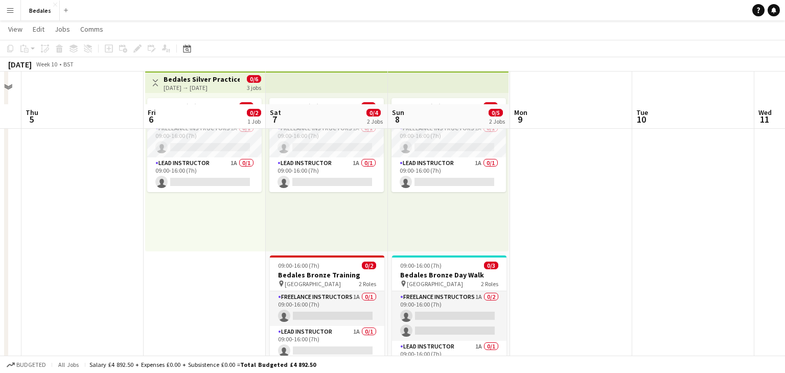
scroll to position [0, 0]
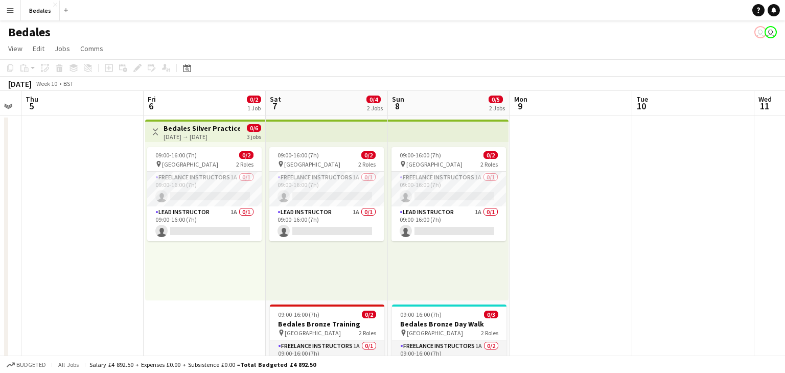
click at [205, 140] on div "[DATE] → [DATE]" at bounding box center [202, 137] width 76 height 8
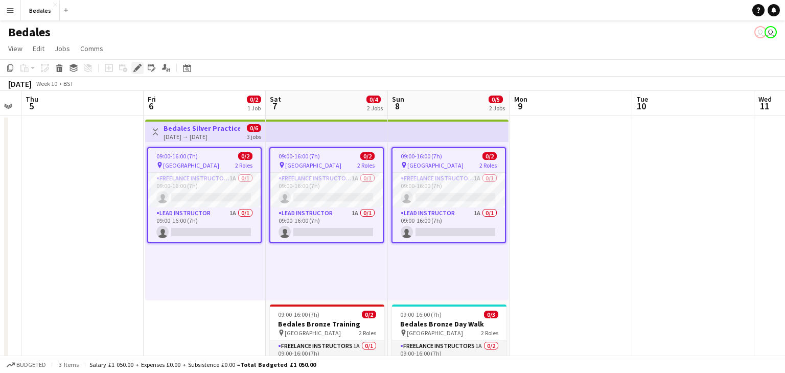
click at [141, 66] on icon at bounding box center [140, 65] width 3 height 3
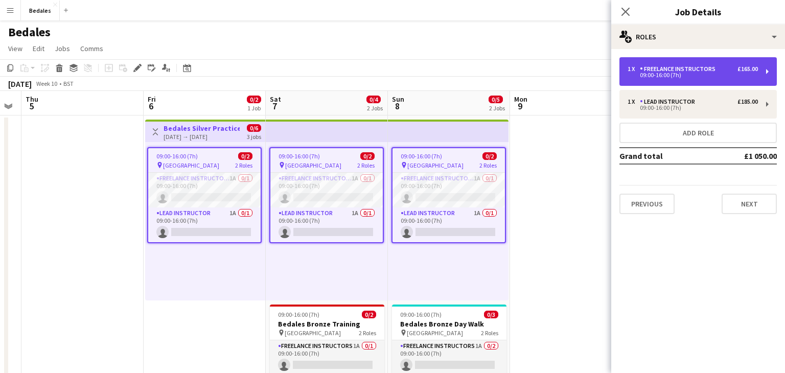
click at [718, 66] on div "1 x Freelance Instructors £165.00" at bounding box center [693, 68] width 130 height 7
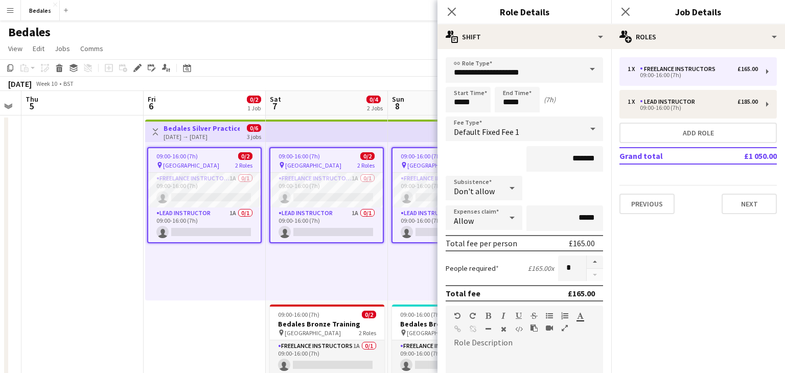
click at [508, 219] on icon at bounding box center [512, 218] width 12 height 20
click at [486, 274] on span "Don't allow" at bounding box center [484, 271] width 60 height 10
click at [497, 155] on div "*******" at bounding box center [524, 159] width 157 height 26
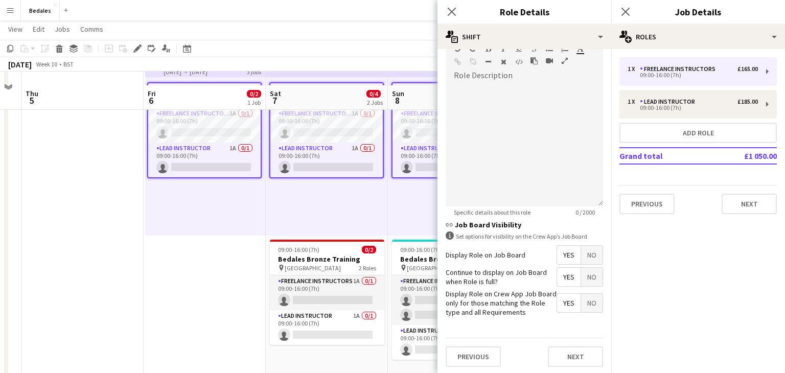
scroll to position [98, 0]
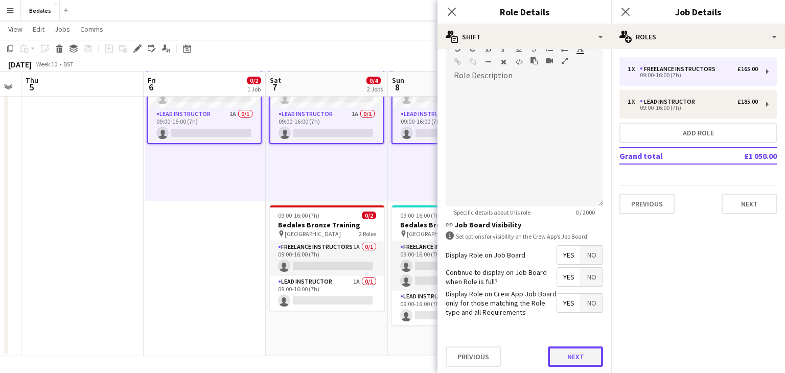
click at [576, 355] on button "Next" at bounding box center [575, 357] width 55 height 20
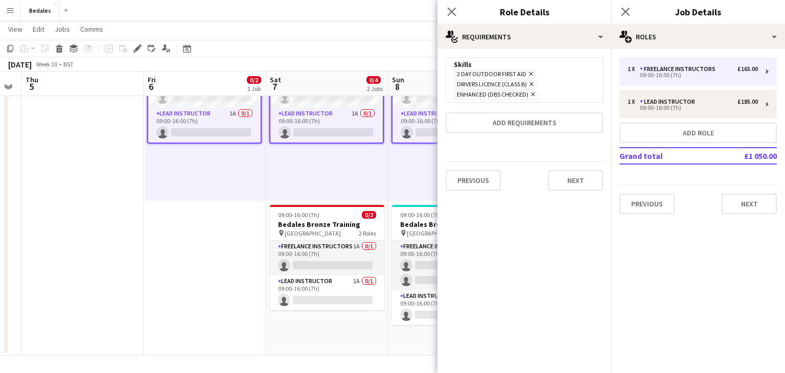
scroll to position [0, 0]
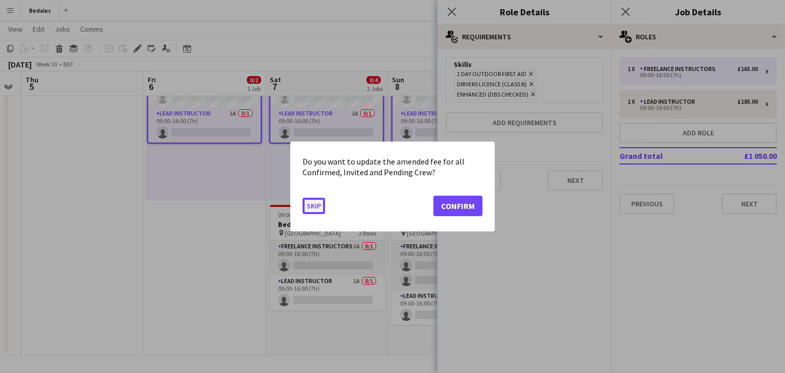
click at [313, 209] on button "Skip" at bounding box center [314, 206] width 22 height 16
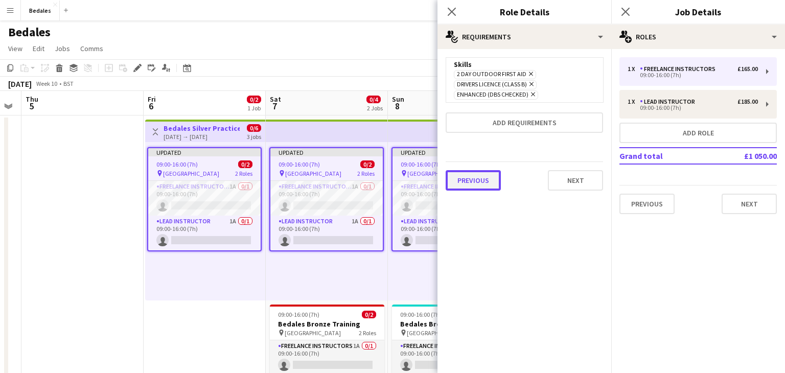
click at [475, 178] on button "Previous" at bounding box center [473, 180] width 55 height 20
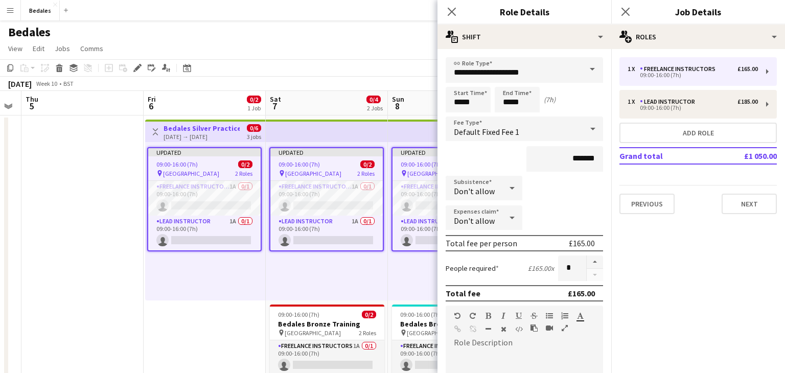
click at [511, 217] on icon at bounding box center [512, 218] width 5 height 3
click at [484, 249] on span "Allow" at bounding box center [484, 246] width 60 height 10
click at [561, 186] on div "Subsistence Don't allow" at bounding box center [524, 189] width 157 height 26
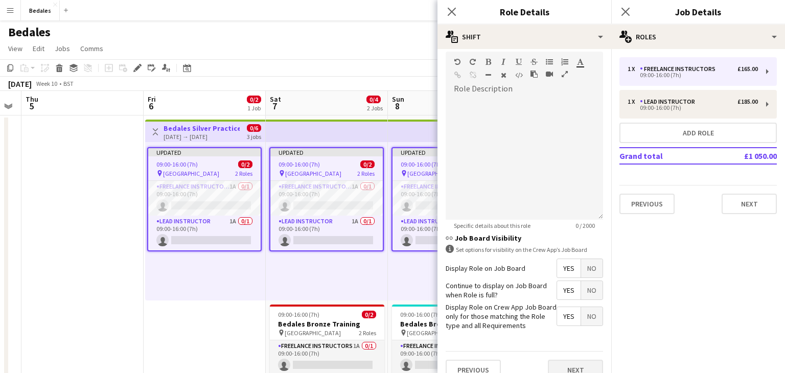
scroll to position [267, 0]
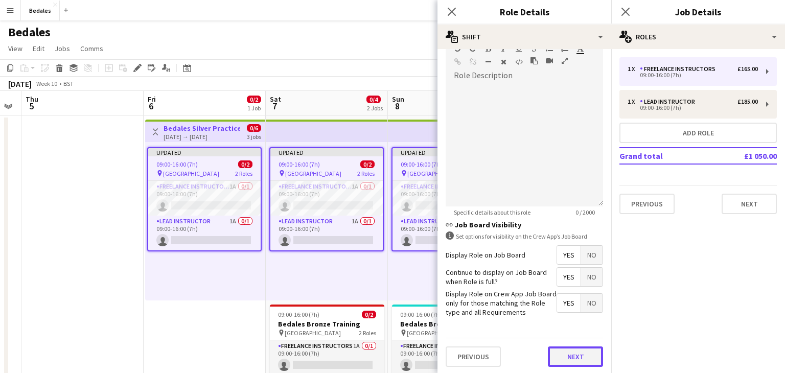
click at [573, 360] on button "Next" at bounding box center [575, 357] width 55 height 20
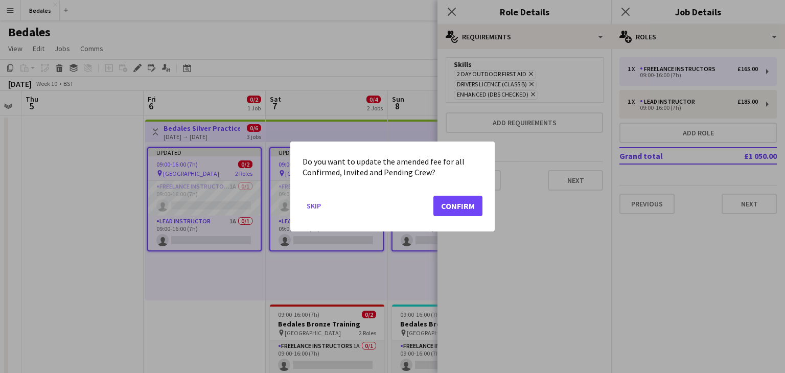
scroll to position [0, 0]
click at [316, 203] on button "Skip" at bounding box center [314, 206] width 22 height 16
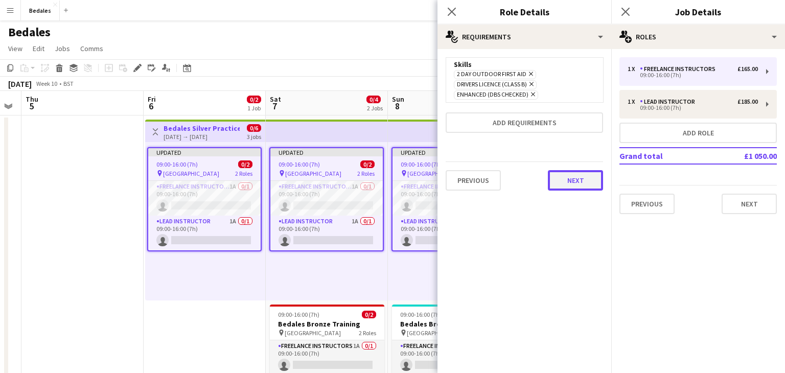
click at [579, 183] on button "Next" at bounding box center [575, 180] width 55 height 20
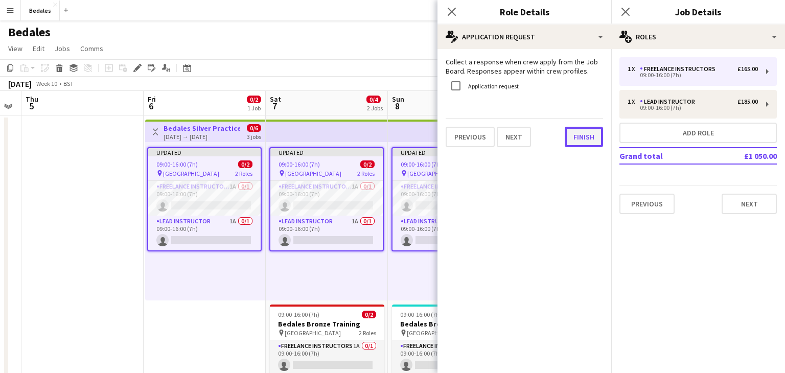
click at [594, 140] on button "Finish" at bounding box center [584, 137] width 38 height 20
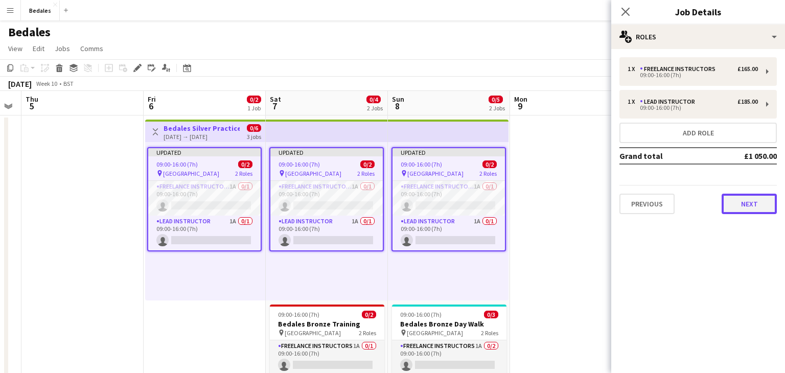
click at [746, 208] on button "Next" at bounding box center [749, 204] width 55 height 20
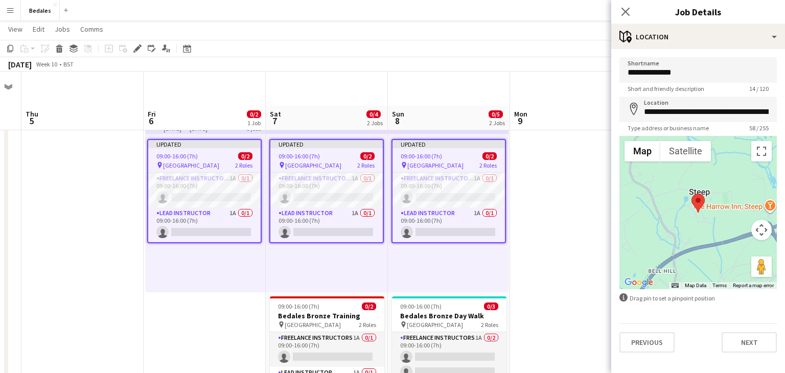
scroll to position [74, 0]
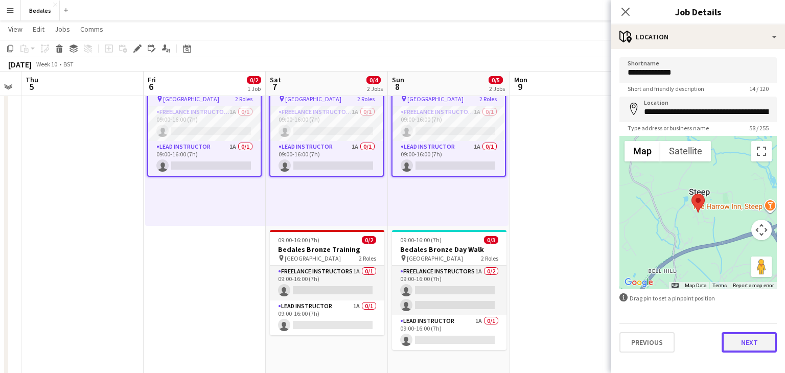
click at [746, 340] on button "Next" at bounding box center [749, 342] width 55 height 20
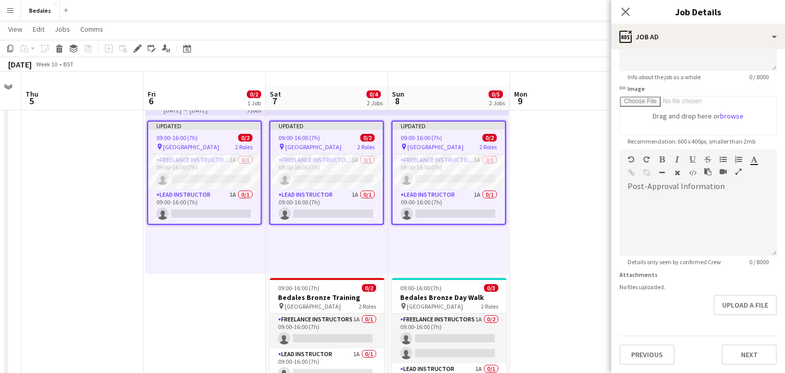
scroll to position [98, 0]
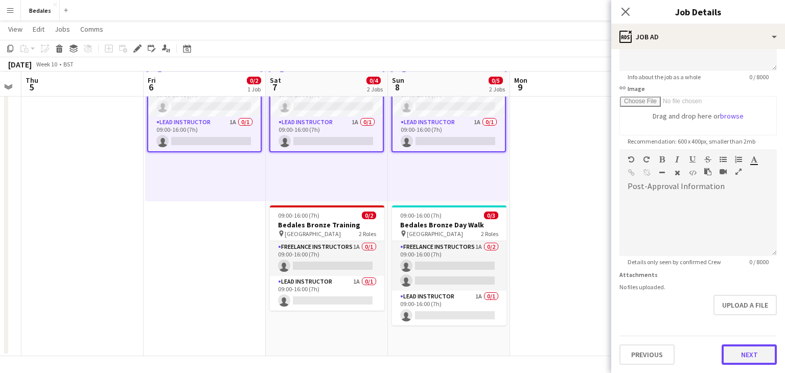
click at [749, 360] on button "Next" at bounding box center [749, 354] width 55 height 20
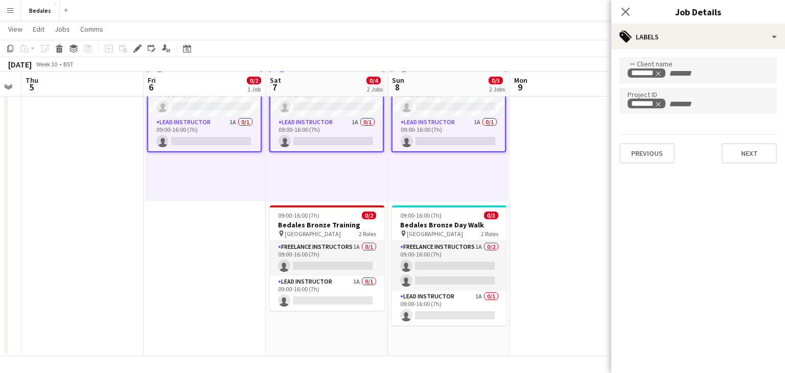
scroll to position [0, 0]
click at [758, 157] on button "Next" at bounding box center [749, 153] width 55 height 20
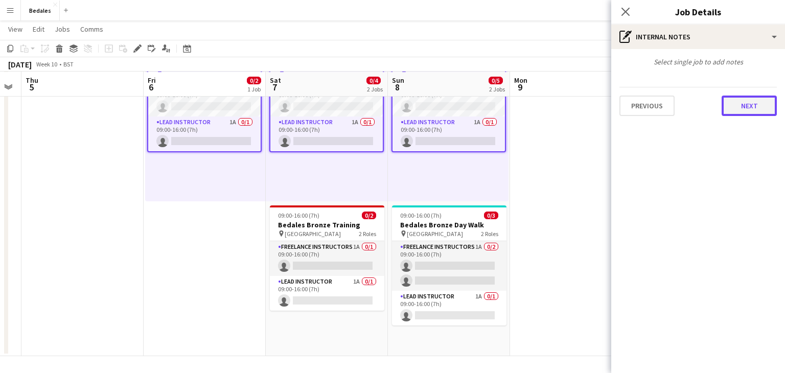
click at [748, 106] on button "Next" at bounding box center [749, 106] width 55 height 20
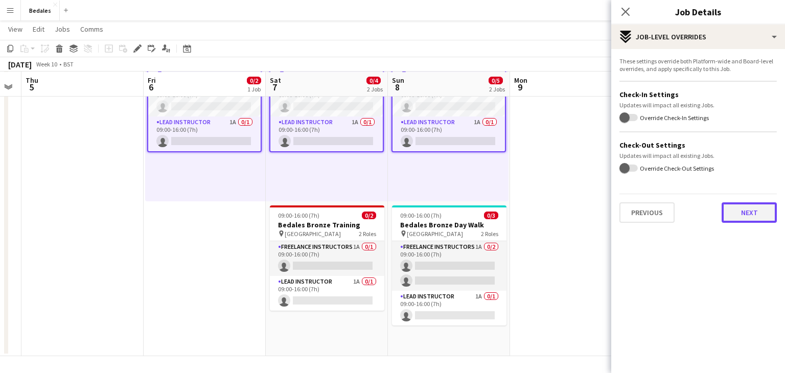
click at [760, 214] on button "Next" at bounding box center [749, 212] width 55 height 20
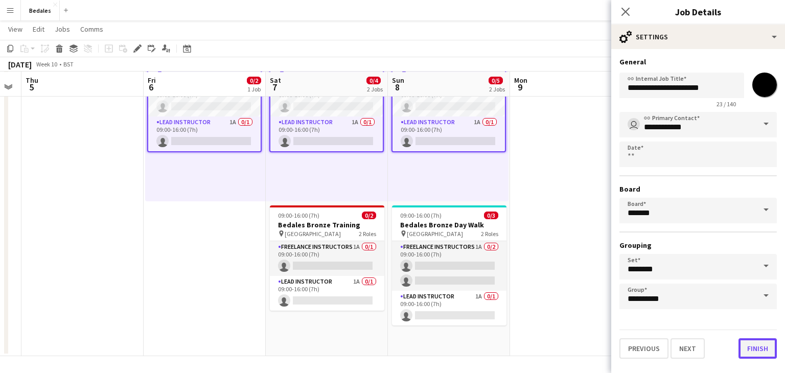
click at [762, 350] on button "Finish" at bounding box center [758, 348] width 38 height 20
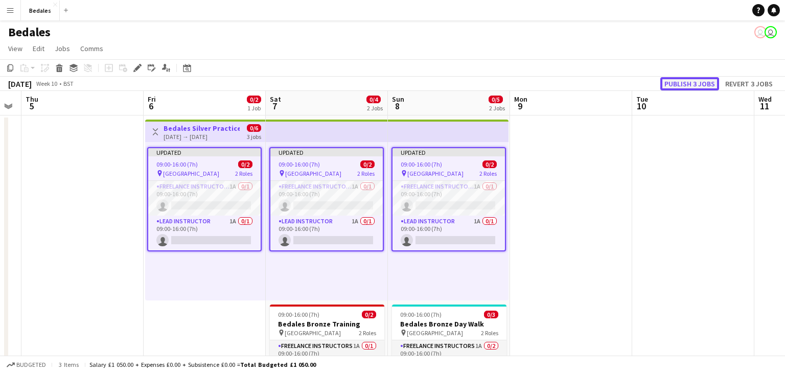
click at [689, 82] on button "Publish 3 jobs" at bounding box center [689, 83] width 59 height 13
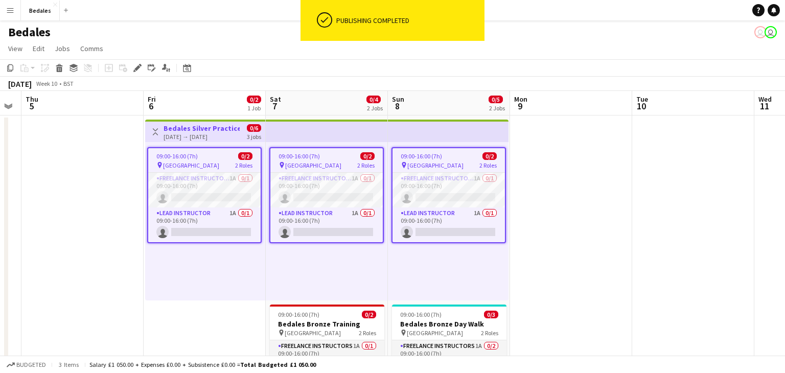
click at [568, 178] on app-date-cell at bounding box center [571, 286] width 122 height 340
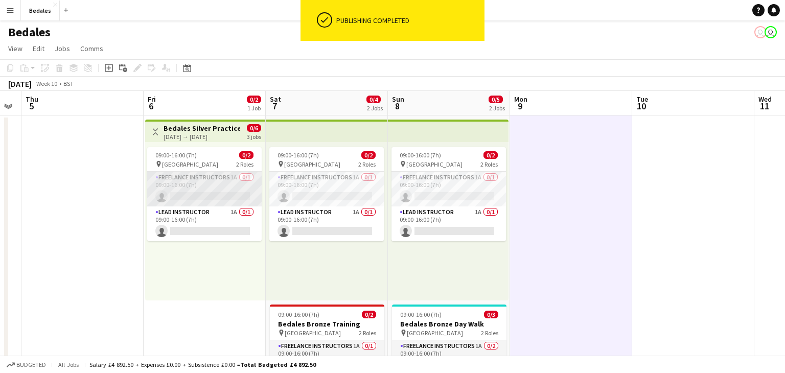
click at [225, 192] on app-card-role "Freelance Instructors 1A 0/1 09:00-16:00 (7h) single-neutral-actions" at bounding box center [204, 189] width 114 height 35
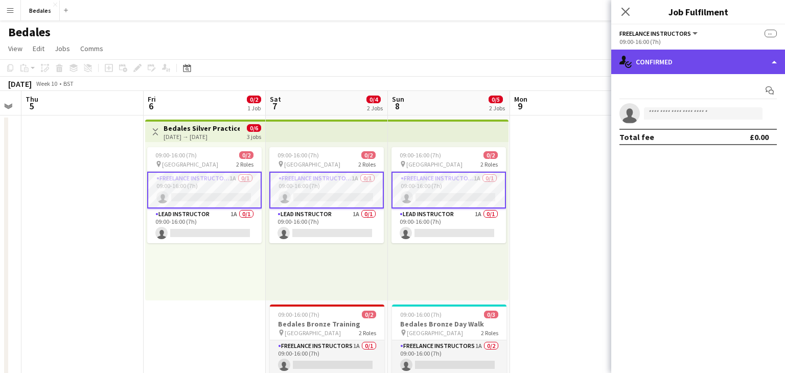
click at [707, 55] on div "single-neutral-actions-check-2 Confirmed" at bounding box center [698, 62] width 174 height 25
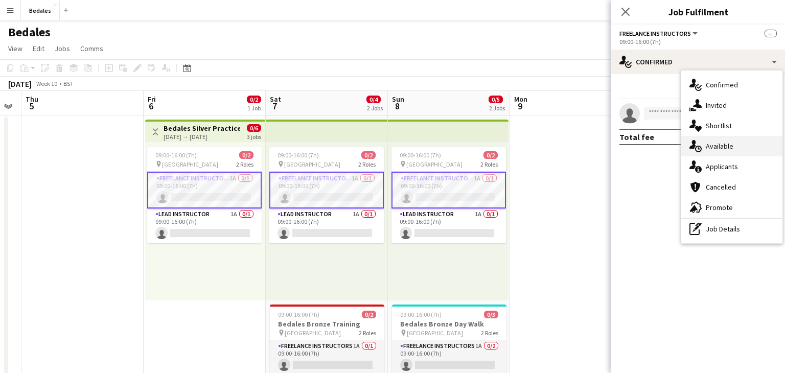
click at [743, 147] on div "single-neutral-actions-upload Available" at bounding box center [731, 146] width 101 height 20
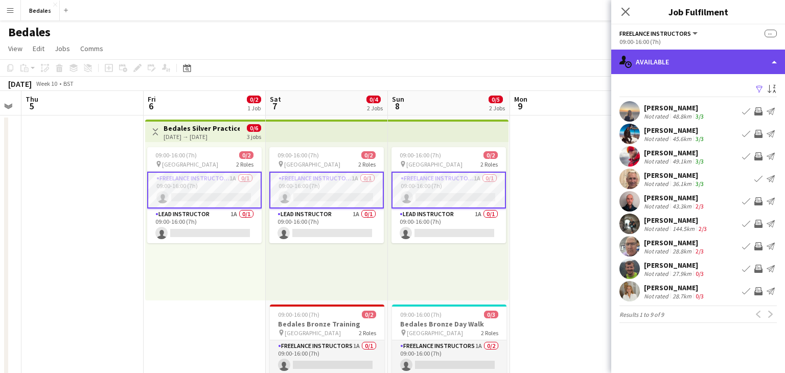
click at [717, 62] on div "single-neutral-actions-upload Available" at bounding box center [698, 62] width 174 height 25
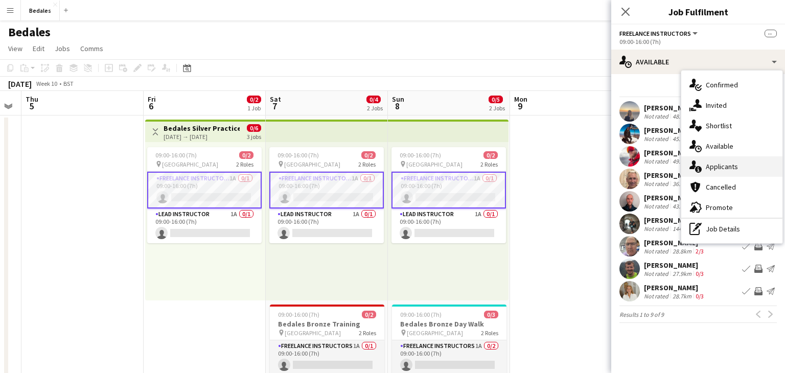
click at [748, 171] on div "single-neutral-actions-information Applicants" at bounding box center [731, 166] width 101 height 20
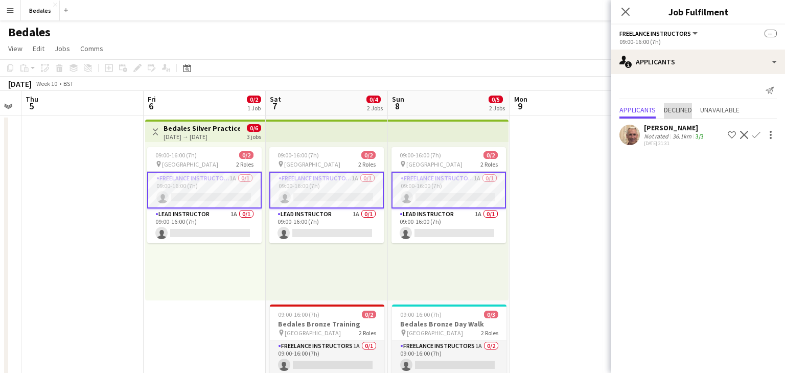
click at [675, 111] on span "Declined" at bounding box center [678, 109] width 28 height 7
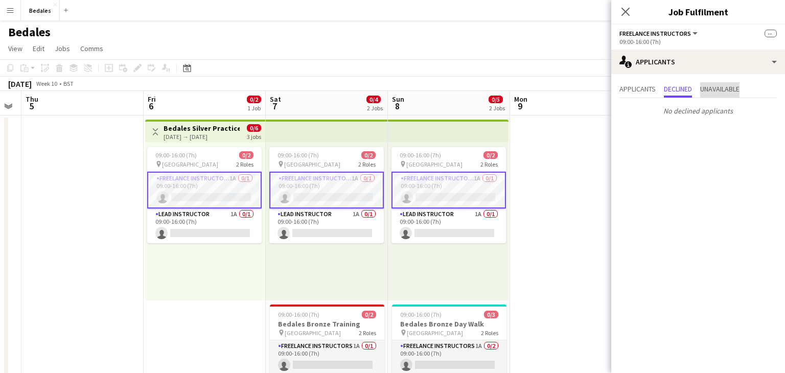
click at [731, 87] on span "Unavailable" at bounding box center [719, 88] width 39 height 7
click at [633, 88] on span "Applicants" at bounding box center [637, 88] width 36 height 7
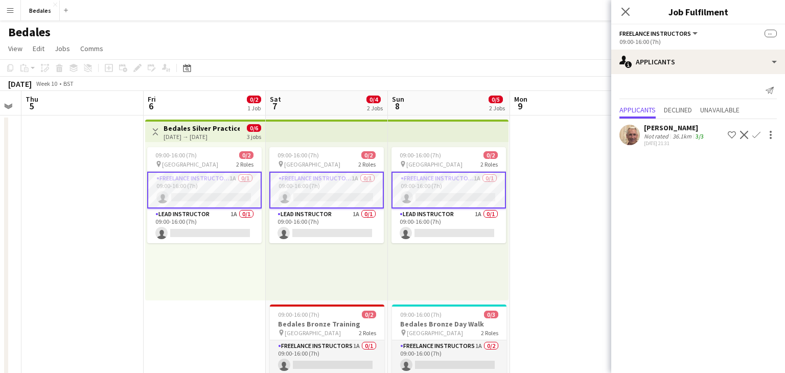
click at [84, 235] on app-date-cell at bounding box center [82, 286] width 122 height 340
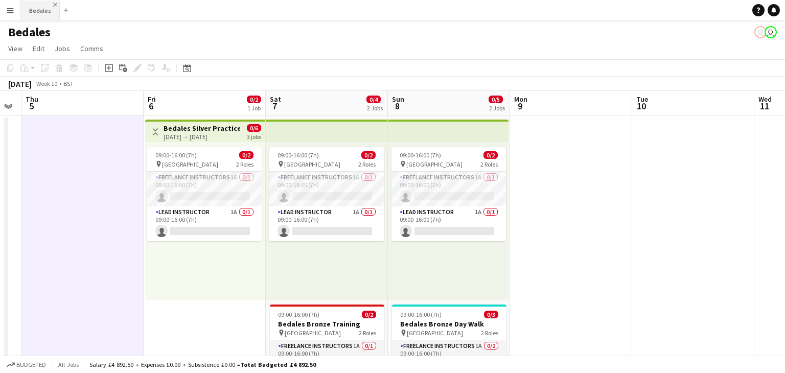
click at [54, 4] on app-icon "Close" at bounding box center [55, 5] width 4 height 4
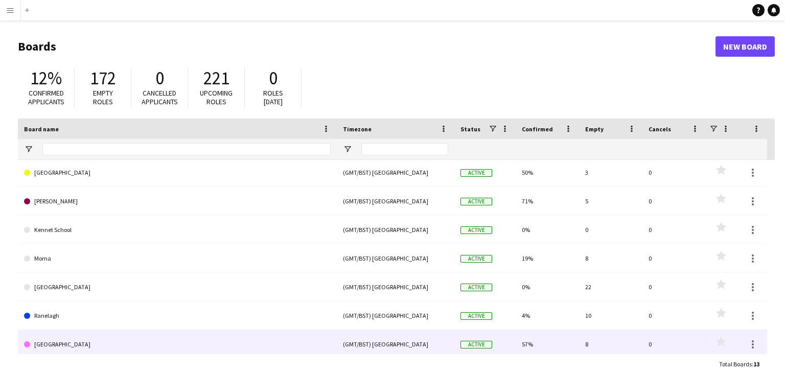
scroll to position [164, 0]
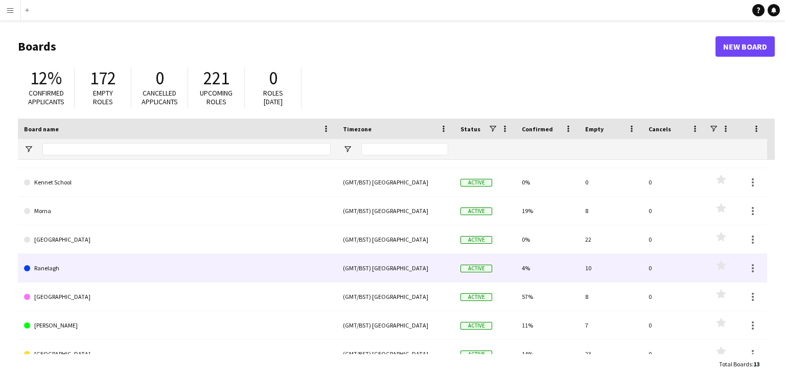
click at [117, 268] on link "Ranelagh" at bounding box center [177, 268] width 307 height 29
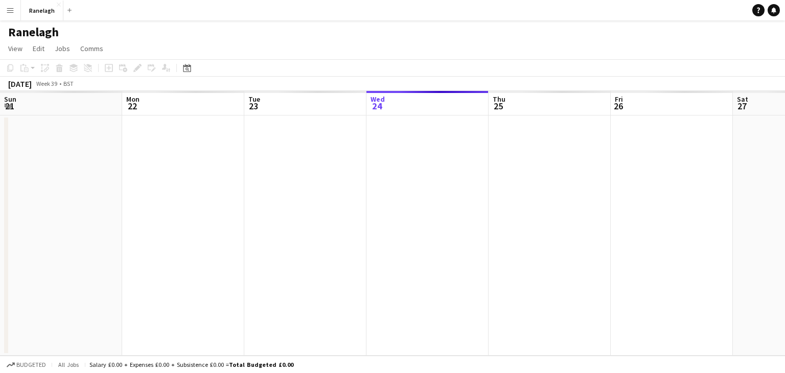
scroll to position [0, 244]
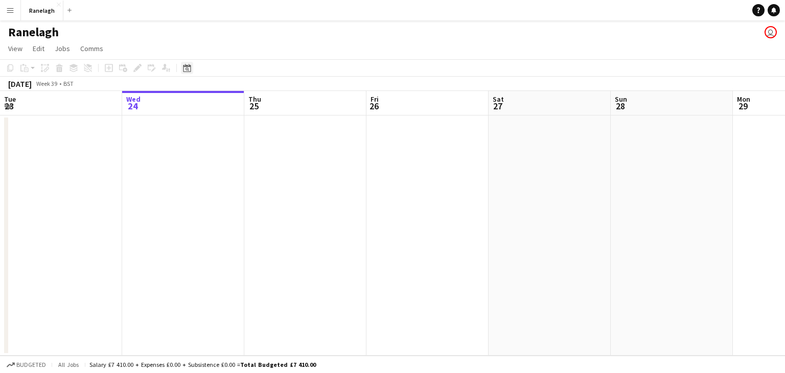
click at [190, 68] on icon "Date picker" at bounding box center [187, 68] width 8 height 8
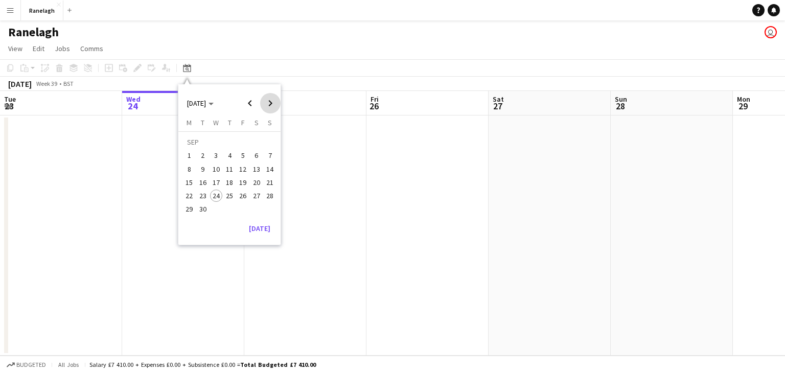
click at [270, 103] on span "Next month" at bounding box center [270, 103] width 20 height 20
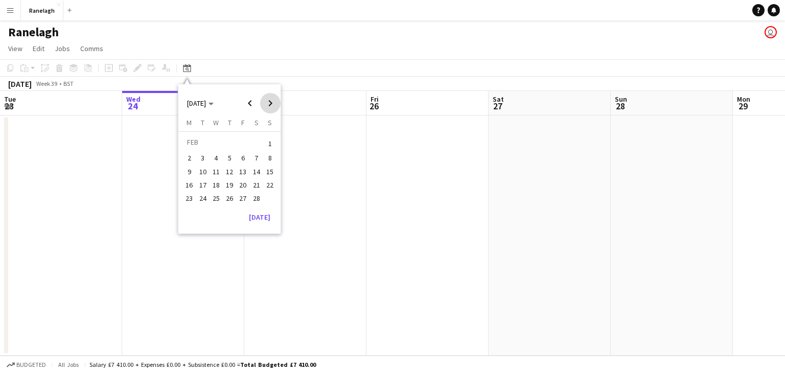
click at [270, 103] on span "Next month" at bounding box center [270, 103] width 20 height 20
click at [271, 143] on span "1" at bounding box center [270, 143] width 12 height 14
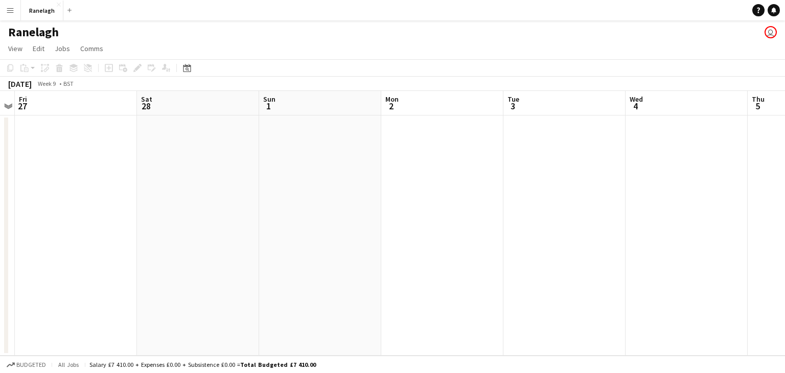
drag, startPoint x: 539, startPoint y: 178, endPoint x: 139, endPoint y: 234, distance: 404.6
click at [139, 234] on app-calendar-viewport "Tue 24 Wed 25 Thu 26 Fri 27 Sat 28 Sun 1 Mon 2 Tue 3 Wed 4 Thu 5 Fri 6 Sat 7" at bounding box center [392, 223] width 785 height 265
drag, startPoint x: 557, startPoint y: 244, endPoint x: 180, endPoint y: 255, distance: 377.4
click at [175, 255] on app-calendar-viewport "Fri 27 Sat 28 Sun 1 Mon 2 Tue 3 Wed 4 Thu 5 Fri 6 Sat 7 Sun 8 Mon 9 Tue 10" at bounding box center [392, 223] width 785 height 265
drag, startPoint x: 391, startPoint y: 281, endPoint x: 205, endPoint y: 281, distance: 186.0
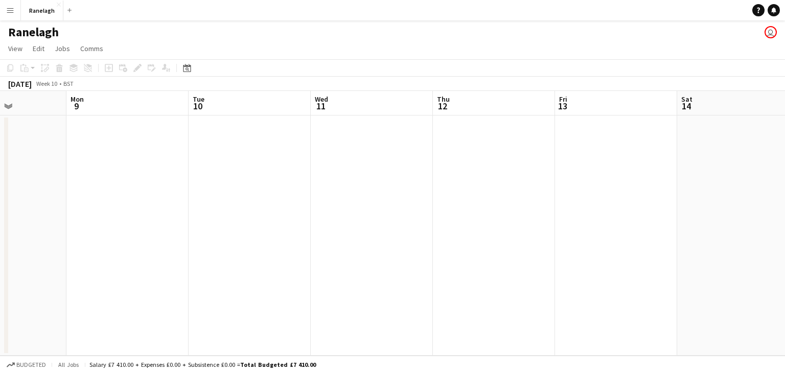
click at [205, 281] on app-calendar-viewport "Thu 5 Fri 6 Sat 7 Sun 8 Mon 9 Tue 10 Wed 11 Thu 12 Fri 13 Sat 14 Sun 15 Mon 16" at bounding box center [392, 223] width 785 height 265
drag, startPoint x: 285, startPoint y: 278, endPoint x: 236, endPoint y: 278, distance: 49.6
click at [236, 278] on app-calendar-viewport "Thu 5 Fri 6 Sat 7 Sun 8 Mon 9 Tue 10 Wed 11 Thu 12 Fri 13 Sat 14 Sun 15 Mon 16" at bounding box center [392, 223] width 785 height 265
drag, startPoint x: 621, startPoint y: 272, endPoint x: 343, endPoint y: 259, distance: 278.4
click at [252, 275] on app-calendar-viewport "Wed 11 Thu 12 Fri 13 Sat 14 Sun 15 Mon 16 Tue 17 Wed 18 Thu 19 Fri 20 Sat 21 Su…" at bounding box center [392, 223] width 785 height 265
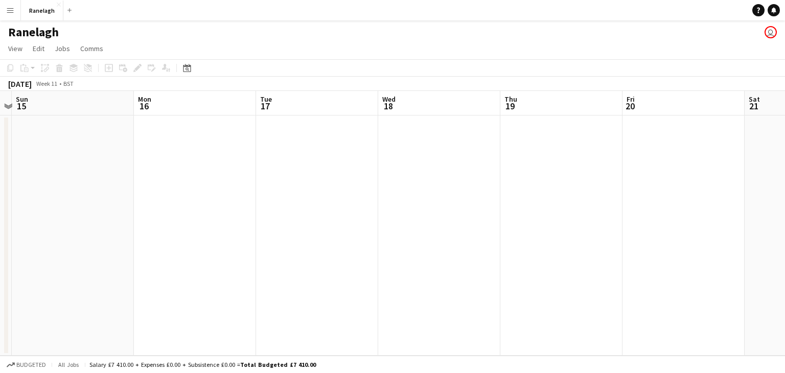
drag, startPoint x: 550, startPoint y: 256, endPoint x: 192, endPoint y: 258, distance: 358.3
click at [171, 259] on app-calendar-viewport "Wed 11 Thu 12 Fri 13 Sat 14 Sun 15 Mon 16 Tue 17 Wed 18 Thu 19 Fri 20 Sat 21 Su…" at bounding box center [392, 223] width 785 height 265
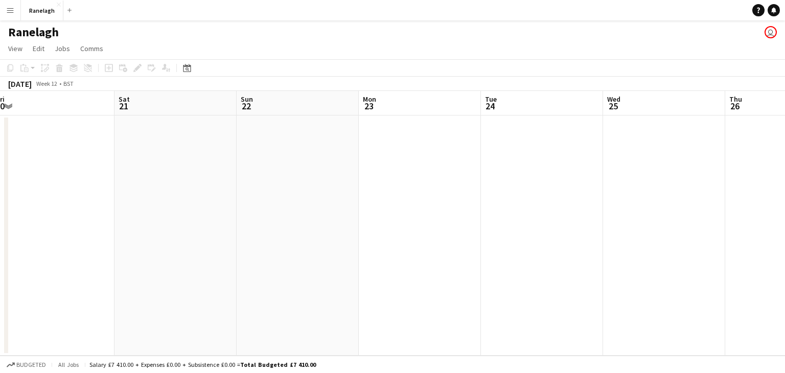
drag, startPoint x: 569, startPoint y: 266, endPoint x: 223, endPoint y: 278, distance: 346.2
click at [223, 278] on app-calendar-viewport "Tue 17 Wed 18 Thu 19 Fri 20 Sat 21 Sun 22 Mon 23 Tue 24 Wed 25 Thu 26 Fri 27 Sa…" at bounding box center [392, 223] width 785 height 265
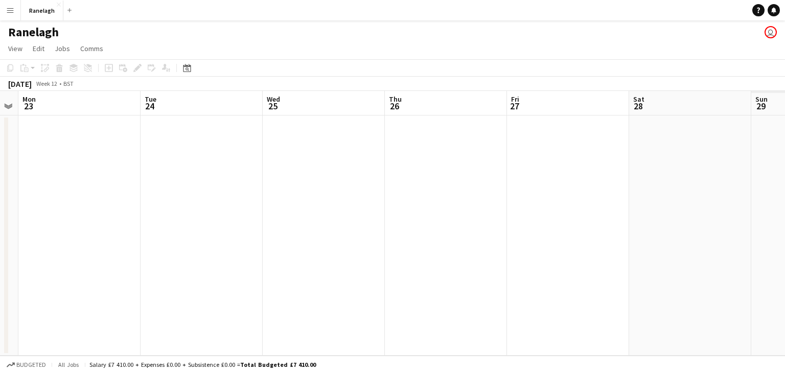
drag, startPoint x: 430, startPoint y: 284, endPoint x: 86, endPoint y: 285, distance: 343.5
click at [84, 285] on app-calendar-viewport "Thu 19 Fri 20 Sat 21 Sun 22 Mon 23 Tue 24 Wed 25 Thu 26 Fri 27 Sat 28 Sun 29 Mo…" at bounding box center [392, 223] width 785 height 265
drag, startPoint x: 470, startPoint y: 259, endPoint x: 56, endPoint y: 262, distance: 414.5
click at [56, 262] on app-calendar-viewport "Thu 26 Fri 27 Sat 28 Sun 29 Mon 30 Tue 31 Wed 1 Thu 2 Fri 3 Sat 4 Sun 5 Mon 6" at bounding box center [392, 223] width 785 height 265
drag, startPoint x: 233, startPoint y: 271, endPoint x: 1, endPoint y: 271, distance: 232.6
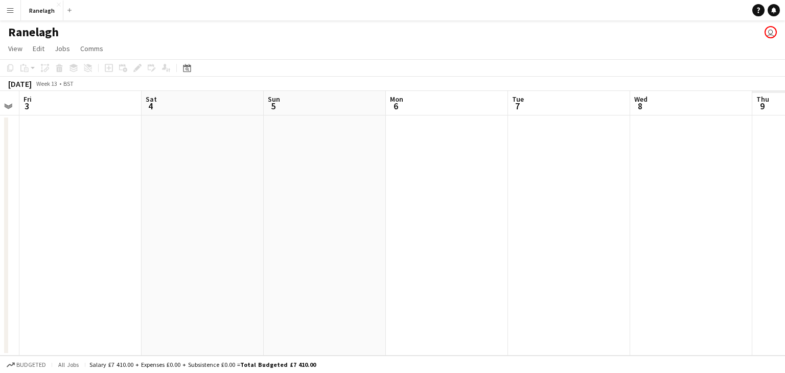
click at [1, 271] on app-calendar-viewport "Mon 30 Tue 31 Wed 1 Thu 2 Fri 3 Sat 4 Sun 5 Mon 6 Tue 7 Wed 8 Thu 9 Fri 10" at bounding box center [392, 223] width 785 height 265
drag, startPoint x: 716, startPoint y: 242, endPoint x: 187, endPoint y: 263, distance: 528.9
click at [187, 263] on app-calendar-viewport "Sun 5 Mon 6 Tue 7 Wed 8 Thu 9 Fri 10 Sat 11 Sun 12 Mon 13 Tue 14 Wed 15 Thu 16" at bounding box center [392, 223] width 785 height 265
click at [78, 252] on app-calendar-viewport "Sun 5 Mon 6 Tue 7 Wed 8 Thu 9 Fri 10 Sat 11 Sun 12 Mon 13 Tue 14 Wed 15 Thu 16" at bounding box center [392, 223] width 785 height 265
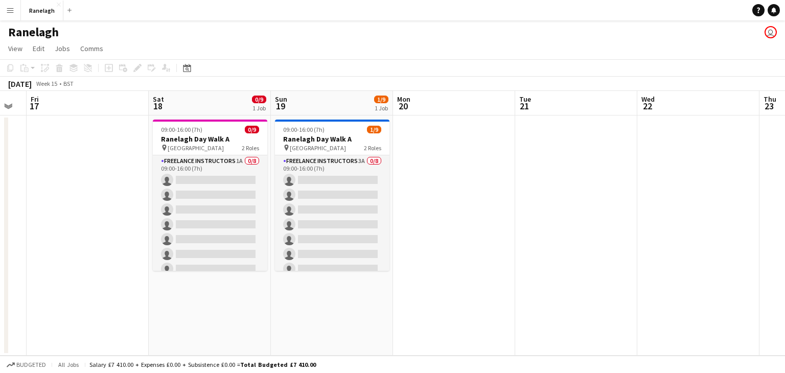
scroll to position [0, 464]
drag, startPoint x: 650, startPoint y: 239, endPoint x: 56, endPoint y: 261, distance: 593.8
click at [56, 261] on app-calendar-viewport "Mon 13 Tue 14 Wed 15 Thu 16 Fri 17 Sat 18 0/9 1 Job Sun 19 1/9 1 Job Mon 20 Tue…" at bounding box center [392, 223] width 785 height 265
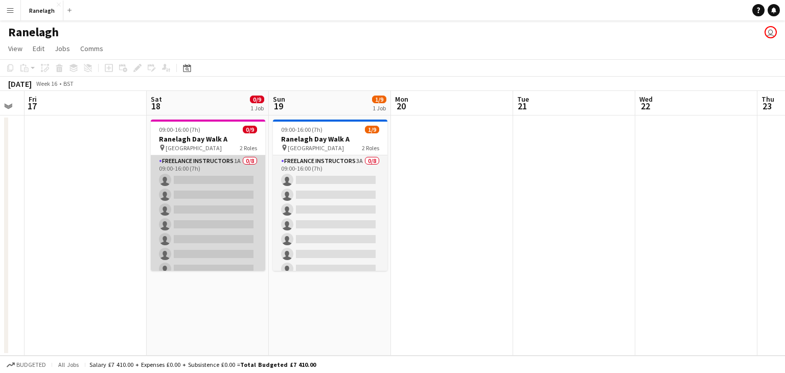
click at [204, 171] on app-card-role "Freelance Instructors 1A 0/8 09:00-16:00 (7h) single-neutral-actions single-neu…" at bounding box center [208, 224] width 114 height 139
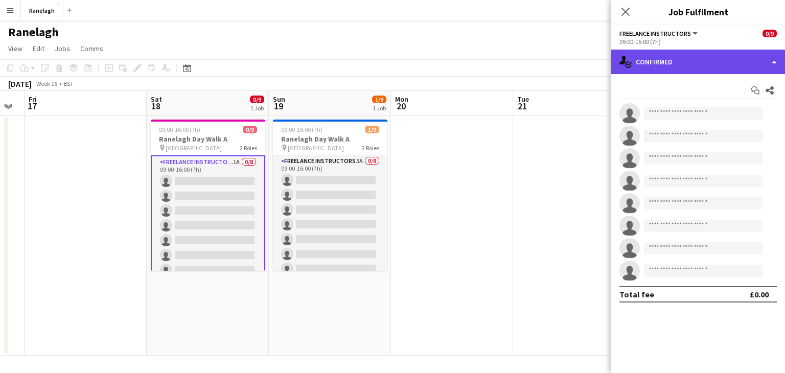
click at [723, 57] on div "single-neutral-actions-check-2 Confirmed" at bounding box center [698, 62] width 174 height 25
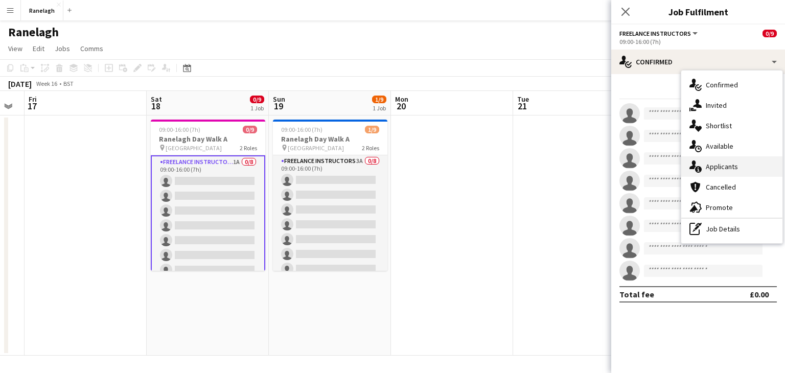
click at [735, 163] on span "Applicants" at bounding box center [722, 166] width 32 height 9
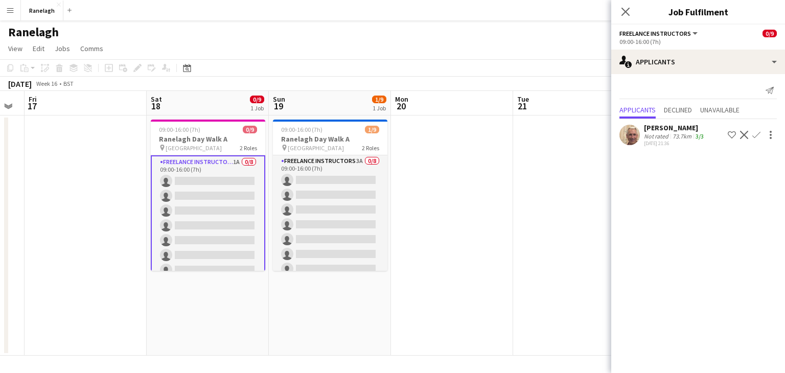
click at [581, 209] on app-date-cell at bounding box center [574, 236] width 122 height 240
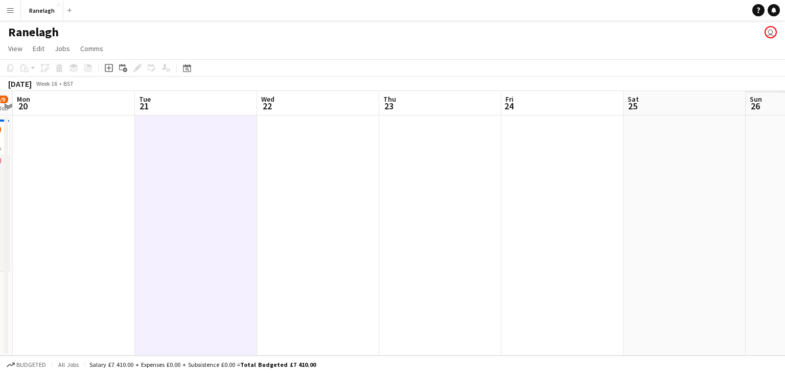
drag, startPoint x: 609, startPoint y: 202, endPoint x: 332, endPoint y: 232, distance: 279.2
click at [335, 232] on app-calendar-viewport "Thu 16 Fri 17 Sat 18 0/9 1 Job Sun 19 1/9 1 Job Mon 20 Tue 21 Wed 22 Thu 23 Fri…" at bounding box center [392, 223] width 785 height 265
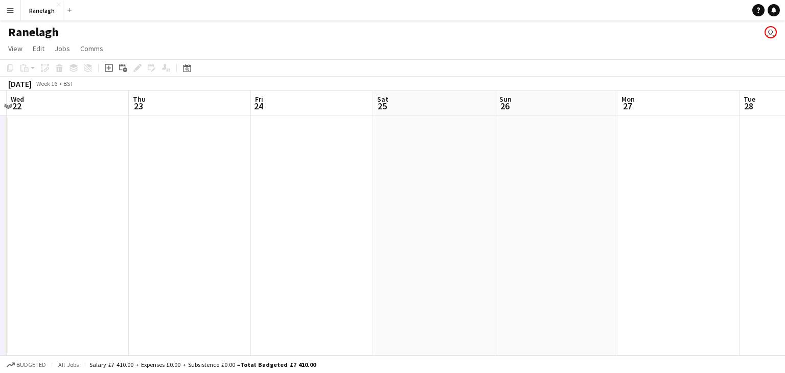
drag, startPoint x: 476, startPoint y: 240, endPoint x: 347, endPoint y: 250, distance: 130.2
click at [381, 250] on app-calendar-viewport "Sun 19 1/9 1 Job Mon 20 Tue 21 Wed 22 Thu 23 Fri 24 Sat 25 Sun 26 Mon 27 Tue 28…" at bounding box center [392, 223] width 785 height 265
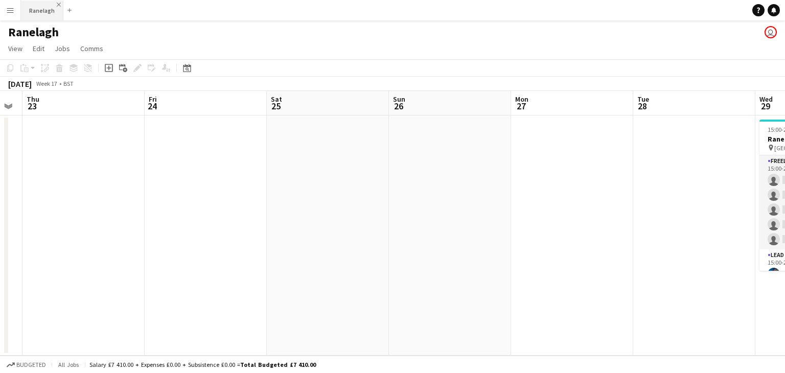
click at [58, 4] on app-icon "Close" at bounding box center [59, 5] width 4 height 4
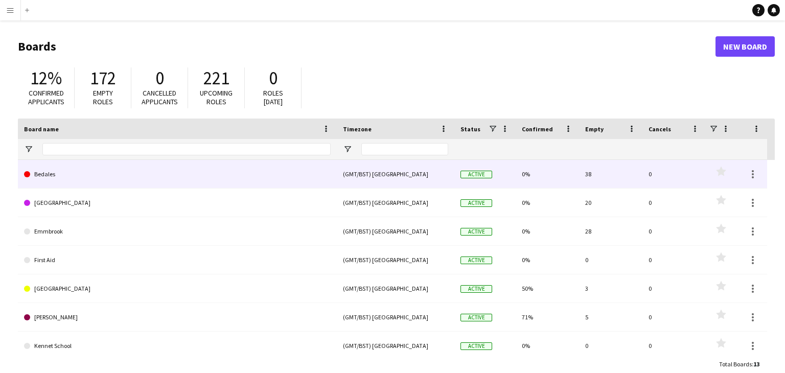
click at [177, 170] on link "Bedales" at bounding box center [177, 174] width 307 height 29
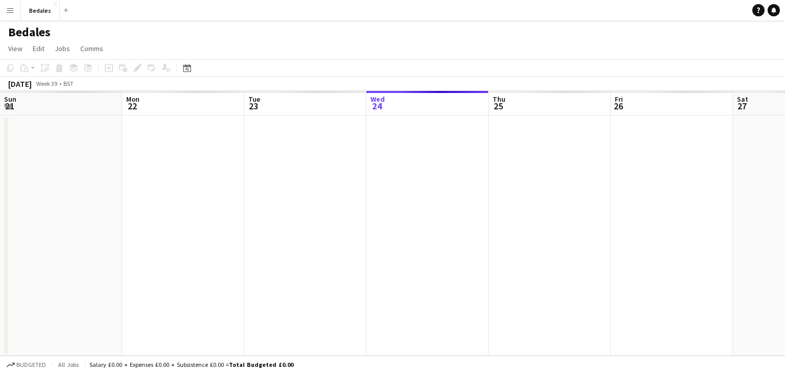
scroll to position [0, 244]
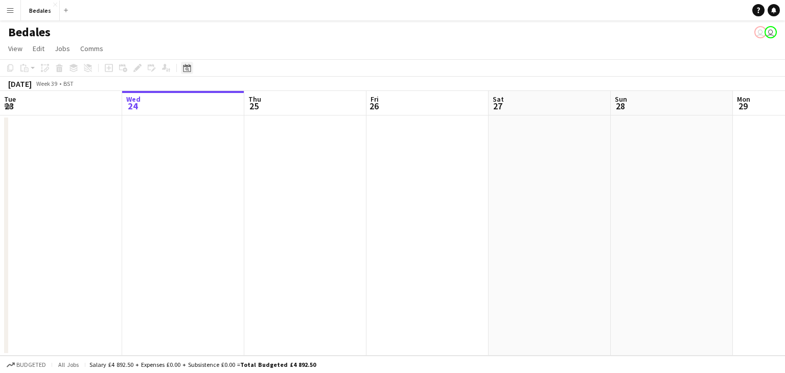
click at [190, 68] on icon "Date picker" at bounding box center [187, 68] width 8 height 8
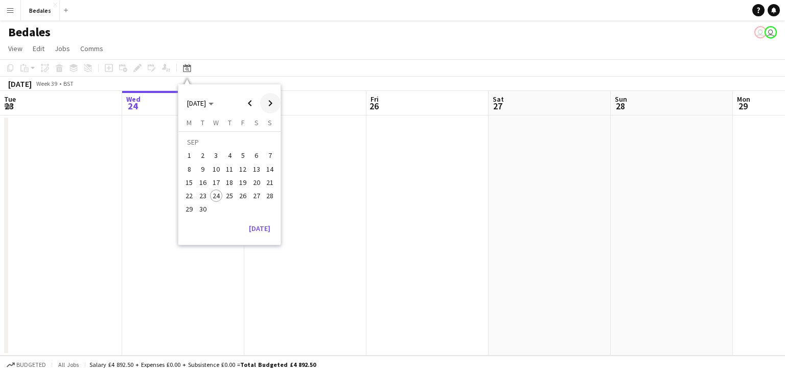
click at [267, 104] on span "Next month" at bounding box center [270, 103] width 20 height 20
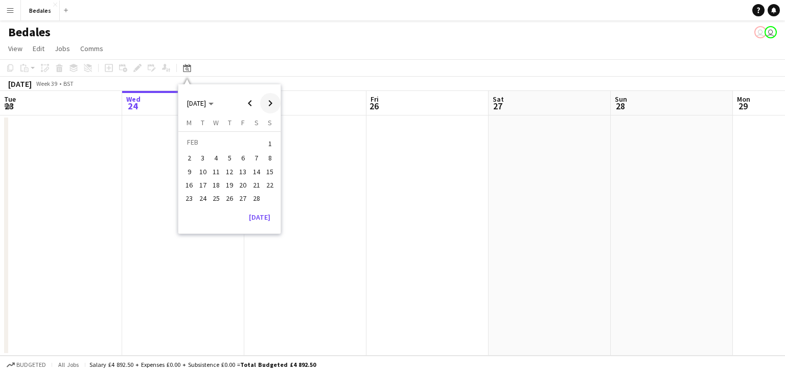
click at [267, 104] on span "Next month" at bounding box center [270, 103] width 20 height 20
click at [250, 105] on span "Previous month" at bounding box center [250, 103] width 20 height 20
click at [272, 145] on span "1" at bounding box center [270, 143] width 12 height 14
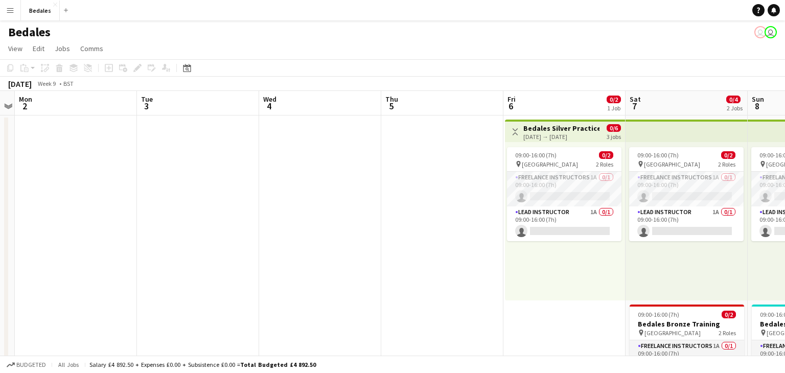
drag, startPoint x: 591, startPoint y: 198, endPoint x: 150, endPoint y: 250, distance: 444.7
click at [157, 248] on app-calendar-viewport "Thu 26 Fri 27 Sat 28 Sun 1 Mon 2 Tue 3 Wed 4 Thu 5 Fri 6 0/2 1 Job Sat 7 0/4 2 …" at bounding box center [392, 273] width 785 height 364
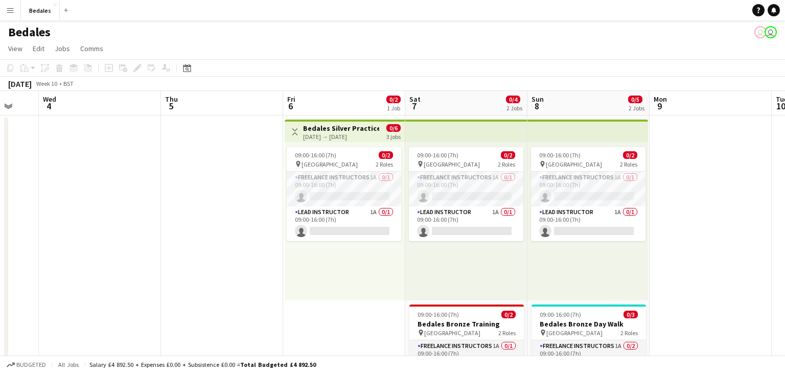
scroll to position [0, 410]
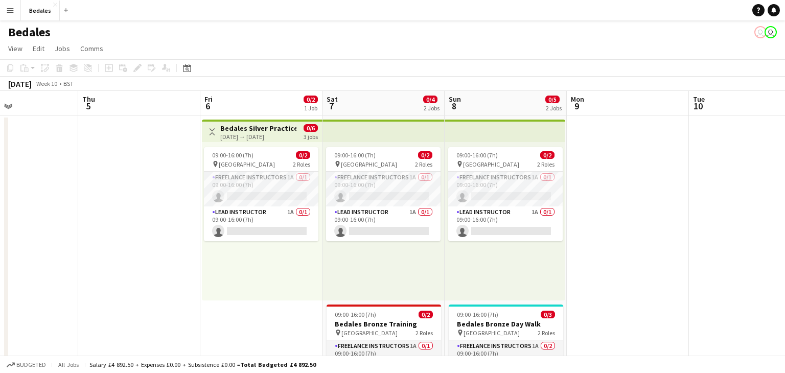
drag, startPoint x: 497, startPoint y: 275, endPoint x: 262, endPoint y: 318, distance: 239.0
click at [262, 318] on app-calendar-viewport "Sun 1 Mon 2 Tue 3 Wed 4 Thu 5 Fri 6 0/2 1 Job Sat 7 0/4 2 Jobs Sun 8 0/5 2 Jobs…" at bounding box center [392, 273] width 785 height 364
